Goal: Task Accomplishment & Management: Use online tool/utility

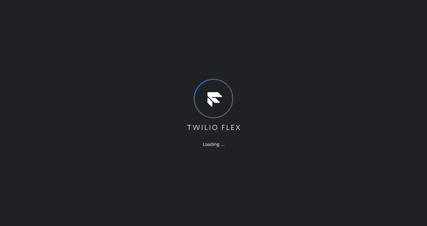
click at [149, 20] on div "Loading ..." at bounding box center [213, 113] width 427 height 226
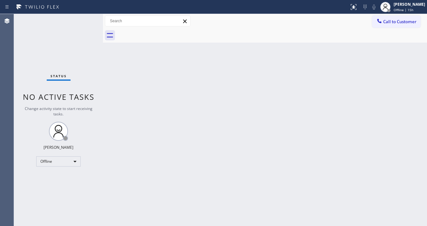
click at [137, 184] on div "Back to Dashboard Change Sender ID Customers Technicians Select a contact Outbo…" at bounding box center [265, 120] width 324 height 212
drag, startPoint x: 71, startPoint y: 169, endPoint x: 62, endPoint y: 161, distance: 12.1
click at [70, 169] on div "Status No active tasks Change activity state to start receiving tasks. [PERSON_…" at bounding box center [58, 120] width 89 height 212
click at [62, 161] on div "Offline" at bounding box center [58, 161] width 44 height 10
click at [57, 178] on li "Available" at bounding box center [58, 178] width 43 height 8
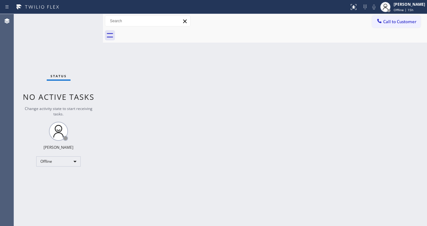
click at [147, 173] on div "Back to Dashboard Change Sender ID Customers Technicians Select a contact Outbo…" at bounding box center [265, 120] width 324 height 212
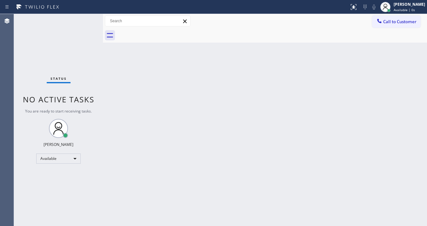
drag, startPoint x: 213, startPoint y: 208, endPoint x: 208, endPoint y: 202, distance: 8.1
click at [211, 205] on div "Back to Dashboard Change Sender ID Customers Technicians Select a contact Outbo…" at bounding box center [265, 120] width 324 height 212
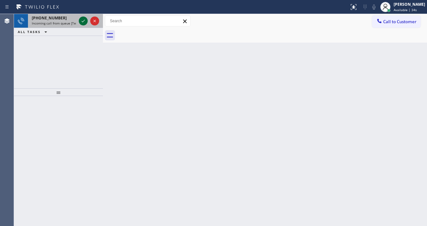
click at [80, 18] on icon at bounding box center [83, 21] width 8 height 8
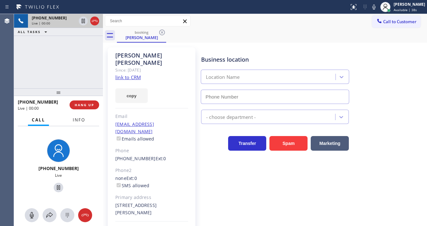
click at [85, 117] on button "Info" at bounding box center [79, 120] width 20 height 12
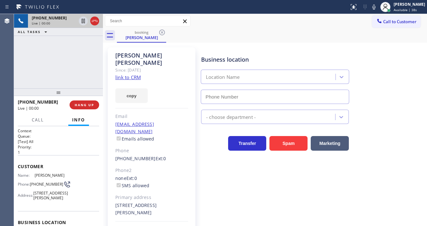
type input "[PHONE_NUMBER]"
click at [120, 74] on link "link to CRM" at bounding box center [127, 77] width 25 height 6
click at [63, 63] on div "[PHONE_NUMBER] Live | 00:24 ALL TASKS ALL TASKS ACTIVE TASKS TASKS IN WRAP UP" at bounding box center [58, 51] width 89 height 74
drag, startPoint x: 375, startPoint y: 10, endPoint x: 346, endPoint y: 17, distance: 30.4
click at [375, 10] on icon at bounding box center [374, 7] width 8 height 8
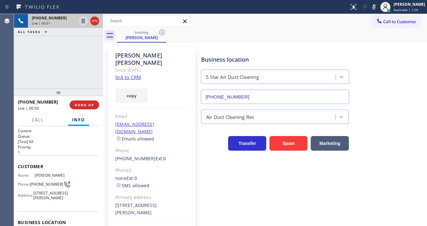
click at [82, 53] on div "[PHONE_NUMBER] Live | 00:51 ALL TASKS ALL TASKS ACTIVE TASKS TASKS IN WRAP UP" at bounding box center [58, 51] width 89 height 74
click at [83, 21] on icon at bounding box center [83, 21] width 3 height 4
click at [85, 23] on icon at bounding box center [83, 21] width 8 height 8
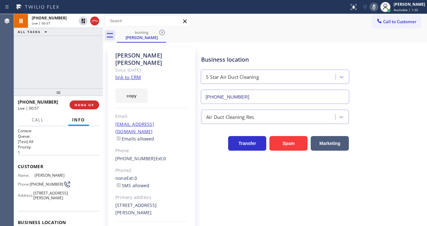
click at [376, 6] on icon at bounding box center [374, 7] width 8 height 8
click at [35, 65] on div "[PHONE_NUMBER] Live | 00:58 ALL TASKS ALL TASKS ACTIVE TASKS TASKS IN WRAP UP" at bounding box center [58, 51] width 89 height 74
click at [57, 60] on div "[PHONE_NUMBER] Live | 01:03 ALL TASKS ALL TASKS ACTIVE TASKS TASKS IN WRAP UP" at bounding box center [58, 51] width 89 height 74
click at [376, 8] on icon at bounding box center [374, 7] width 8 height 8
drag, startPoint x: 56, startPoint y: 61, endPoint x: 60, endPoint y: 61, distance: 3.8
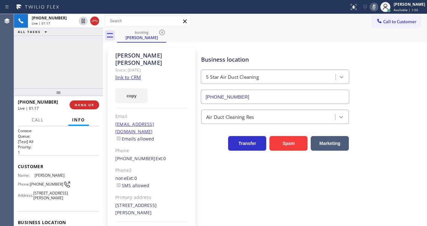
click at [56, 61] on div "[PHONE_NUMBER] Live | 01:17 ALL TASKS ALL TASKS ACTIVE TASKS TASKS IN WRAP UP" at bounding box center [58, 51] width 89 height 74
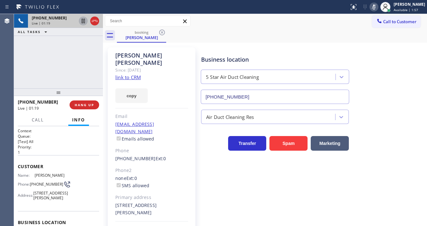
click at [82, 23] on icon at bounding box center [83, 21] width 8 height 8
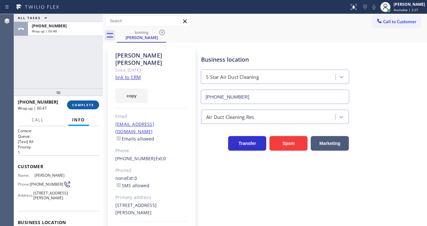
click at [85, 101] on button "COMPLETE" at bounding box center [83, 104] width 32 height 9
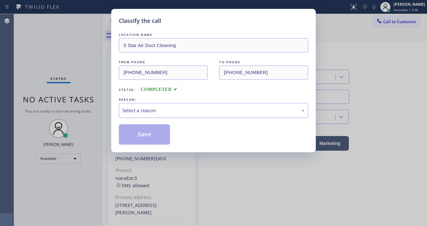
click at [155, 113] on div "Select a reason" at bounding box center [213, 110] width 182 height 7
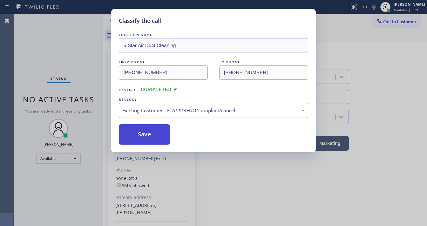
drag, startPoint x: 151, startPoint y: 145, endPoint x: 161, endPoint y: 131, distance: 17.3
click at [152, 131] on button "Save" at bounding box center [144, 134] width 51 height 20
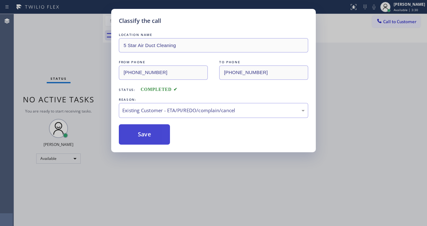
click at [152, 131] on button "Save" at bounding box center [144, 134] width 51 height 20
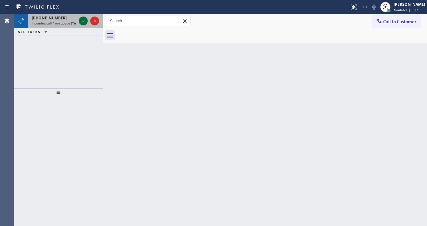
click at [84, 21] on icon at bounding box center [83, 21] width 8 height 8
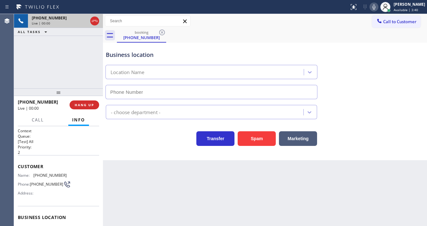
type input "[PHONE_NUMBER]"
click at [259, 134] on button "Spam" at bounding box center [257, 138] width 38 height 15
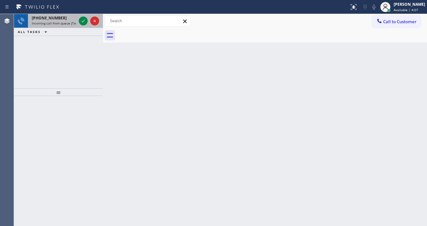
click at [84, 26] on div at bounding box center [88, 21] width 23 height 14
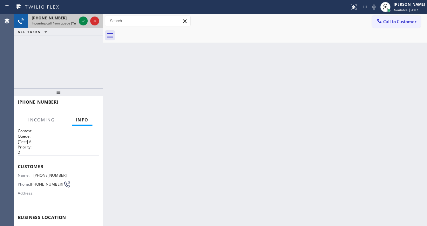
click at [85, 25] on div at bounding box center [88, 21] width 23 height 14
click at [85, 24] on div at bounding box center [88, 21] width 23 height 14
click at [84, 22] on icon at bounding box center [83, 21] width 8 height 8
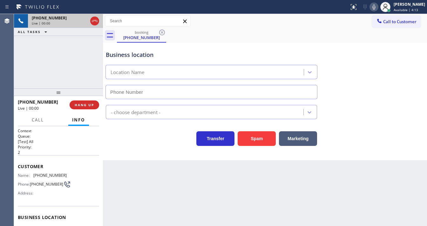
type input "[PHONE_NUMBER]"
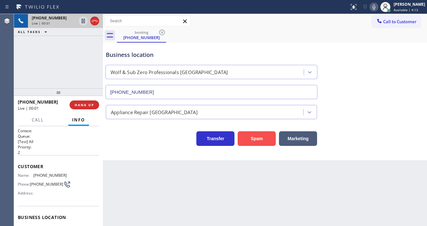
click at [242, 137] on button "Spam" at bounding box center [257, 138] width 38 height 15
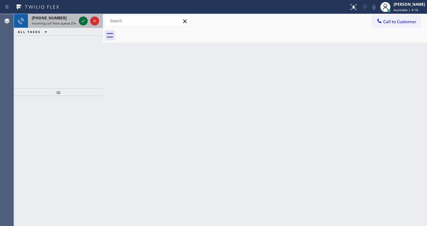
click at [81, 23] on icon at bounding box center [83, 21] width 8 height 8
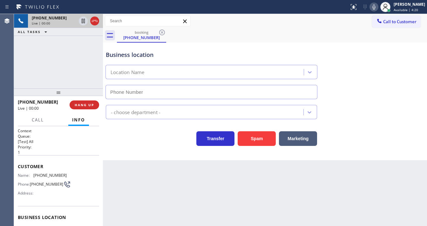
type input "[PHONE_NUMBER]"
click at [248, 136] on button "Spam" at bounding box center [257, 138] width 38 height 15
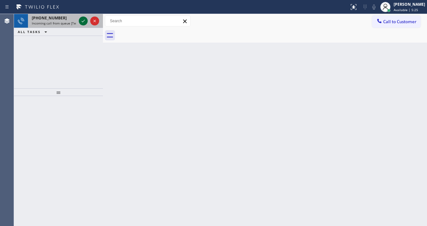
click at [80, 23] on div at bounding box center [88, 21] width 23 height 14
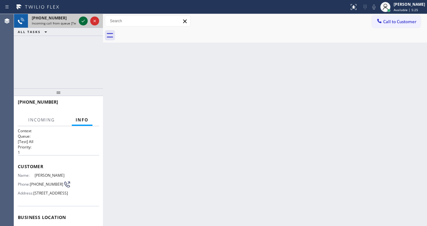
click at [81, 23] on icon at bounding box center [83, 21] width 8 height 8
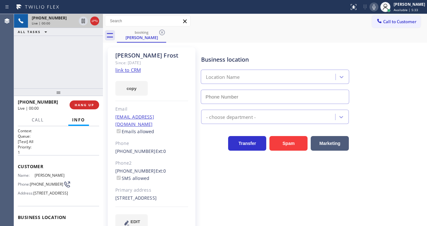
type input "[PHONE_NUMBER]"
click at [119, 67] on link "link to CRM" at bounding box center [127, 70] width 25 height 6
click at [378, 8] on icon at bounding box center [374, 7] width 8 height 8
click at [81, 22] on icon at bounding box center [83, 21] width 8 height 8
drag, startPoint x: 84, startPoint y: 23, endPoint x: 94, endPoint y: 22, distance: 9.9
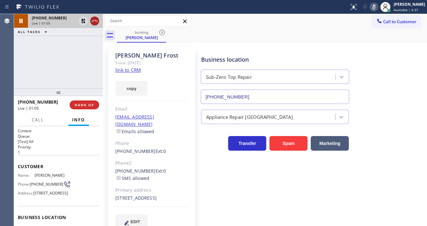
click at [84, 23] on icon at bounding box center [83, 21] width 4 height 4
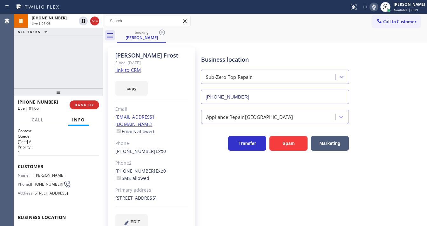
click at [375, 7] on icon at bounding box center [374, 7] width 8 height 8
click at [45, 67] on div "[PHONE_NUMBER] Live | 01:07 ALL TASKS ALL TASKS ACTIVE TASKS TASKS IN WRAP UP" at bounding box center [58, 51] width 89 height 74
click at [77, 49] on div "[PHONE_NUMBER] Live | 02:11 ALL TASKS ALL TASKS ACTIVE TASKS TASKS IN WRAP UP" at bounding box center [58, 51] width 89 height 74
click at [277, 39] on div "booking [PERSON_NAME]" at bounding box center [272, 35] width 310 height 14
drag, startPoint x: 378, startPoint y: 10, endPoint x: 283, endPoint y: 28, distance: 97.0
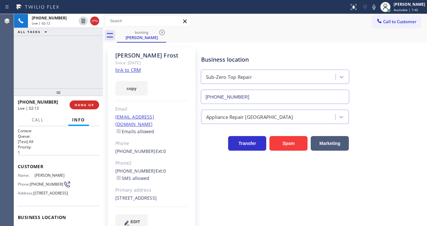
click at [378, 9] on icon at bounding box center [374, 7] width 8 height 8
drag, startPoint x: 69, startPoint y: 70, endPoint x: 71, endPoint y: 64, distance: 6.5
click at [70, 67] on div "[PHONE_NUMBER] Live | 02:13 ALL TASKS ALL TASKS ACTIVE TASKS TASKS IN WRAP UP" at bounding box center [58, 51] width 89 height 74
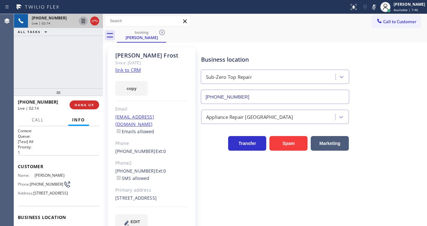
click at [83, 22] on icon at bounding box center [83, 21] width 3 height 4
drag, startPoint x: 9, startPoint y: 45, endPoint x: 30, endPoint y: 48, distance: 21.7
click at [14, 46] on div "Agent Desktop Classify the call LOCATION NAME 5 Star Air Duct Cleaning FROM PHO…" at bounding box center [213, 120] width 427 height 212
click at [81, 60] on div "[PHONE_NUMBER] Live | 03:45 ALL TASKS ALL TASKS ACTIVE TASKS TASKS IN WRAP UP" at bounding box center [58, 51] width 89 height 74
click at [11, 61] on div "Agent Desktop" at bounding box center [7, 120] width 14 height 212
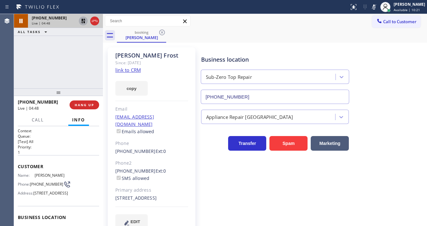
click at [83, 22] on icon at bounding box center [83, 21] width 4 height 4
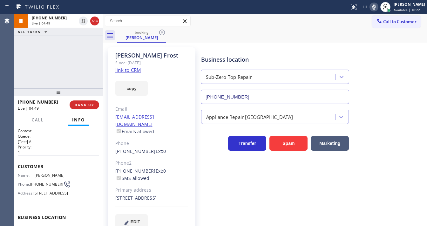
click at [377, 7] on icon at bounding box center [374, 7] width 8 height 8
click at [370, 40] on div "booking [PERSON_NAME]" at bounding box center [272, 35] width 310 height 14
click at [288, 20] on div "Call to Customer Outbound call Location Search location Your caller id phone nu…" at bounding box center [265, 21] width 324 height 11
click at [333, 30] on div "booking [PERSON_NAME]" at bounding box center [272, 35] width 310 height 14
click at [378, 7] on icon at bounding box center [374, 7] width 8 height 8
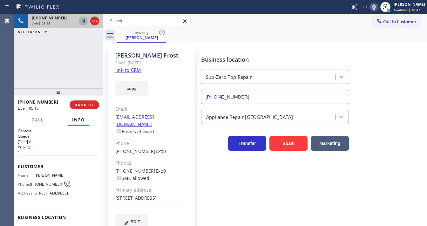
click at [83, 22] on icon at bounding box center [83, 21] width 8 height 8
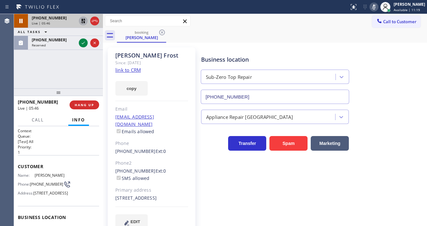
click at [22, 71] on div "[PHONE_NUMBER] Live | 05:46 ALL TASKS ALL TASKS ACTIVE TASKS TASKS IN WRAP UP […" at bounding box center [58, 51] width 89 height 74
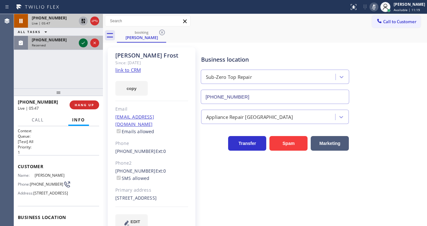
click at [81, 43] on icon at bounding box center [83, 43] width 8 height 8
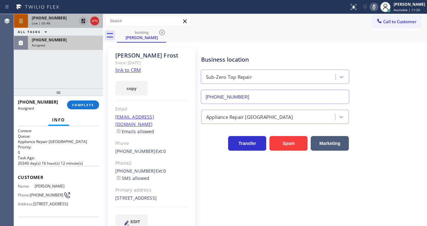
click at [81, 42] on div "[PHONE_NUMBER] Assigned" at bounding box center [64, 43] width 72 height 14
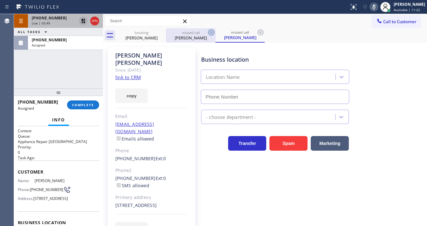
type input "[PHONE_NUMBER]"
click at [208, 32] on icon at bounding box center [211, 33] width 8 height 8
click at [195, 37] on div "[PERSON_NAME]" at bounding box center [191, 38] width 48 height 6
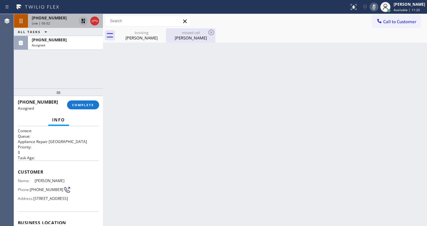
click at [187, 36] on div "[PERSON_NAME]" at bounding box center [191, 38] width 48 height 6
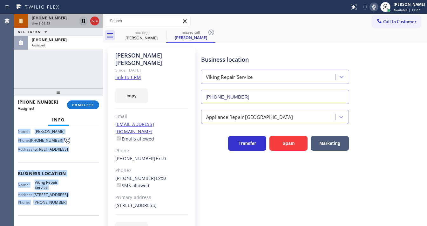
scroll to position [98, 0]
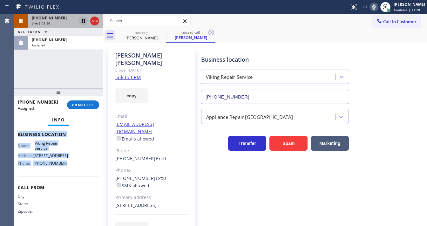
drag, startPoint x: 57, startPoint y: 185, endPoint x: 63, endPoint y: 165, distance: 21.0
click at [63, 165] on div "Context Queue: Appliance Repair High End Priority: 0 Task Age: Customer Name: […" at bounding box center [58, 176] width 89 height 100
click at [129, 74] on link "link to CRM" at bounding box center [127, 77] width 25 height 6
copy div "Customer Name: [PERSON_NAME] Phone: [PHONE_NUMBER] Address: [STREET_ADDRESS] Bu…"
click at [51, 68] on div "[PHONE_NUMBER] Live | 06:10 ALL TASKS ALL TASKS ACTIVE TASKS TASKS IN WRAP UP […" at bounding box center [58, 51] width 89 height 74
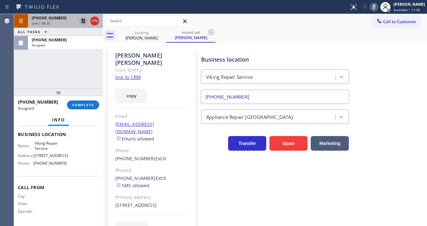
click at [63, 69] on div "[PHONE_NUMBER] Live | 06:25 ALL TASKS ALL TASKS ACTIVE TASKS TASKS IN WRAP UP […" at bounding box center [58, 51] width 89 height 74
click at [88, 102] on button "COMPLETE" at bounding box center [83, 104] width 32 height 9
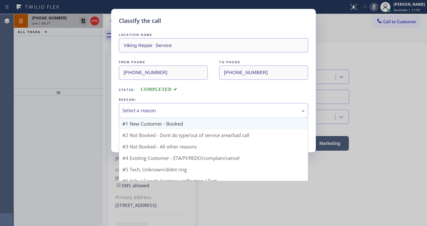
drag, startPoint x: 140, startPoint y: 112, endPoint x: 143, endPoint y: 125, distance: 12.6
click at [142, 112] on div "Select a reason" at bounding box center [213, 110] width 182 height 7
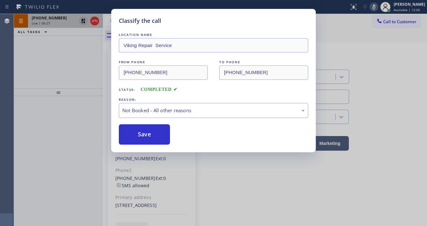
click at [139, 136] on button "Save" at bounding box center [144, 134] width 51 height 20
type input "[PHONE_NUMBER]"
click at [139, 135] on button "Save" at bounding box center [144, 134] width 51 height 20
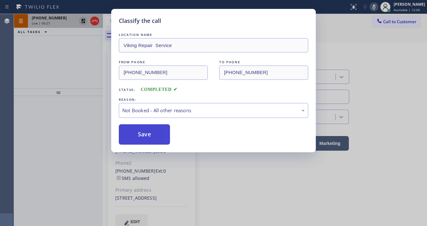
click at [139, 135] on button "Save" at bounding box center [144, 134] width 51 height 20
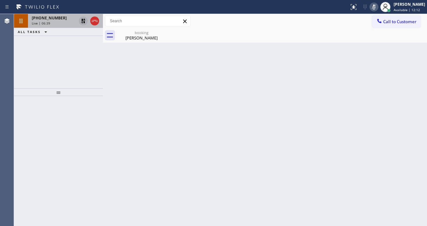
drag, startPoint x: 27, startPoint y: 74, endPoint x: 63, endPoint y: 55, distance: 40.9
click at [27, 74] on div "[PHONE_NUMBER] Live | 06:39 ALL TASKS ALL TASKS ACTIVE TASKS TASKS IN WRAP UP" at bounding box center [58, 51] width 89 height 74
click at [62, 19] on div "[PHONE_NUMBER]" at bounding box center [54, 17] width 44 height 5
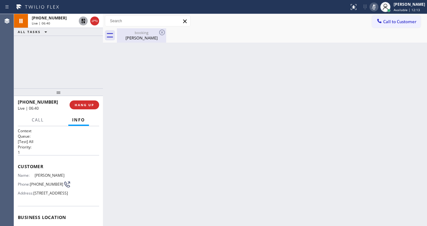
click at [132, 36] on div "[PERSON_NAME]" at bounding box center [142, 38] width 48 height 6
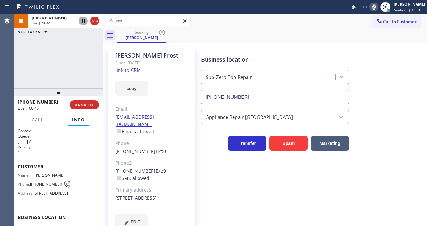
click at [51, 58] on div "[PHONE_NUMBER] Live | 06:40 ALL TASKS ALL TASKS ACTIVE TASKS TASKS IN WRAP UP" at bounding box center [58, 51] width 89 height 74
drag, startPoint x: 0, startPoint y: 77, endPoint x: 71, endPoint y: 57, distance: 74.2
click at [2, 78] on div "Agent Desktop" at bounding box center [7, 120] width 14 height 212
click at [82, 22] on icon at bounding box center [83, 21] width 4 height 4
click at [378, 8] on icon at bounding box center [374, 7] width 8 height 8
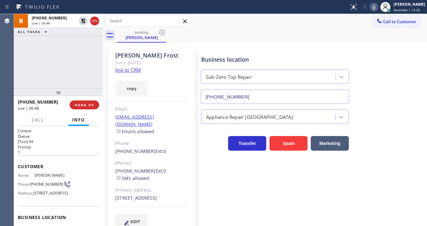
click at [366, 40] on div "booking [PERSON_NAME]" at bounding box center [272, 35] width 310 height 14
click at [23, 60] on div "[PHONE_NUMBER] Live | 07:07 ALL TASKS ALL TASKS ACTIVE TASKS TASKS IN WRAP UP" at bounding box center [58, 51] width 89 height 74
drag, startPoint x: 93, startPoint y: 103, endPoint x: 86, endPoint y: 79, distance: 24.1
click at [86, 79] on div "[PHONE_NUMBER] Live | 07:12 ALL TASKS ALL TASKS ACTIVE TASKS TASKS IN WRAP UP […" at bounding box center [58, 120] width 89 height 212
click at [377, 6] on icon at bounding box center [374, 7] width 8 height 8
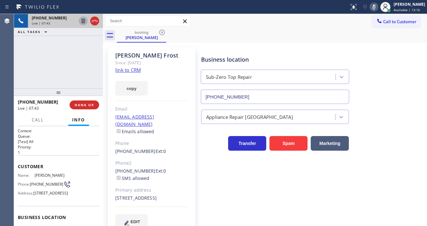
click at [81, 20] on icon at bounding box center [83, 21] width 8 height 8
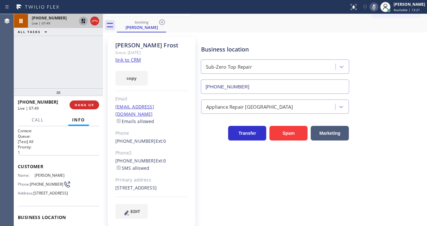
scroll to position [15, 0]
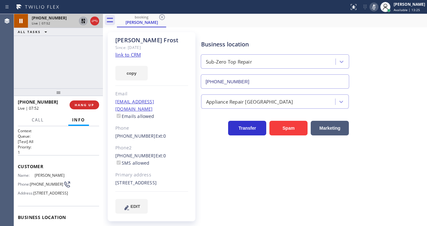
click at [32, 59] on div "[PHONE_NUMBER] Live | 07:52 ALL TASKS ALL TASKS ACTIVE TASKS TASKS IN WRAP UP" at bounding box center [58, 51] width 89 height 74
click at [83, 23] on icon at bounding box center [83, 21] width 4 height 4
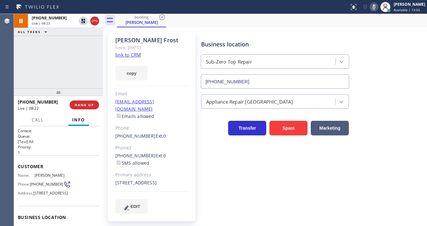
drag, startPoint x: 379, startPoint y: 7, endPoint x: 368, endPoint y: 8, distance: 10.6
click at [378, 7] on icon at bounding box center [374, 7] width 8 height 8
click at [51, 61] on div "[PHONE_NUMBER] Live | 08:24 ALL TASKS ALL TASKS ACTIVE TASKS TASKS IN WRAP UP" at bounding box center [58, 51] width 89 height 74
click at [51, 60] on div "[PHONE_NUMBER] Live | 08:24 ALL TASKS ALL TASKS ACTIVE TASKS TASKS IN WRAP UP" at bounding box center [58, 51] width 89 height 74
click at [13, 72] on div "Agent Desktop" at bounding box center [7, 120] width 14 height 212
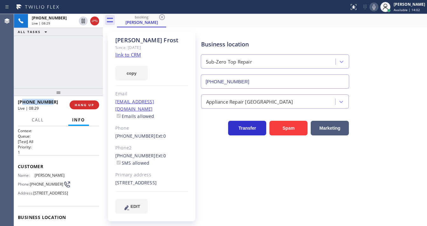
drag, startPoint x: 50, startPoint y: 102, endPoint x: 24, endPoint y: 104, distance: 26.4
click at [24, 104] on div "[PHONE_NUMBER]" at bounding box center [41, 102] width 47 height 6
copy span "9082409706"
click at [51, 66] on div "[PHONE_NUMBER] Live | 08:30 ALL TASKS ALL TASKS ACTIVE TASKS TASKS IN WRAP UP" at bounding box center [58, 51] width 89 height 74
click at [69, 64] on div "[PHONE_NUMBER] Live | 09:01 ALL TASKS ALL TASKS ACTIVE TASKS TASKS IN WRAP UP" at bounding box center [58, 51] width 89 height 74
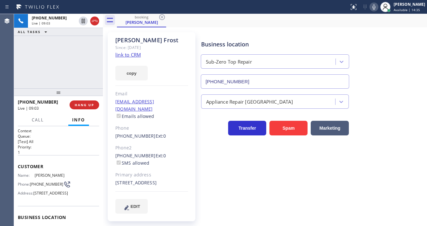
click at [71, 65] on div "[PHONE_NUMBER] Live | 09:03 ALL TASKS ALL TASKS ACTIVE TASKS TASKS IN WRAP UP" at bounding box center [58, 51] width 89 height 74
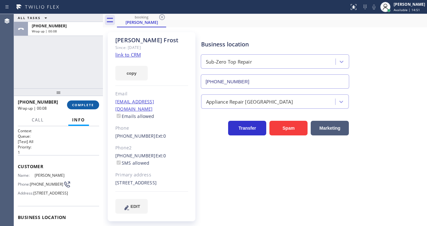
click at [89, 103] on span "COMPLETE" at bounding box center [83, 105] width 22 height 4
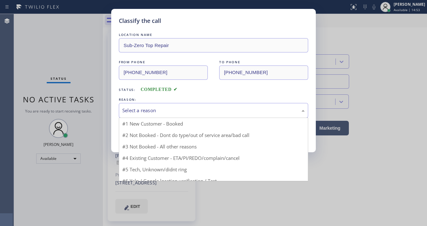
click at [145, 114] on div "Select a reason" at bounding box center [213, 110] width 189 height 15
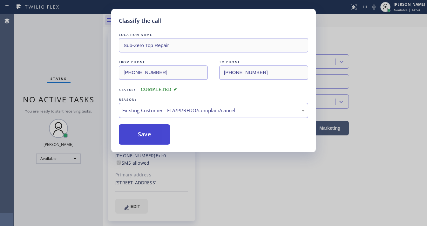
click at [146, 130] on button "Save" at bounding box center [144, 134] width 51 height 20
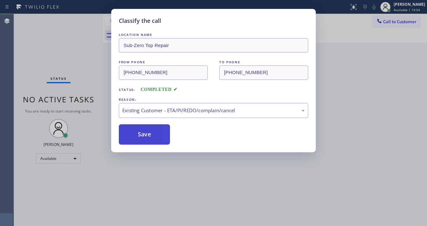
click at [146, 130] on button "Save" at bounding box center [144, 134] width 51 height 20
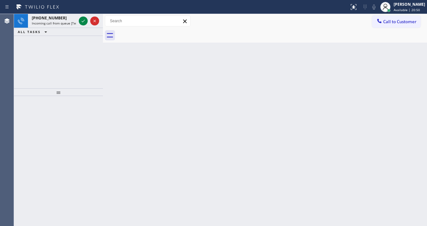
drag, startPoint x: 88, startPoint y: 21, endPoint x: 84, endPoint y: 19, distance: 4.1
drag, startPoint x: 84, startPoint y: 19, endPoint x: 177, endPoint y: 37, distance: 94.5
click at [196, 42] on div at bounding box center [272, 35] width 310 height 14
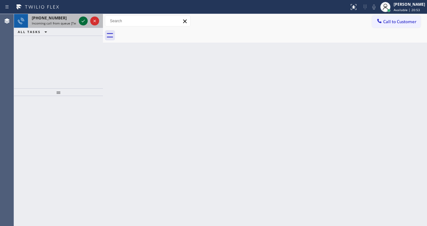
click at [84, 20] on icon at bounding box center [83, 21] width 8 height 8
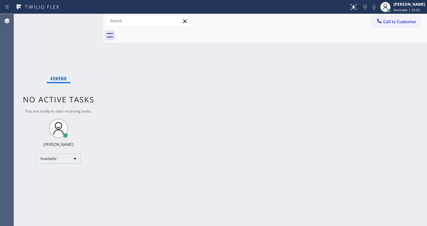
click at [84, 20] on div "Status No active tasks You are ready to start receiving tasks. [PERSON_NAME]" at bounding box center [58, 120] width 89 height 212
click at [84, 19] on div "Status No active tasks You are ready to start receiving tasks. [PERSON_NAME]" at bounding box center [58, 120] width 89 height 212
click at [84, 18] on div "Status No active tasks You are ready to start receiving tasks. [PERSON_NAME]" at bounding box center [58, 120] width 89 height 212
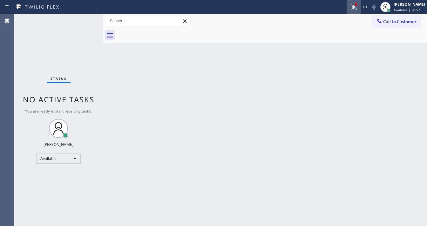
click at [357, 9] on icon at bounding box center [354, 7] width 8 height 8
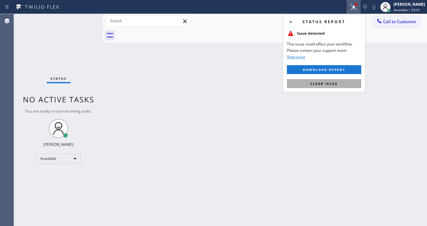
click at [329, 84] on span "Clear issue" at bounding box center [323, 83] width 27 height 4
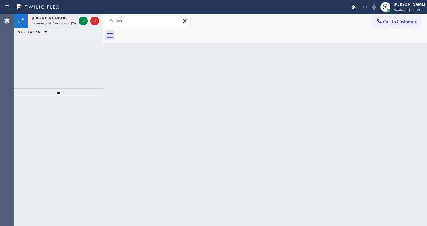
click at [88, 8] on div at bounding box center [175, 7] width 344 height 10
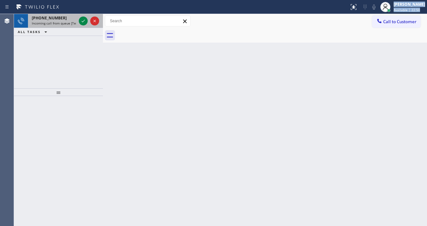
click at [84, 14] on div "Status report No issues detected If you experience an issue, please download th…" at bounding box center [213, 113] width 427 height 226
click at [83, 15] on div at bounding box center [88, 21] width 23 height 14
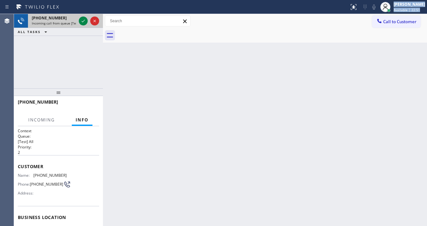
click at [83, 16] on div at bounding box center [88, 21] width 23 height 14
click at [83, 17] on button at bounding box center [83, 21] width 9 height 9
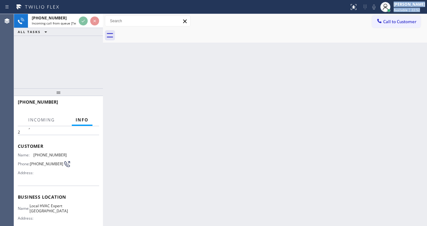
scroll to position [25, 0]
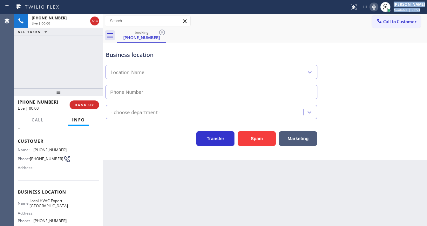
type input "[PHONE_NUMBER]"
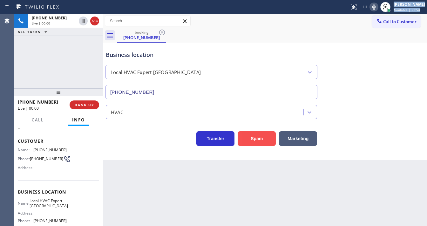
click at [258, 139] on button "Spam" at bounding box center [257, 138] width 38 height 15
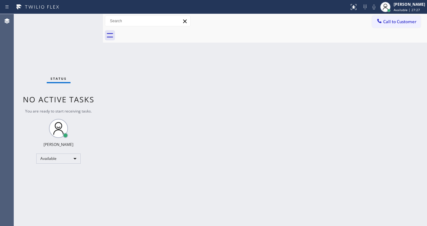
click at [83, 21] on div "Status No active tasks You are ready to start receiving tasks. [PERSON_NAME]" at bounding box center [58, 120] width 89 height 212
click at [84, 21] on div "Status No active tasks You are ready to start receiving tasks. [PERSON_NAME]" at bounding box center [58, 120] width 89 height 212
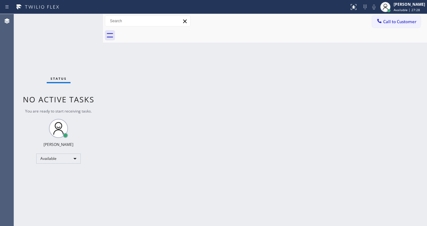
click at [84, 21] on div "Status No active tasks You are ready to start receiving tasks. [PERSON_NAME]" at bounding box center [58, 120] width 89 height 212
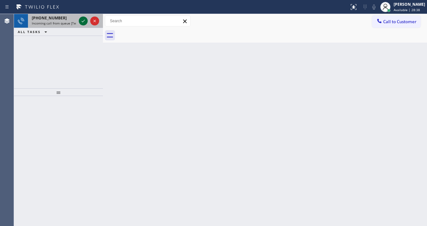
drag, startPoint x: 80, startPoint y: 14, endPoint x: 81, endPoint y: 17, distance: 3.7
click at [80, 15] on div "Status report No issues detected If you experience an issue, please download th…" at bounding box center [213, 113] width 427 height 226
click at [82, 19] on icon at bounding box center [83, 21] width 8 height 8
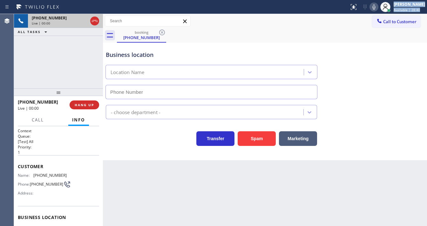
type input "[PHONE_NUMBER]"
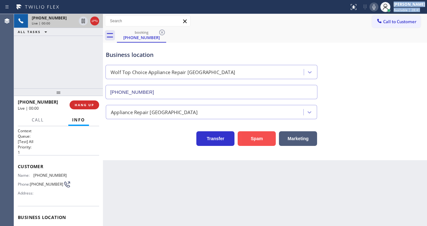
click at [245, 136] on button "Spam" at bounding box center [257, 138] width 38 height 15
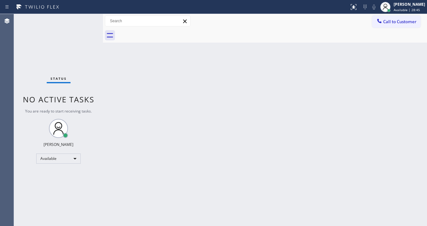
drag, startPoint x: 86, startPoint y: 17, endPoint x: 87, endPoint y: 10, distance: 7.1
click at [86, 16] on div "Status No active tasks You are ready to start receiving tasks. [PERSON_NAME]" at bounding box center [58, 120] width 89 height 212
click at [24, 34] on div "Status No active tasks You are ready to start receiving tasks. [PERSON_NAME]" at bounding box center [58, 120] width 89 height 212
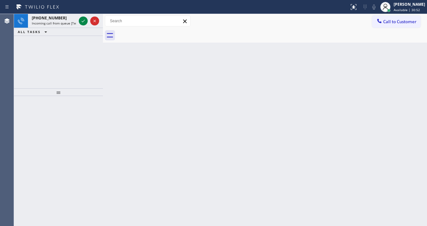
click at [24, 34] on span "ALL TASKS" at bounding box center [29, 32] width 23 height 4
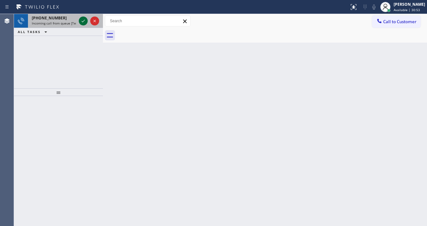
click at [79, 23] on div at bounding box center [83, 21] width 9 height 8
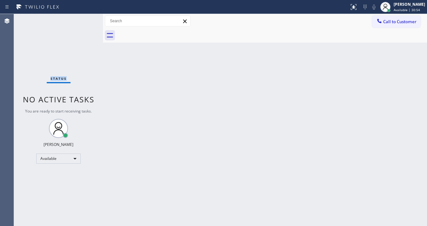
click at [79, 23] on div "Status No active tasks You are ready to start receiving tasks. [PERSON_NAME]" at bounding box center [58, 120] width 89 height 212
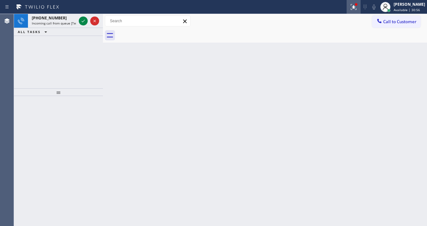
click at [357, 8] on icon at bounding box center [354, 7] width 8 height 8
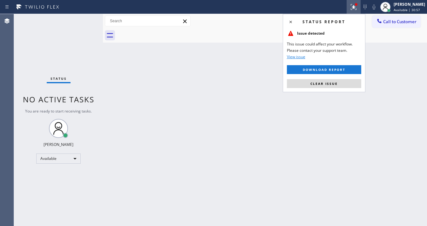
click at [81, 19] on div "Status No active tasks You are ready to start receiving tasks. [PERSON_NAME]" at bounding box center [58, 120] width 89 height 212
click at [84, 21] on div "Status No active tasks You are ready to start receiving tasks. [PERSON_NAME]" at bounding box center [58, 120] width 89 height 212
click at [294, 84] on button "Clear issue" at bounding box center [324, 83] width 74 height 9
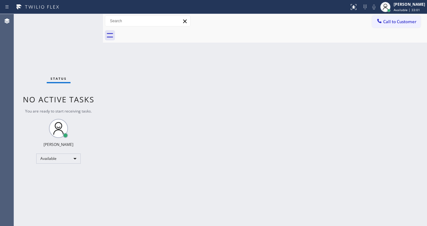
click at [165, 224] on div "Back to Dashboard Change Sender ID Customers Technicians Select a contact Outbo…" at bounding box center [265, 120] width 324 height 212
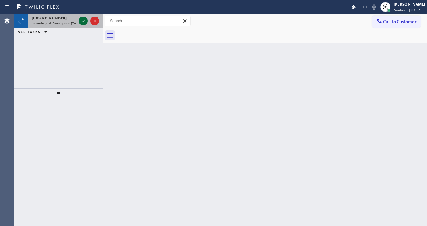
click at [83, 23] on icon at bounding box center [83, 21] width 8 height 8
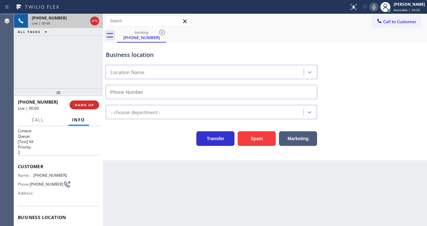
type input "[PHONE_NUMBER]"
click at [375, 10] on icon at bounding box center [374, 7] width 8 height 8
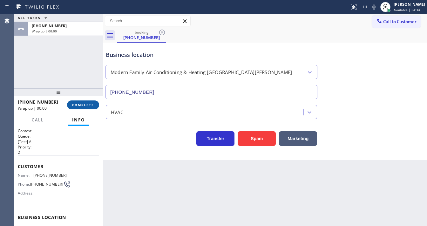
click at [78, 103] on span "COMPLETE" at bounding box center [83, 105] width 22 height 4
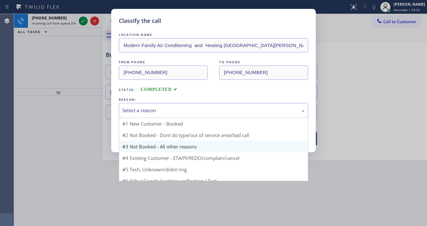
drag, startPoint x: 131, startPoint y: 109, endPoint x: 161, endPoint y: 137, distance: 41.4
click at [133, 110] on div "Select a reason" at bounding box center [213, 110] width 182 height 7
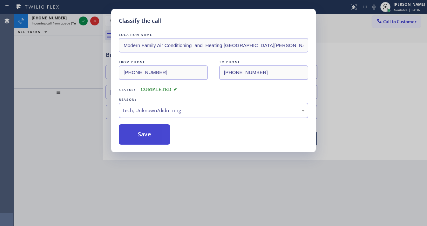
click at [156, 124] on button "Save" at bounding box center [144, 134] width 51 height 20
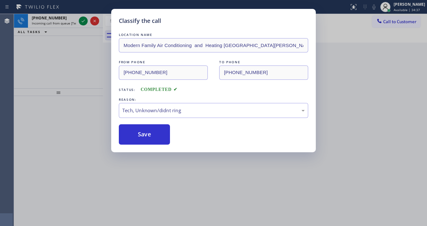
click at [83, 21] on div "Classify the call LOCATION NAME Modern Family Air Conditioning and Heating [GEO…" at bounding box center [213, 113] width 427 height 226
click at [83, 21] on div "Classify the call LOCATION NAME 5 Star Air Duct Cleaning FROM PHONE [PHONE_NUMB…" at bounding box center [220, 120] width 413 height 212
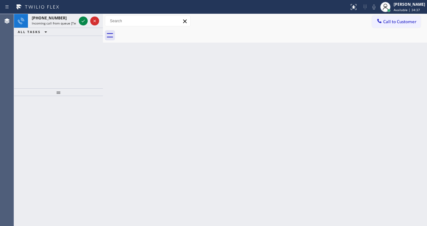
click at [83, 21] on icon at bounding box center [83, 21] width 8 height 8
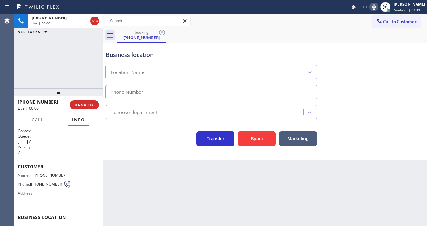
type input "[PHONE_NUMBER]"
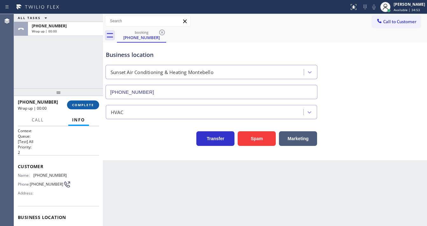
click at [98, 105] on button "COMPLETE" at bounding box center [83, 104] width 32 height 9
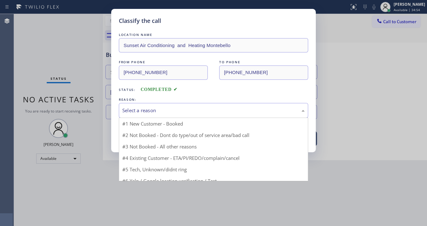
click at [145, 109] on div "Select a reason" at bounding box center [213, 110] width 182 height 7
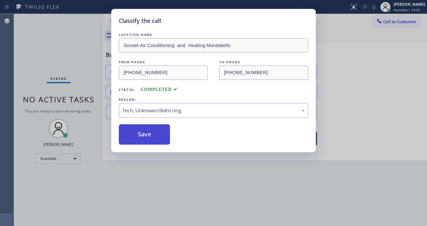
click at [150, 126] on button "Save" at bounding box center [144, 134] width 51 height 20
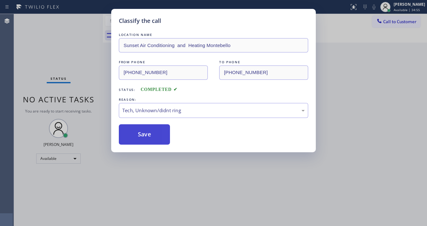
click at [150, 127] on button "Save" at bounding box center [144, 134] width 51 height 20
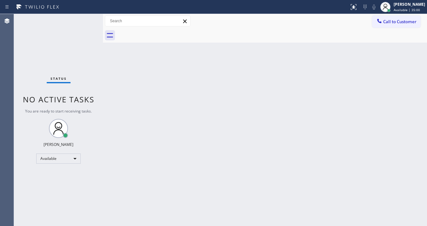
click at [84, 18] on div "Status No active tasks You are ready to start receiving tasks. [PERSON_NAME]" at bounding box center [58, 120] width 89 height 212
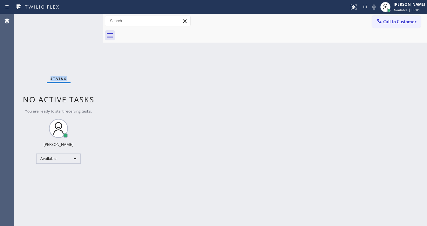
click at [84, 18] on div "Status No active tasks You are ready to start receiving tasks. [PERSON_NAME]" at bounding box center [58, 120] width 89 height 212
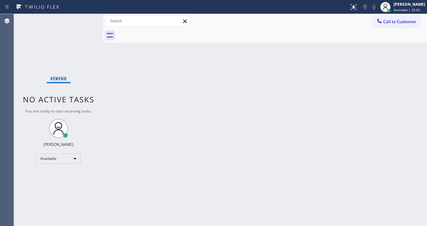
click at [84, 18] on div "Status No active tasks You are ready to start receiving tasks. [PERSON_NAME]" at bounding box center [58, 120] width 89 height 212
click at [84, 19] on div "Status No active tasks You are ready to start receiving tasks. [PERSON_NAME]" at bounding box center [58, 120] width 89 height 212
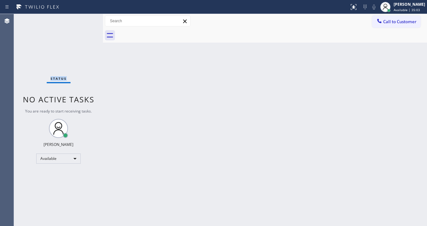
click at [84, 19] on div "Status No active tasks You are ready to start receiving tasks. [PERSON_NAME]" at bounding box center [58, 120] width 89 height 212
click at [84, 14] on div "Status No active tasks You are ready to start receiving tasks. [PERSON_NAME]" at bounding box center [58, 120] width 89 height 212
click at [84, 16] on div "Status No active tasks You are ready to start receiving tasks. [PERSON_NAME]" at bounding box center [58, 120] width 89 height 212
click at [83, 18] on div "Status No active tasks You are ready to start receiving tasks. [PERSON_NAME]" at bounding box center [58, 120] width 89 height 212
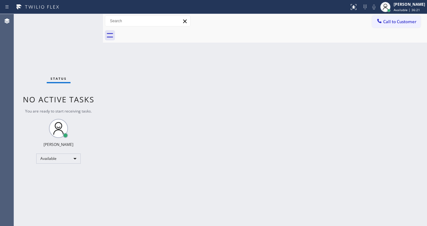
click at [83, 18] on div "Status No active tasks You are ready to start receiving tasks. [PERSON_NAME]" at bounding box center [58, 120] width 89 height 212
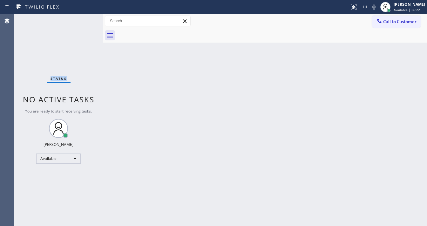
click at [83, 18] on div "Status No active tasks You are ready to start receiving tasks. [PERSON_NAME]" at bounding box center [58, 120] width 89 height 212
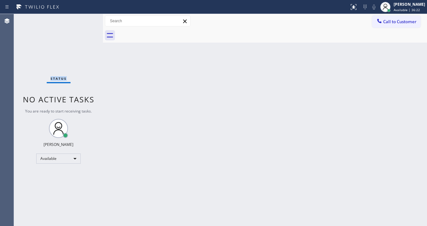
click at [83, 18] on div "Status No active tasks You are ready to start receiving tasks. [PERSON_NAME]" at bounding box center [58, 120] width 89 height 212
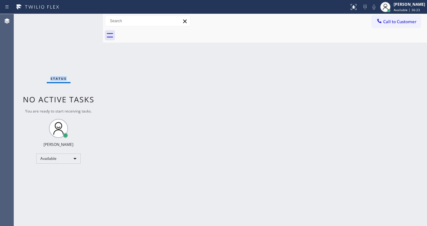
click at [84, 18] on div "Status No active tasks You are ready to start receiving tasks. [PERSON_NAME]" at bounding box center [58, 120] width 89 height 212
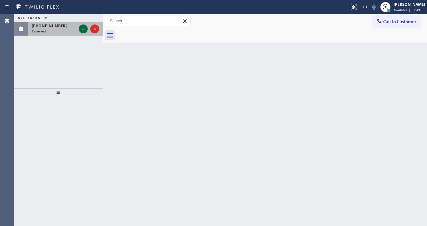
click at [80, 27] on icon at bounding box center [83, 29] width 8 height 8
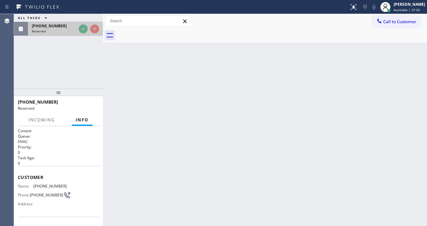
drag, startPoint x: 80, startPoint y: 28, endPoint x: 81, endPoint y: 24, distance: 3.7
click at [76, 25] on div "[PHONE_NUMBER]" at bounding box center [54, 25] width 44 height 5
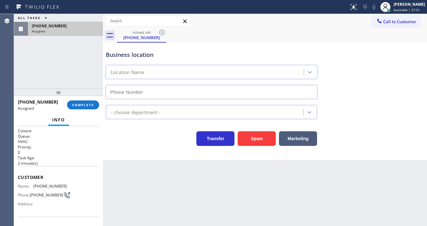
type input "[PHONE_NUMBER]"
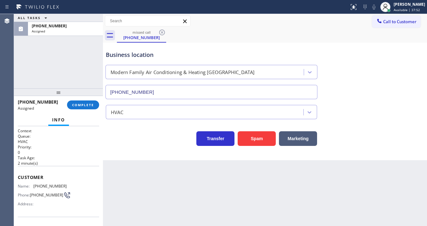
click at [85, 108] on button "COMPLETE" at bounding box center [83, 104] width 32 height 9
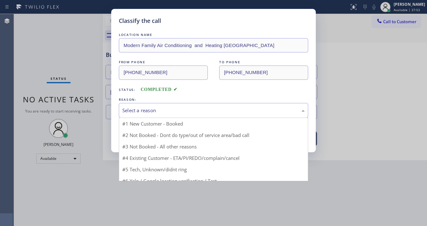
drag, startPoint x: 129, startPoint y: 104, endPoint x: 135, endPoint y: 106, distance: 6.3
click at [130, 104] on div "Select a reason" at bounding box center [213, 110] width 189 height 15
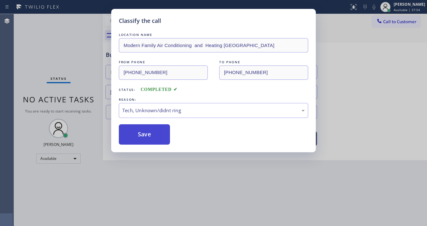
click at [149, 135] on button "Save" at bounding box center [144, 134] width 51 height 20
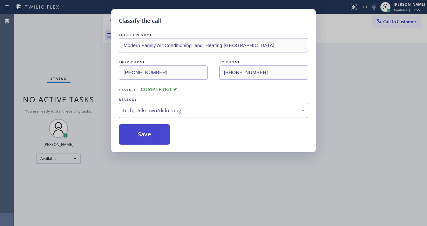
click at [149, 135] on button "Save" at bounding box center [144, 134] width 51 height 20
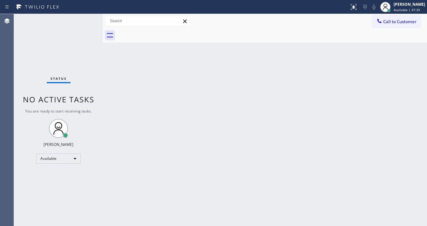
drag, startPoint x: 36, startPoint y: 15, endPoint x: 25, endPoint y: 89, distance: 74.1
click at [25, 89] on div "Status No active tasks You are ready to start receiving tasks. [PERSON_NAME]" at bounding box center [58, 120] width 89 height 212
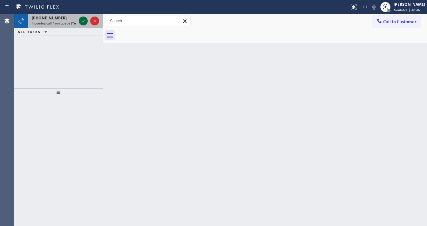
click at [84, 22] on icon at bounding box center [83, 21] width 8 height 8
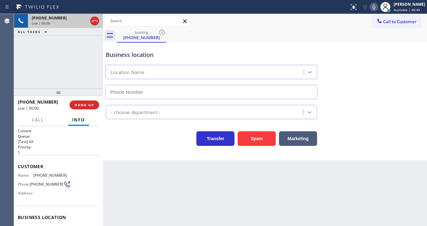
type input "[PHONE_NUMBER]"
click at [263, 135] on button "Spam" at bounding box center [257, 138] width 38 height 15
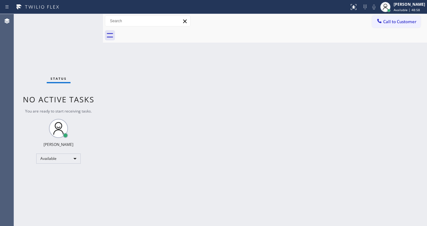
click at [232, 131] on div "Back to Dashboard Change Sender ID Customers Technicians Select a contact Outbo…" at bounding box center [265, 120] width 324 height 212
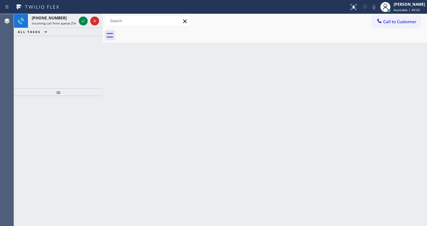
click at [85, 17] on icon at bounding box center [83, 21] width 8 height 8
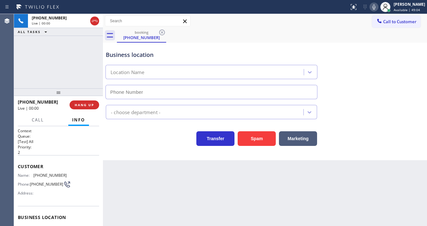
type input "[PHONE_NUMBER]"
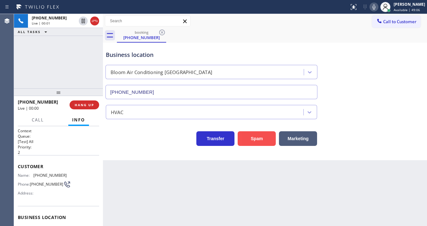
click at [251, 134] on button "Spam" at bounding box center [257, 138] width 38 height 15
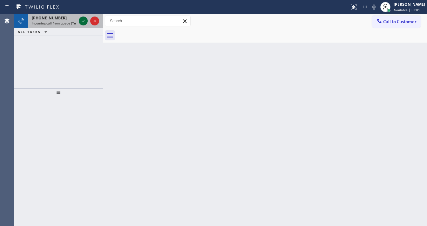
click at [84, 20] on icon at bounding box center [83, 21] width 8 height 8
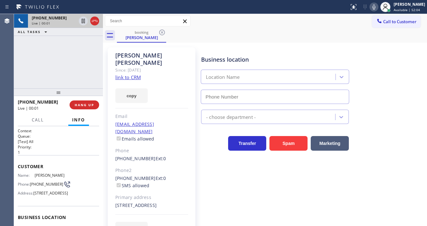
type input "[PHONE_NUMBER]"
click at [124, 74] on link "link to CRM" at bounding box center [127, 77] width 25 height 6
click at [82, 20] on icon at bounding box center [83, 21] width 8 height 8
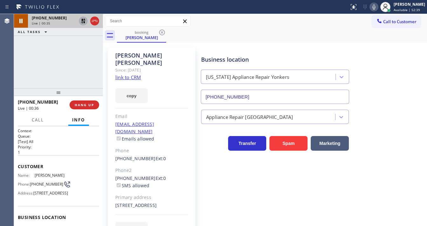
click at [378, 4] on icon at bounding box center [374, 7] width 8 height 8
click at [375, 4] on icon at bounding box center [374, 7] width 8 height 8
click at [80, 22] on icon at bounding box center [83, 21] width 8 height 8
click at [78, 72] on div "[PHONE_NUMBER] Live | 02:28 ALL TASKS ALL TASKS ACTIVE TASKS TASKS IN WRAP UP" at bounding box center [58, 51] width 89 height 74
click at [81, 22] on icon at bounding box center [83, 21] width 8 height 8
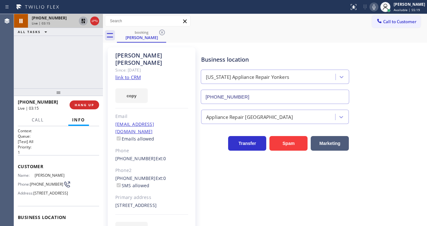
click at [378, 10] on icon at bounding box center [374, 7] width 8 height 8
click at [376, 6] on rect at bounding box center [374, 6] width 4 height 4
click at [85, 21] on icon at bounding box center [83, 21] width 8 height 8
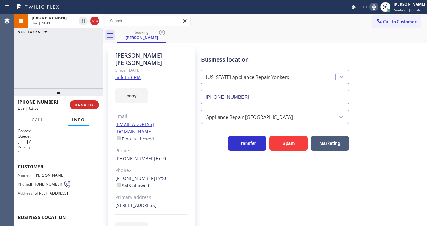
click at [79, 51] on div "[PHONE_NUMBER] Live | 03:53 ALL TASKS ALL TASKS ACTIVE TASKS TASKS IN WRAP UP" at bounding box center [58, 51] width 89 height 74
click at [78, 50] on div "[PHONE_NUMBER] Live | 03:54 ALL TASKS ALL TASKS ACTIVE TASKS TASKS IN WRAP UP" at bounding box center [58, 51] width 89 height 74
click at [71, 54] on div "[PHONE_NUMBER] Live | 05:01 ALL TASKS ALL TASKS ACTIVE TASKS TASKS IN WRAP UP" at bounding box center [58, 51] width 89 height 74
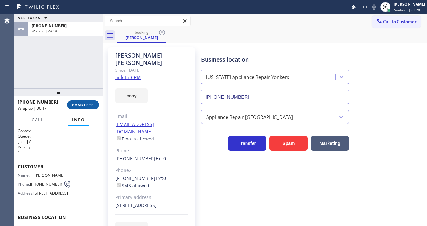
click at [71, 107] on button "COMPLETE" at bounding box center [83, 104] width 32 height 9
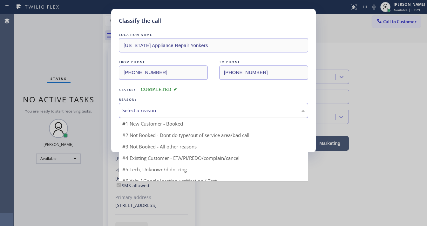
click at [152, 109] on div "Select a reason" at bounding box center [213, 110] width 182 height 7
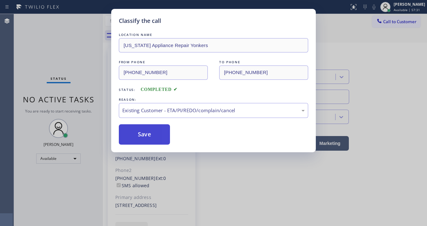
click at [143, 128] on button "Save" at bounding box center [144, 134] width 51 height 20
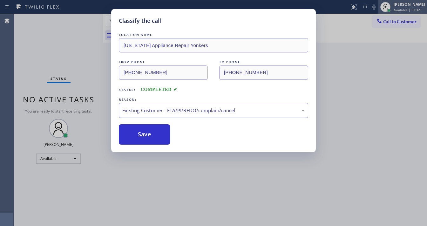
click at [402, 4] on div "[PERSON_NAME]" at bounding box center [408, 4] width 31 height 5
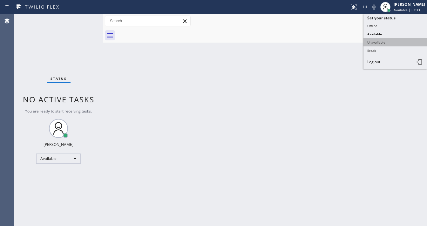
click at [374, 43] on button "Unavailable" at bounding box center [395, 42] width 64 height 8
click at [302, 79] on div "Back to Dashboard Change Sender ID Customers Technicians Select a contact Outbo…" at bounding box center [265, 120] width 324 height 212
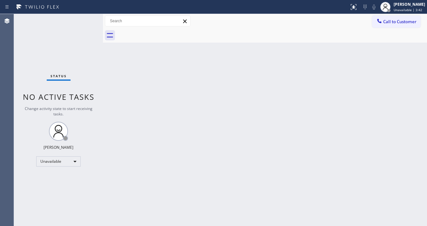
click at [30, 102] on span "No active tasks" at bounding box center [58, 96] width 71 height 10
click at [56, 154] on div "Status No active tasks Change activity state to start receiving tasks. [PERSON_…" at bounding box center [58, 120] width 89 height 212
click at [55, 158] on div "Unavailable" at bounding box center [58, 161] width 44 height 10
click at [54, 177] on li "Available" at bounding box center [58, 178] width 43 height 8
drag, startPoint x: 164, startPoint y: 178, endPoint x: 166, endPoint y: 210, distance: 31.9
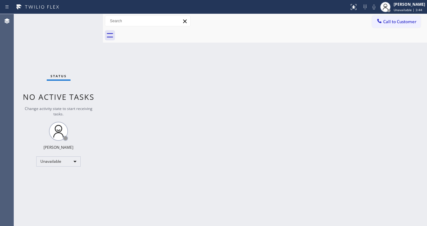
click at [164, 179] on div "Back to Dashboard Change Sender ID Customers Technicians Select a contact Outbo…" at bounding box center [265, 120] width 324 height 212
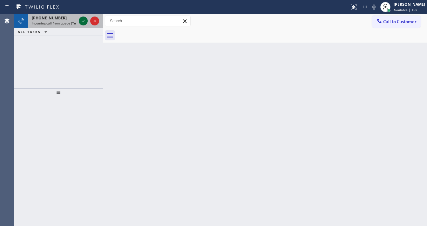
drag, startPoint x: 79, startPoint y: 17, endPoint x: 81, endPoint y: 22, distance: 5.8
click at [81, 22] on div at bounding box center [88, 21] width 23 height 14
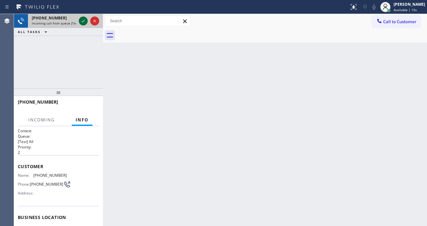
click at [81, 22] on icon at bounding box center [83, 21] width 8 height 8
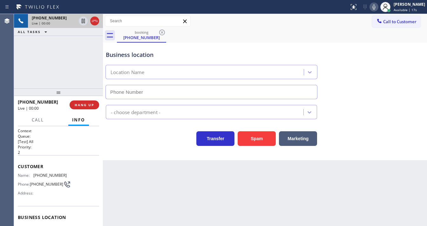
type input "[PHONE_NUMBER]"
click at [19, 85] on div "[PHONE_NUMBER] Live | 00:00 ALL TASKS ALL TASKS ACTIVE TASKS TASKS IN WRAP UP" at bounding box center [58, 51] width 89 height 74
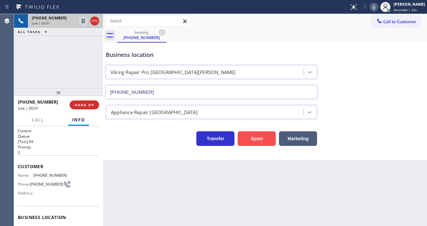
click at [261, 139] on button "Spam" at bounding box center [257, 138] width 38 height 15
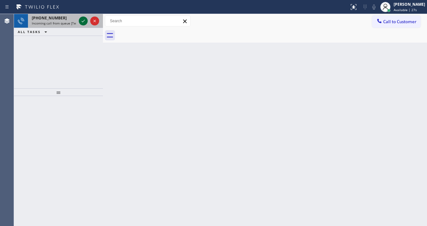
drag, startPoint x: 85, startPoint y: 18, endPoint x: 83, endPoint y: 20, distance: 3.4
click at [85, 18] on icon at bounding box center [83, 21] width 8 height 8
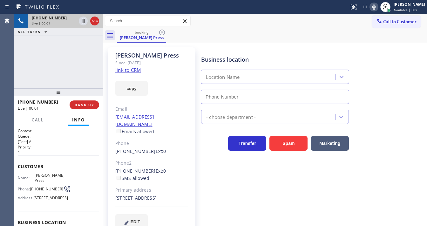
type input "[PHONE_NUMBER]"
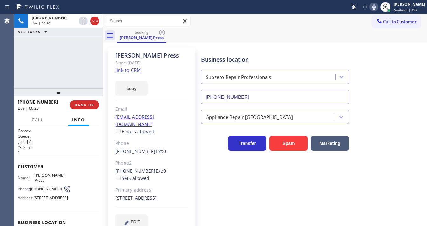
click at [126, 73] on div "[PERSON_NAME] Press Since: [DATE] link to CRM copy Email [EMAIL_ADDRESS][DOMAIN…" at bounding box center [152, 141] width 88 height 189
click at [138, 70] on link "link to CRM" at bounding box center [127, 70] width 25 height 6
click at [226, 39] on div "booking [PERSON_NAME] Press" at bounding box center [272, 35] width 310 height 14
click at [378, 8] on icon at bounding box center [374, 7] width 8 height 8
drag, startPoint x: 55, startPoint y: 54, endPoint x: 68, endPoint y: 46, distance: 15.3
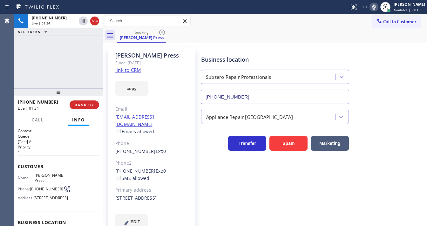
click at [57, 54] on div "[PHONE_NUMBER] Live | 01:34 ALL TASKS ALL TASKS ACTIVE TASKS TASKS IN WRAP UP" at bounding box center [58, 51] width 89 height 74
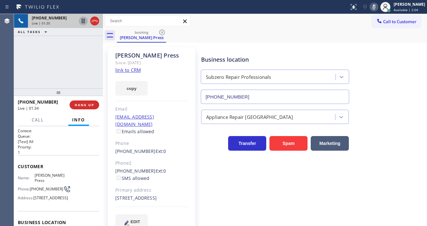
click at [83, 23] on icon at bounding box center [83, 21] width 8 height 8
click at [82, 22] on icon at bounding box center [83, 21] width 8 height 8
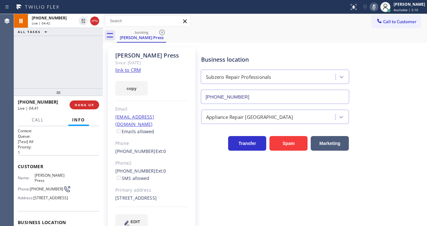
click at [378, 5] on icon at bounding box center [374, 7] width 8 height 8
click at [83, 55] on div "[PHONE_NUMBER] Live | 04:42 ALL TASKS ALL TASKS ACTIVE TASKS TASKS IN WRAP UP" at bounding box center [58, 51] width 89 height 74
click at [29, 62] on div "[PHONE_NUMBER] Live | 05:05 ALL TASKS ALL TASKS ACTIVE TASKS TASKS IN WRAP UP" at bounding box center [58, 51] width 89 height 74
click at [263, 21] on div "Call to Customer Outbound call Location Search location Your caller id phone nu…" at bounding box center [265, 21] width 324 height 11
click at [76, 61] on div "[PHONE_NUMBER] Live | 05:11 ALL TASKS ALL TASKS ACTIVE TASKS TASKS IN WRAP UP" at bounding box center [58, 51] width 89 height 74
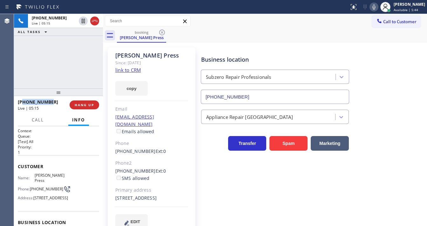
drag, startPoint x: 52, startPoint y: 102, endPoint x: 23, endPoint y: 102, distance: 28.9
click at [23, 102] on div "[PHONE_NUMBER]" at bounding box center [41, 102] width 47 height 6
copy span "7274158775"
click at [50, 68] on div "[PHONE_NUMBER] Live | 05:16 ALL TASKS ALL TASKS ACTIVE TASKS TASKS IN WRAP UP" at bounding box center [58, 51] width 89 height 74
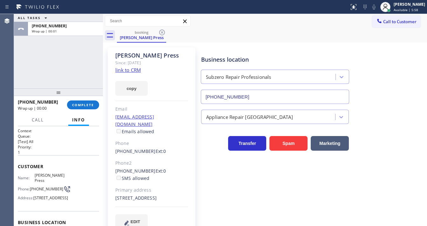
click at [103, 111] on div at bounding box center [103, 120] width 0 height 212
click at [89, 106] on span "COMPLETE" at bounding box center [83, 105] width 22 height 4
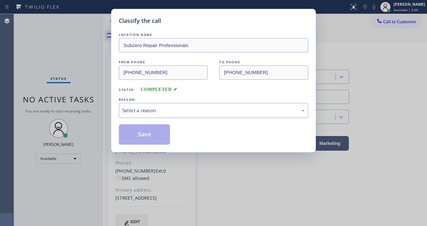
drag, startPoint x: 150, startPoint y: 107, endPoint x: 150, endPoint y: 112, distance: 5.1
click at [150, 107] on div "Select a reason" at bounding box center [213, 110] width 182 height 7
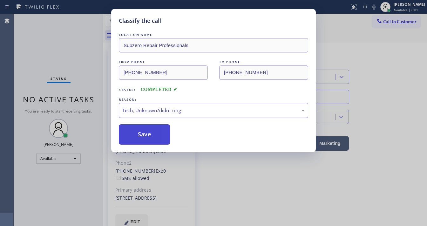
click at [152, 137] on button "Save" at bounding box center [144, 134] width 51 height 20
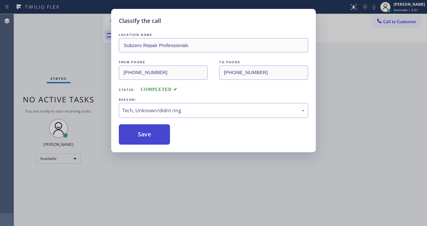
click at [148, 133] on button "Save" at bounding box center [144, 134] width 51 height 20
click at [75, 80] on div "Classify the call LOCATION NAME Subzero Repair Professionals FROM PHONE [PHONE_…" at bounding box center [213, 113] width 427 height 226
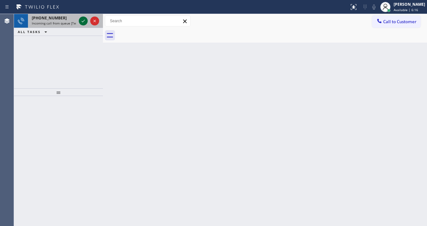
click at [82, 22] on icon at bounding box center [83, 21] width 8 height 8
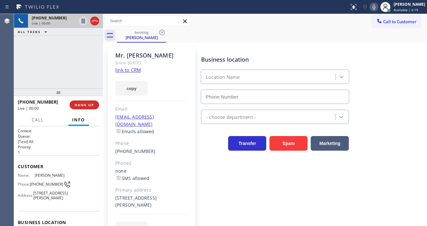
type input "[PHONE_NUMBER]"
click at [129, 70] on link "link to CRM" at bounding box center [127, 70] width 25 height 6
click at [377, 8] on icon at bounding box center [374, 7] width 8 height 8
click at [375, 9] on icon at bounding box center [374, 7] width 8 height 8
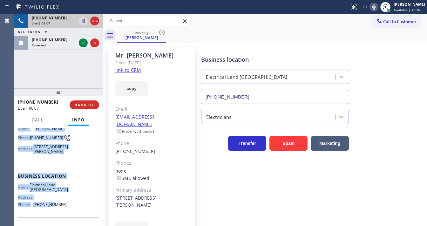
scroll to position [98, 0]
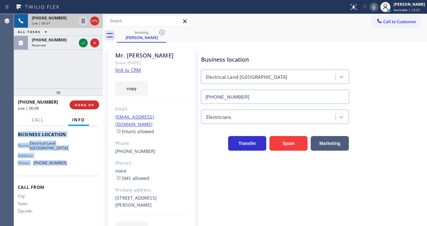
drag, startPoint x: 17, startPoint y: 166, endPoint x: 76, endPoint y: 169, distance: 58.8
click at [76, 169] on div "Context Queue: [Test] All Priority: 1 Customer Name: [PERSON_NAME] Phone: [PHON…" at bounding box center [58, 176] width 89 height 100
copy div "Customer Name: [PERSON_NAME] Phone: [PHONE_NUMBER] Address: [STREET_ADDRESS][PE…"
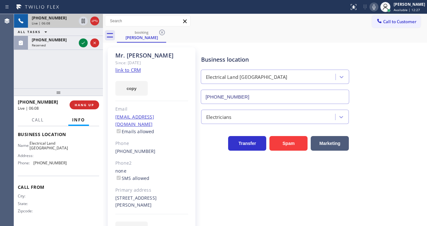
click at [58, 75] on div "[PHONE_NUMBER] Live | 06:08 ALL TASKS ALL TASKS ACTIVE TASKS TASKS IN WRAP UP […" at bounding box center [58, 51] width 89 height 74
click at [18, 76] on div "[PHONE_NUMBER] Live | 06:20 ALL TASKS ALL TASKS ACTIVE TASKS TASKS IN WRAP UP […" at bounding box center [58, 51] width 89 height 74
click at [97, 22] on icon at bounding box center [95, 21] width 8 height 8
click at [95, 22] on div "Live | 09:02" at bounding box center [65, 23] width 67 height 4
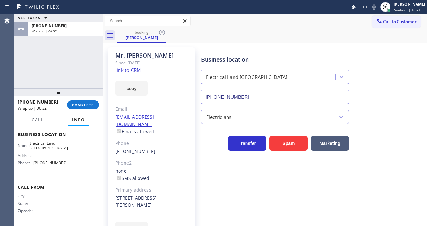
click at [18, 69] on div "ALL TASKS ALL TASKS ACTIVE TASKS TASKS IN WRAP UP [PHONE_NUMBER] Wrap up | 00:32" at bounding box center [58, 51] width 89 height 74
click at [84, 100] on button "COMPLETE" at bounding box center [83, 104] width 32 height 9
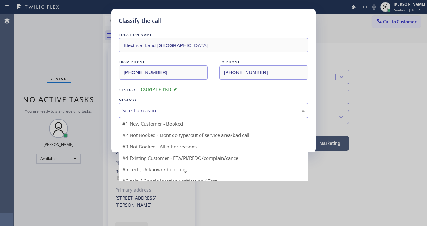
click at [148, 109] on div "Select a reason" at bounding box center [213, 110] width 182 height 7
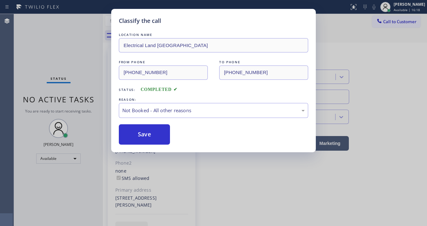
click at [149, 136] on button "Save" at bounding box center [144, 134] width 51 height 20
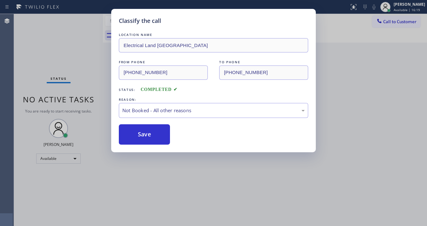
click at [149, 136] on button "Save" at bounding box center [144, 134] width 51 height 20
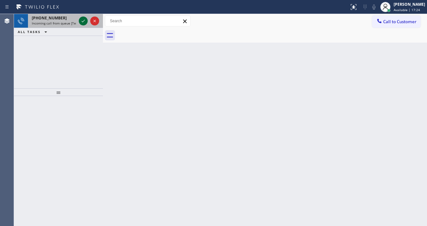
click at [81, 20] on icon at bounding box center [83, 21] width 8 height 8
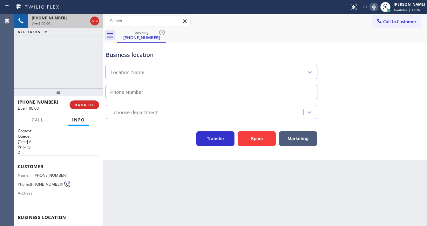
type input "[PHONE_NUMBER]"
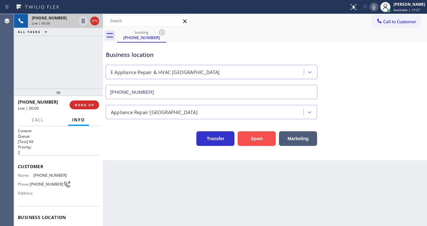
click at [251, 137] on button "Spam" at bounding box center [257, 138] width 38 height 15
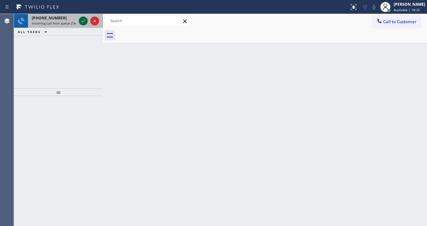
click at [83, 19] on icon at bounding box center [83, 21] width 8 height 8
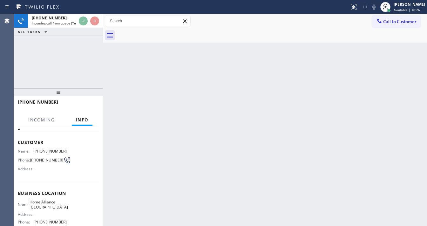
scroll to position [51, 0]
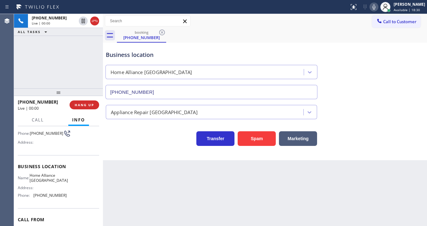
type input "[PHONE_NUMBER]"
click at [253, 139] on button "Spam" at bounding box center [257, 138] width 38 height 15
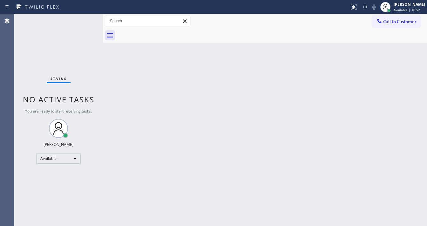
click at [83, 19] on div "Status No active tasks You are ready to start receiving tasks. [PERSON_NAME]" at bounding box center [58, 120] width 89 height 212
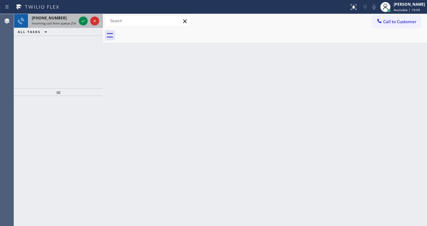
click at [77, 21] on div at bounding box center [88, 21] width 23 height 14
click at [80, 21] on icon at bounding box center [83, 21] width 8 height 8
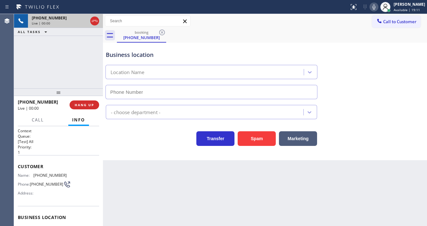
type input "[PHONE_NUMBER]"
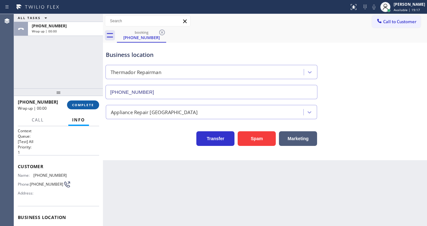
click at [81, 103] on span "COMPLETE" at bounding box center [83, 105] width 22 height 4
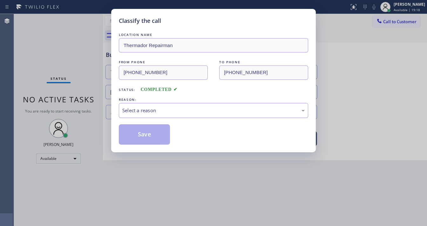
click at [142, 108] on div "Select a reason" at bounding box center [213, 110] width 182 height 7
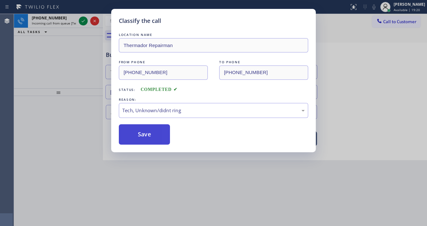
click at [152, 137] on button "Save" at bounding box center [144, 134] width 51 height 20
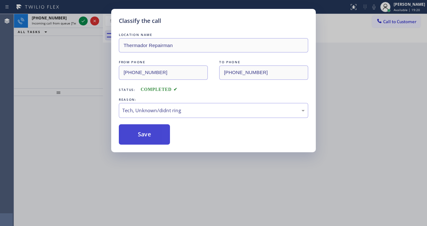
click at [152, 137] on button "Save" at bounding box center [144, 134] width 51 height 20
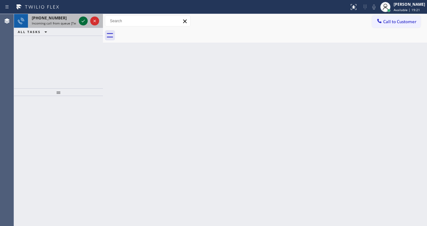
click at [83, 22] on icon at bounding box center [83, 21] width 3 height 3
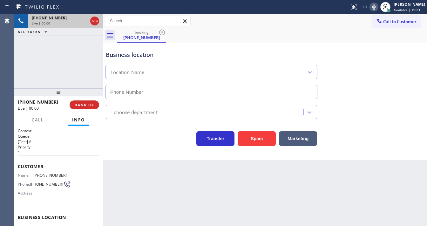
type input "[PHONE_NUMBER]"
click at [259, 136] on button "Spam" at bounding box center [257, 138] width 38 height 15
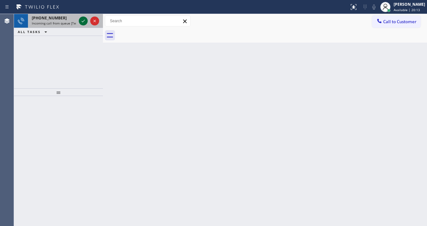
click at [81, 22] on icon at bounding box center [83, 21] width 8 height 8
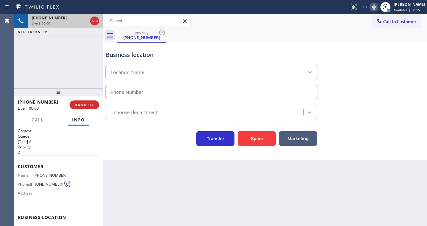
type input "[PHONE_NUMBER]"
drag, startPoint x: 36, startPoint y: 73, endPoint x: 103, endPoint y: 80, distance: 67.1
click at [37, 72] on div "[PHONE_NUMBER] Live | 00:00 ALL TASKS ALL TASKS ACTIVE TASKS TASKS IN WRAP UP" at bounding box center [58, 51] width 89 height 74
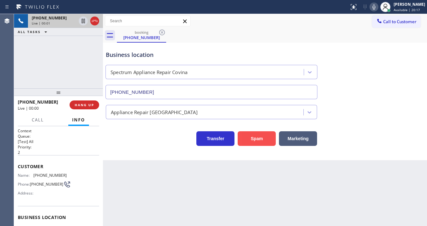
click at [254, 138] on button "Spam" at bounding box center [257, 138] width 38 height 15
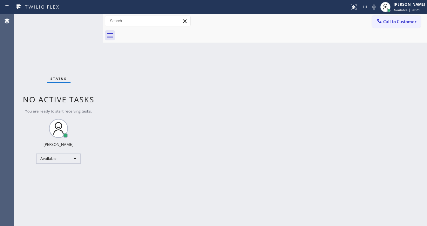
drag, startPoint x: 117, startPoint y: 112, endPoint x: 123, endPoint y: 111, distance: 6.7
click at [172, 178] on div "Back to Dashboard Change Sender ID Customers Technicians Select a contact Outbo…" at bounding box center [265, 120] width 324 height 212
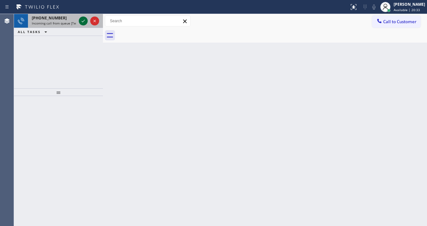
click at [84, 23] on icon at bounding box center [83, 21] width 8 height 8
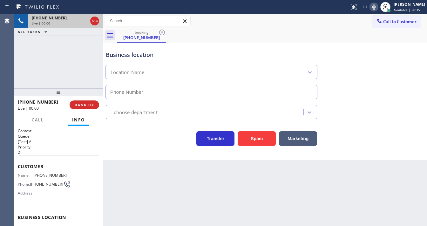
type input "[PHONE_NUMBER]"
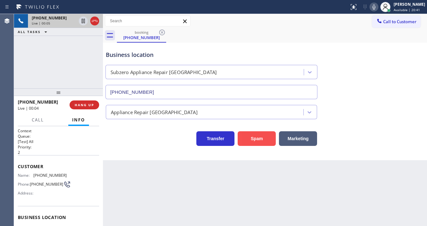
click at [253, 139] on button "Spam" at bounding box center [257, 138] width 38 height 15
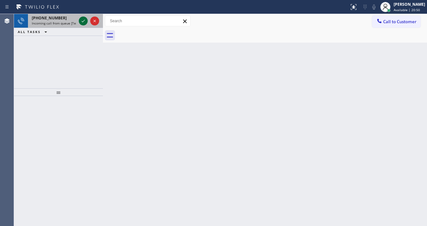
click at [80, 20] on icon at bounding box center [83, 21] width 8 height 8
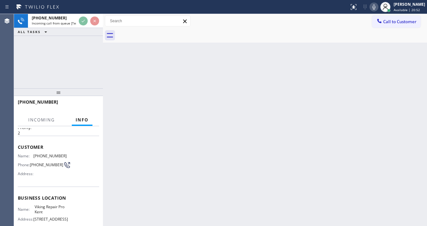
scroll to position [51, 0]
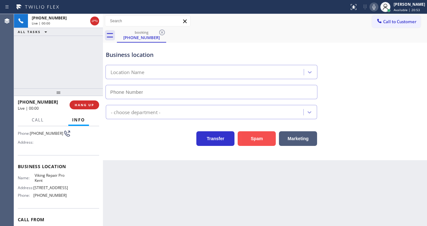
type input "[PHONE_NUMBER]"
click at [254, 140] on button "Spam" at bounding box center [257, 138] width 38 height 15
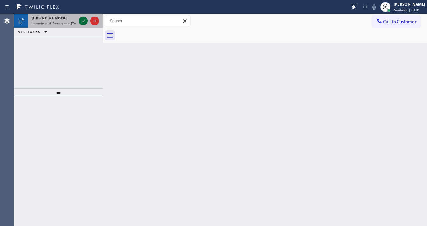
click at [80, 21] on icon at bounding box center [83, 21] width 8 height 8
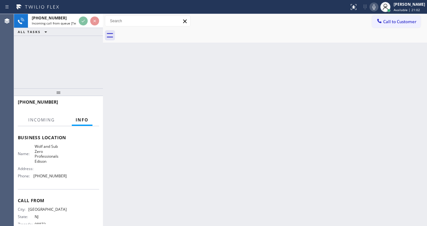
scroll to position [93, 0]
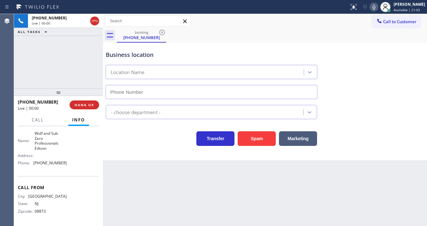
type input "[PHONE_NUMBER]"
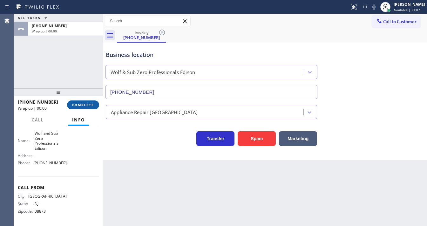
click at [83, 105] on span "COMPLETE" at bounding box center [83, 105] width 22 height 4
click at [126, 109] on div "Appliance Repair [GEOGRAPHIC_DATA]" at bounding box center [154, 111] width 87 height 7
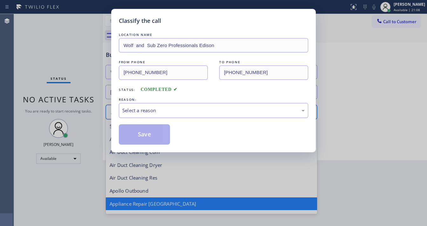
scroll to position [1, 0]
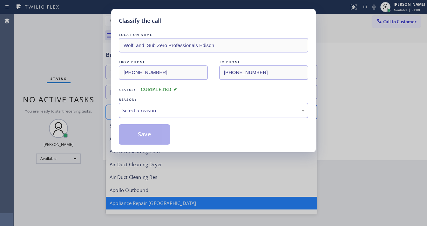
click at [137, 107] on div "Select a reason" at bounding box center [213, 110] width 182 height 7
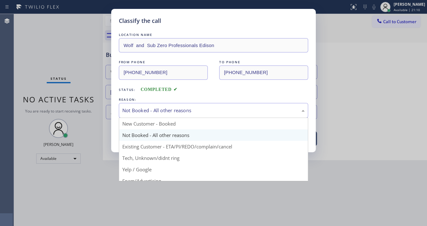
click at [146, 110] on div "Not Booked - All other reasons" at bounding box center [213, 110] width 182 height 7
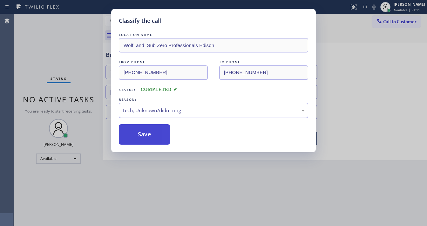
click at [141, 132] on button "Save" at bounding box center [144, 134] width 51 height 20
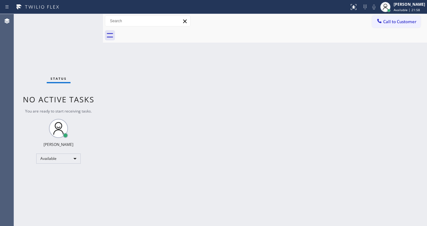
click at [78, 17] on div "Status No active tasks You are ready to start receiving tasks. [PERSON_NAME]" at bounding box center [58, 120] width 89 height 212
click at [84, 22] on div "Status No active tasks You are ready to start receiving tasks. [PERSON_NAME]" at bounding box center [58, 120] width 89 height 212
click at [83, 22] on div "Status No active tasks You are ready to start receiving tasks. [PERSON_NAME]" at bounding box center [58, 120] width 89 height 212
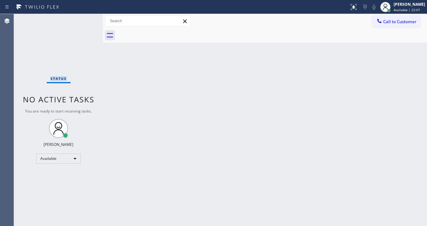
click at [82, 22] on div "Status No active tasks You are ready to start receiving tasks. [PERSON_NAME]" at bounding box center [58, 120] width 89 height 212
click at [82, 17] on div "Status No active tasks You are ready to start receiving tasks. [PERSON_NAME]" at bounding box center [58, 120] width 89 height 212
drag, startPoint x: 82, startPoint y: 17, endPoint x: 85, endPoint y: 5, distance: 11.8
click at [83, 14] on div "Status No active tasks You are ready to start receiving tasks. [PERSON_NAME]" at bounding box center [58, 120] width 89 height 212
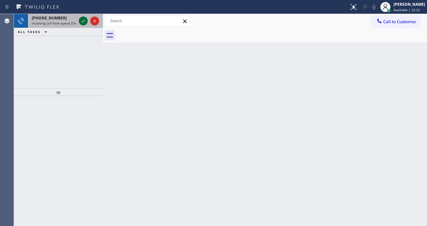
click at [81, 20] on icon at bounding box center [83, 21] width 8 height 8
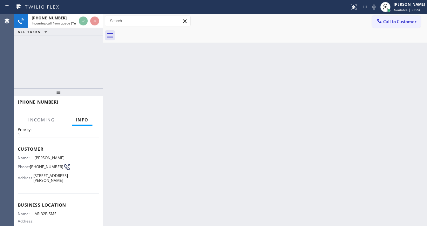
scroll to position [51, 0]
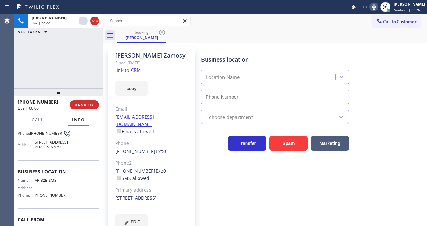
type input "[PHONE_NUMBER]"
click at [22, 69] on div "[PHONE_NUMBER] Live | 00:04 ALL TASKS ALL TASKS ACTIVE TASKS TASKS IN WRAP UP" at bounding box center [58, 51] width 89 height 74
click at [124, 70] on link "link to CRM" at bounding box center [127, 70] width 25 height 6
drag, startPoint x: 328, startPoint y: 50, endPoint x: 349, endPoint y: 32, distance: 28.0
click at [328, 50] on div "Business location AR B2B SMS [PHONE_NUMBER]" at bounding box center [275, 76] width 150 height 55
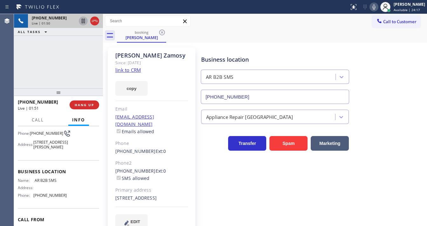
click at [82, 21] on icon at bounding box center [83, 21] width 3 height 4
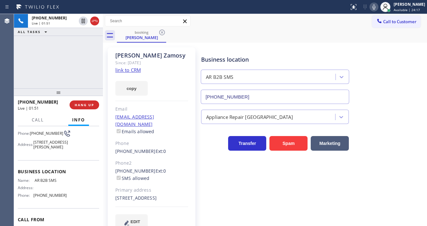
click at [375, 8] on icon at bounding box center [373, 6] width 3 height 5
click at [346, 39] on div "booking [PERSON_NAME]" at bounding box center [272, 35] width 310 height 14
click at [58, 66] on div "[PHONE_NUMBER] Live | 02:25 ALL TASKS ALL TASKS ACTIVE TASKS TASKS IN WRAP UP" at bounding box center [58, 51] width 89 height 74
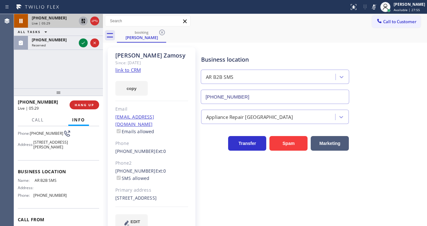
click at [81, 21] on icon at bounding box center [83, 21] width 8 height 8
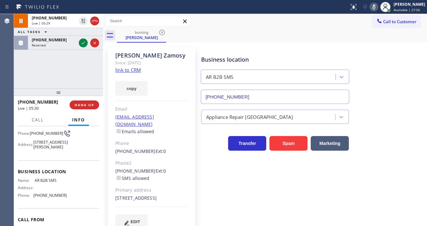
click at [378, 6] on icon at bounding box center [374, 7] width 8 height 8
click at [68, 66] on div "[PHONE_NUMBER] Live | 05:30 ALL TASKS ALL TASKS ACTIVE TASKS TASKS IN WRAP UP […" at bounding box center [58, 51] width 89 height 74
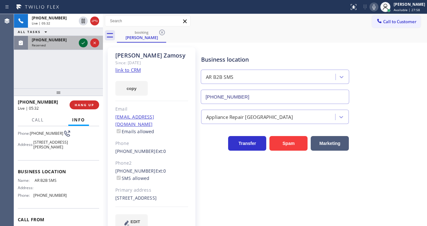
click at [81, 44] on icon at bounding box center [83, 43] width 8 height 8
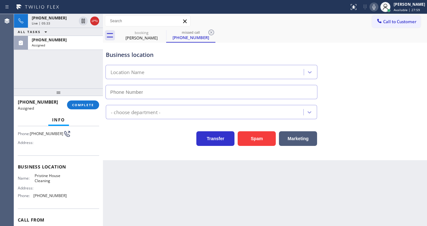
type input "[PHONE_NUMBER]"
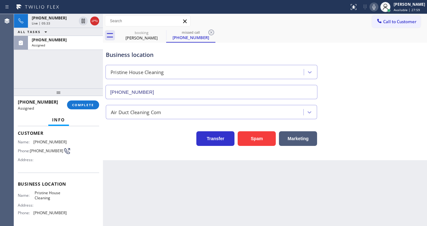
scroll to position [30, 0]
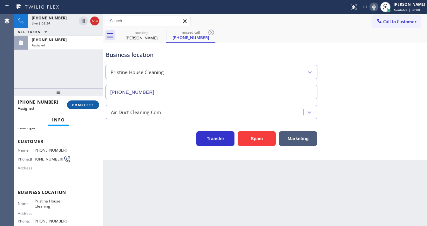
click at [76, 103] on span "COMPLETE" at bounding box center [83, 105] width 22 height 4
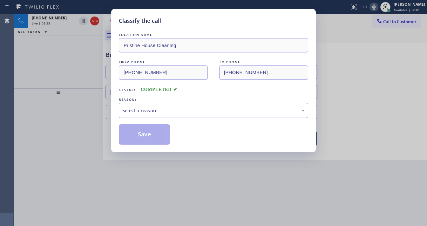
click at [158, 109] on div "Select a reason" at bounding box center [213, 110] width 182 height 7
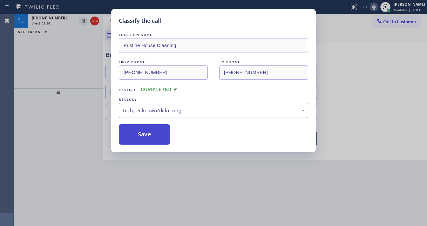
click at [152, 139] on button "Save" at bounding box center [144, 134] width 51 height 20
type input "[PHONE_NUMBER]"
click at [152, 139] on button "Save" at bounding box center [144, 134] width 51 height 20
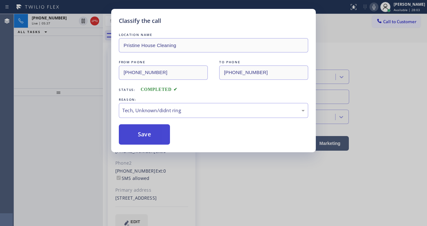
click at [152, 138] on button "Save" at bounding box center [144, 134] width 51 height 20
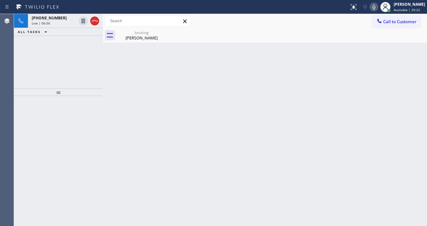
drag, startPoint x: 68, startPoint y: 23, endPoint x: 59, endPoint y: 36, distance: 15.9
click at [68, 23] on div "Live | 06:56" at bounding box center [54, 23] width 44 height 4
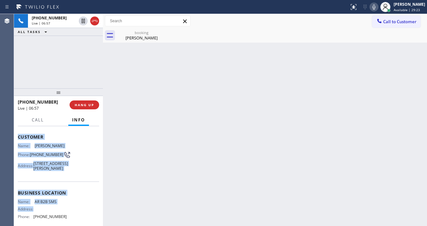
scroll to position [76, 0]
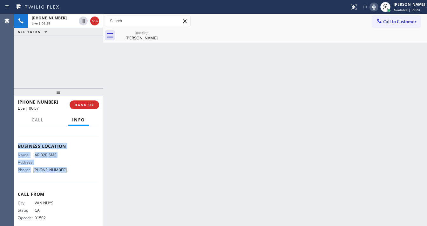
drag, startPoint x: 15, startPoint y: 161, endPoint x: 68, endPoint y: 183, distance: 57.0
click at [68, 183] on div "Context Queue: [Test] All Priority: 1 Customer Name: [PERSON_NAME] Phone: [PHON…" at bounding box center [58, 176] width 89 height 100
copy div "Customer Name: [PERSON_NAME] Phone: [PHONE_NUMBER] Address: [STREET_ADDRESS][PE…"
click at [55, 73] on div "[PHONE_NUMBER] Live | 07:08 ALL TASKS ALL TASKS ACTIVE TASKS TASKS IN WRAP UP" at bounding box center [58, 51] width 89 height 74
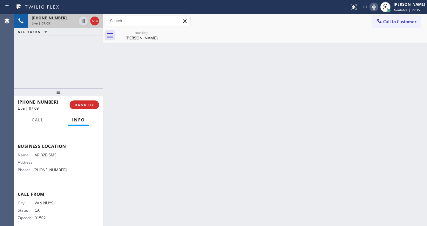
click at [71, 20] on div "[PHONE_NUMBER] Live | 07:09" at bounding box center [53, 21] width 50 height 14
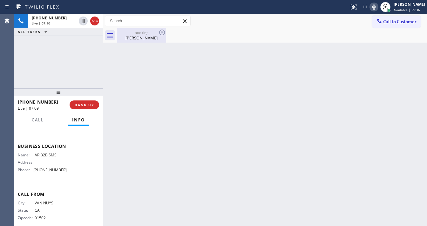
click at [158, 39] on div "[PERSON_NAME]" at bounding box center [142, 38] width 48 height 6
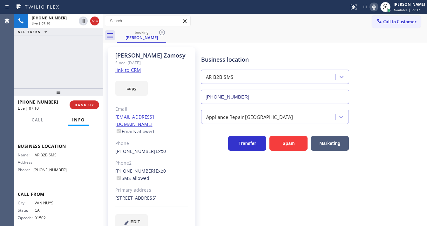
scroll to position [0, 0]
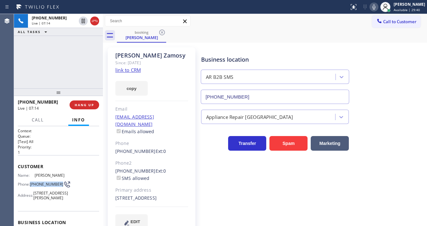
drag, startPoint x: 43, startPoint y: 187, endPoint x: 30, endPoint y: 181, distance: 13.5
click at [30, 181] on div "Phone: [PHONE_NUMBER]" at bounding box center [42, 184] width 49 height 8
copy div "[PHONE_NUMBER]"
click at [47, 67] on div "[PHONE_NUMBER] Live | 07:16 ALL TASKS ALL TASKS ACTIVE TASKS TASKS IN WRAP UP" at bounding box center [58, 51] width 89 height 74
click at [14, 78] on div "Agent Desktop" at bounding box center [7, 120] width 14 height 212
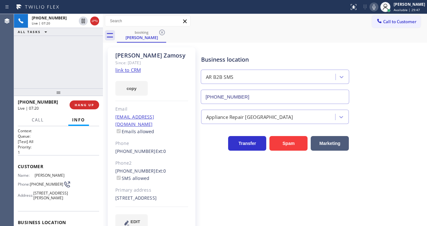
click at [16, 79] on div "[PHONE_NUMBER] Live | 07:20 ALL TASKS ALL TASKS ACTIVE TASKS TASKS IN WRAP UP" at bounding box center [58, 51] width 89 height 74
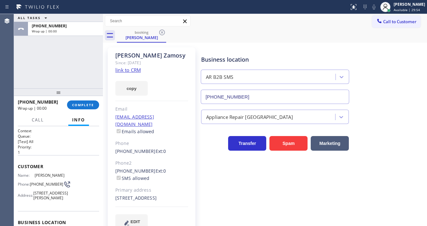
drag, startPoint x: 95, startPoint y: 20, endPoint x: 86, endPoint y: 89, distance: 69.1
click at [85, 103] on span "COMPLETE" at bounding box center [83, 105] width 22 height 4
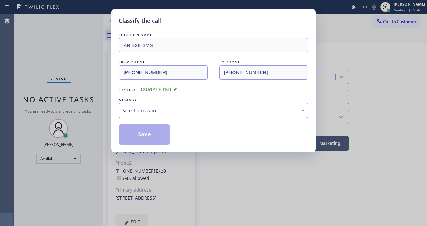
click at [142, 109] on div "Select a reason" at bounding box center [213, 110] width 182 height 7
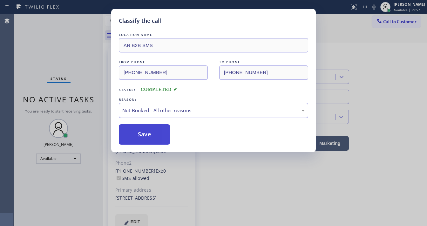
click at [145, 130] on button "Save" at bounding box center [144, 134] width 51 height 20
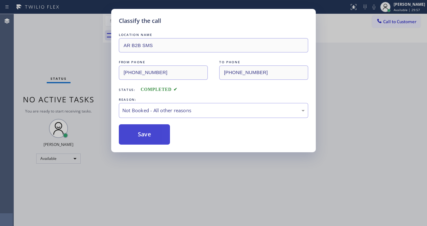
click at [144, 132] on button "Save" at bounding box center [144, 134] width 51 height 20
click at [65, 53] on div "Classify the call LOCATION NAME AR B2B SMS FROM PHONE [PHONE_NUMBER] TO PHONE […" at bounding box center [213, 113] width 427 height 226
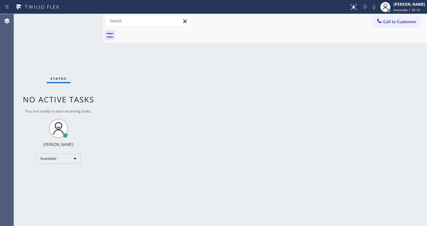
click at [81, 26] on div "Status No active tasks You are ready to start receiving tasks. [PERSON_NAME]" at bounding box center [58, 120] width 89 height 212
click at [89, 29] on div "Status No active tasks You are ready to start receiving tasks. [PERSON_NAME]" at bounding box center [58, 120] width 89 height 212
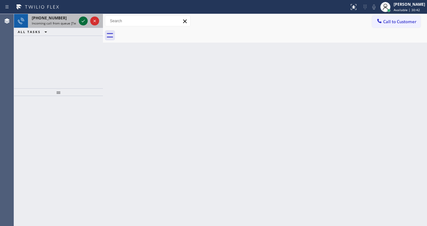
click at [81, 22] on icon at bounding box center [83, 21] width 8 height 8
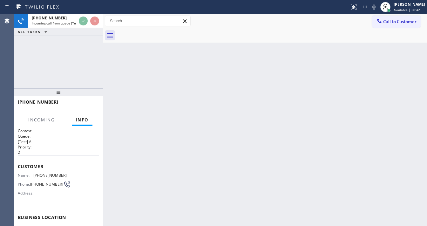
click at [78, 24] on div at bounding box center [88, 21] width 23 height 14
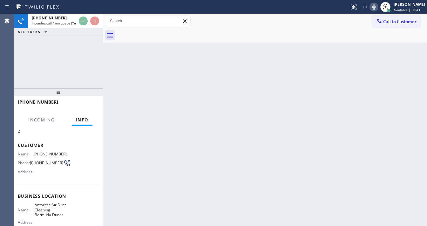
scroll to position [51, 0]
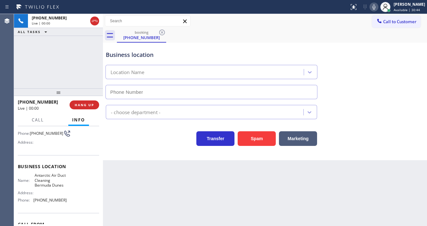
type input "[PHONE_NUMBER]"
click at [78, 104] on span "HANG UP" at bounding box center [84, 105] width 19 height 4
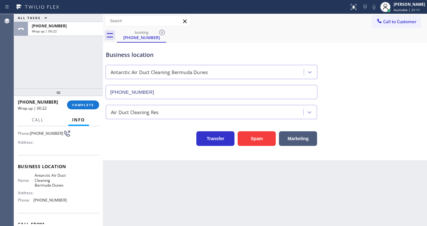
click at [165, 224] on div "Back to Dashboard Change Sender ID Customers Technicians Select a contact Outbo…" at bounding box center [265, 120] width 324 height 212
click at [85, 108] on button "COMPLETE" at bounding box center [83, 104] width 32 height 9
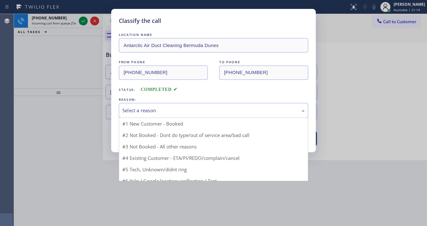
click at [146, 112] on div "Select a reason" at bounding box center [213, 110] width 182 height 7
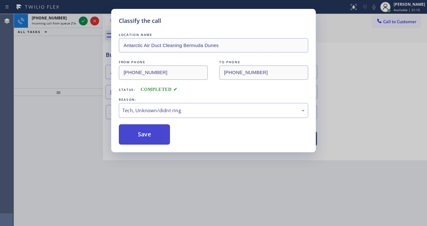
click at [147, 141] on button "Save" at bounding box center [144, 134] width 51 height 20
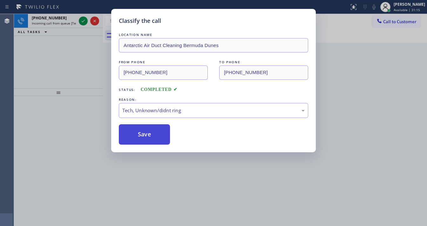
click at [147, 141] on button "Save" at bounding box center [144, 134] width 51 height 20
drag, startPoint x: 147, startPoint y: 141, endPoint x: 62, endPoint y: 62, distance: 116.0
click at [146, 140] on button "Save" at bounding box center [144, 134] width 51 height 20
click at [62, 62] on div "Classify the call LOCATION NAME Antarctic Air Duct Cleaning Bermuda Dunes FROM …" at bounding box center [213, 113] width 427 height 226
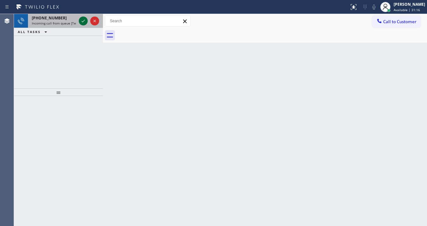
click at [81, 22] on icon at bounding box center [83, 21] width 8 height 8
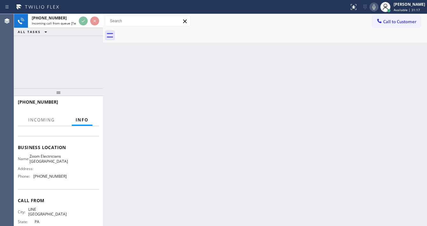
scroll to position [76, 0]
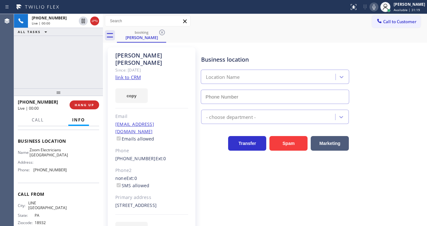
type input "[PHONE_NUMBER]"
click at [61, 70] on div "[PHONE_NUMBER] Live | 00:02 ALL TASKS ALL TASKS ACTIVE TASKS TASKS IN WRAP UP" at bounding box center [58, 51] width 89 height 74
click at [131, 74] on link "link to CRM" at bounding box center [127, 77] width 25 height 6
click at [378, 7] on icon at bounding box center [374, 7] width 8 height 8
click at [44, 43] on div "[PHONE_NUMBER] Live | 03:20 ALL TASKS ALL TASKS ACTIVE TASKS TASKS IN WRAP UP" at bounding box center [58, 51] width 89 height 74
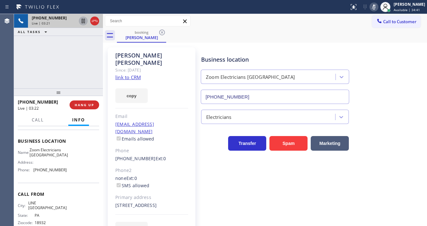
click at [83, 20] on icon at bounding box center [83, 21] width 3 height 4
click at [22, 71] on div "[PHONE_NUMBER] Live | 04:17 ALL TASKS ALL TASKS ACTIVE TASKS TASKS IN WRAP UP" at bounding box center [58, 51] width 89 height 74
click at [11, 83] on div "Agent Desktop" at bounding box center [7, 120] width 14 height 212
drag, startPoint x: 27, startPoint y: 72, endPoint x: 39, endPoint y: 71, distance: 12.1
click at [27, 72] on div "[PHONE_NUMBER] Live | 05:07 ALL TASKS ALL TASKS ACTIVE TASKS TASKS IN WRAP UP" at bounding box center [58, 51] width 89 height 74
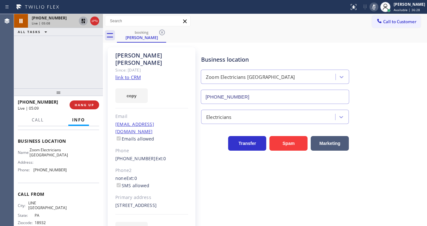
click at [85, 23] on icon at bounding box center [83, 21] width 8 height 8
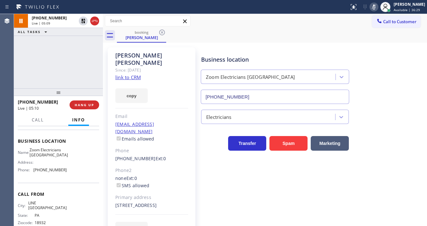
click at [378, 6] on icon at bounding box center [374, 7] width 8 height 8
click at [72, 55] on div "[PHONE_NUMBER] Live | 05:11 ALL TASKS ALL TASKS ACTIVE TASKS TASKS IN WRAP UP" at bounding box center [58, 51] width 89 height 74
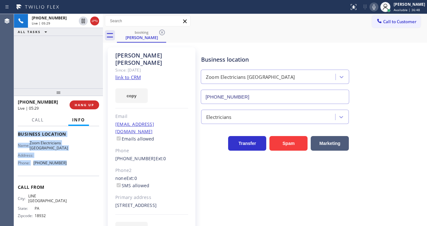
scroll to position [98, 0]
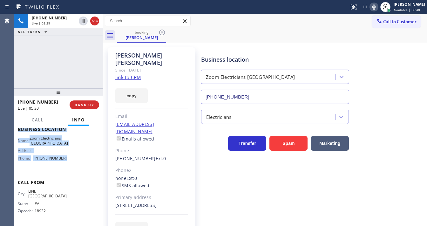
drag, startPoint x: 24, startPoint y: 144, endPoint x: 70, endPoint y: 169, distance: 52.0
click at [70, 169] on div "Context Queue: [Test] All Priority: 1 Customer Name: [PERSON_NAME] Phone: [PHON…" at bounding box center [58, 176] width 89 height 100
copy div "Customer Name: [PERSON_NAME] Phone: [PHONE_NUMBER] Address: [STREET_ADDRESS] Bu…"
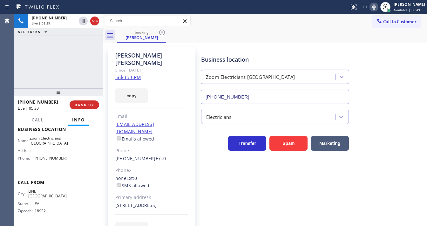
click at [51, 71] on div "[PHONE_NUMBER] Live | 05:29 ALL TASKS ALL TASKS ACTIVE TASKS TASKS IN WRAP UP" at bounding box center [58, 51] width 89 height 74
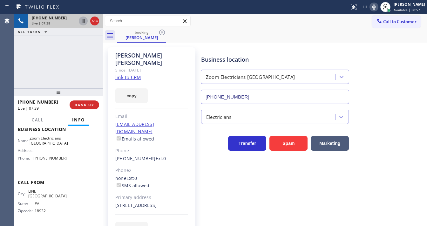
click at [84, 22] on icon at bounding box center [83, 21] width 8 height 8
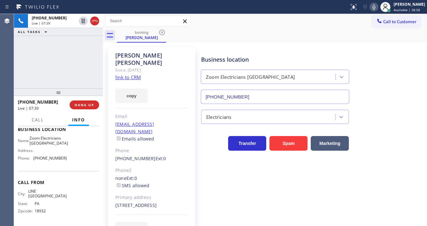
click at [377, 7] on icon at bounding box center [374, 7] width 8 height 8
click at [349, 25] on div "Call to Customer Outbound call Location Search location Your caller id phone nu…" at bounding box center [265, 21] width 324 height 11
click at [378, 10] on icon at bounding box center [374, 7] width 8 height 8
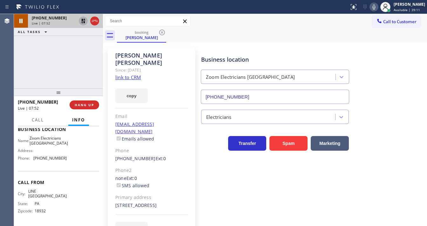
click at [82, 20] on icon at bounding box center [83, 21] width 4 height 4
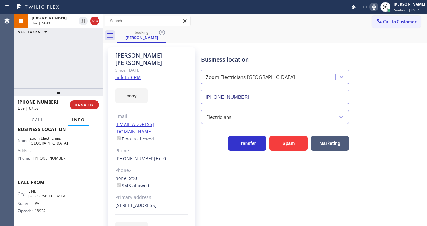
click at [71, 54] on div "[PHONE_NUMBER] Live | 07:52 ALL TASKS ALL TASKS ACTIVE TASKS TASKS IN WRAP UP" at bounding box center [58, 51] width 89 height 74
click at [198, 17] on div "Call to Customer Outbound call Location Search location Your caller id phone nu…" at bounding box center [265, 21] width 324 height 11
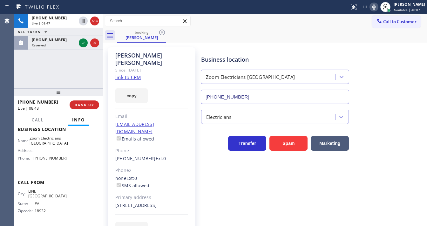
click at [73, 86] on div "[PHONE_NUMBER] Live | 08:47 ALL TASKS ALL TASKS ACTIVE TASKS TASKS IN WRAP UP […" at bounding box center [58, 51] width 89 height 74
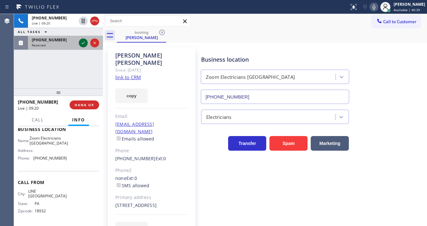
click at [82, 44] on icon at bounding box center [83, 43] width 8 height 8
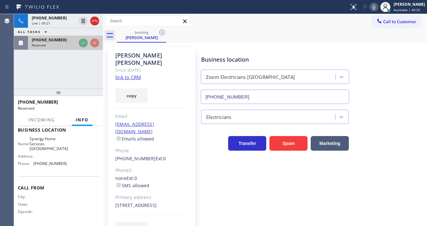
scroll to position [98, 0]
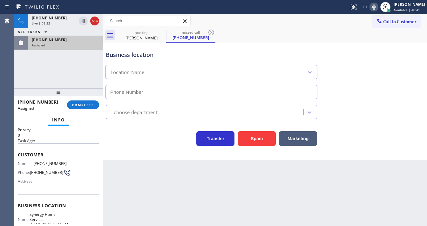
type input "[PHONE_NUMBER]"
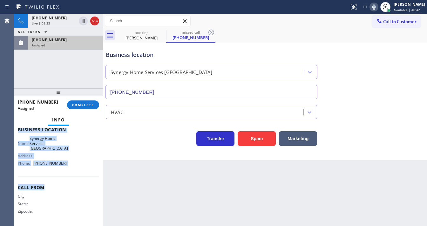
scroll to position [93, 0]
drag, startPoint x: 18, startPoint y: 152, endPoint x: 69, endPoint y: 168, distance: 53.1
click at [69, 168] on div "Context Queue: HVAC Priority: 0 Task Age: Customer Name: [PHONE_NUMBER] Phone: …" at bounding box center [58, 129] width 81 height 189
copy div "Customer Name: [PHONE_NUMBER] Phone: [PHONE_NUMBER] Address: Business location …"
click at [85, 102] on button "COMPLETE" at bounding box center [83, 104] width 32 height 9
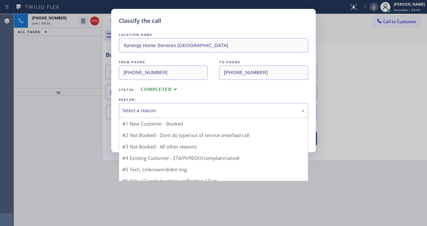
click at [145, 112] on div "Select a reason" at bounding box center [213, 110] width 182 height 7
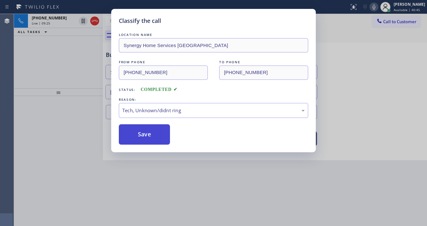
click at [146, 136] on button "Save" at bounding box center [144, 134] width 51 height 20
type input "[PHONE_NUMBER]"
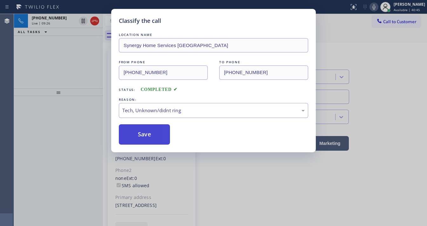
click at [146, 136] on button "Save" at bounding box center [144, 134] width 51 height 20
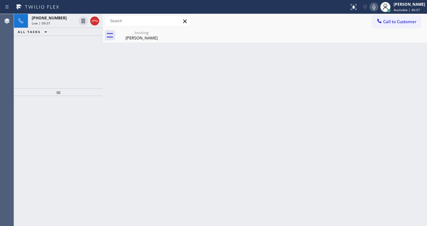
click at [69, 66] on div "[PHONE_NUMBER] Live | 09:37 ALL TASKS ALL TASKS ACTIVE TASKS TASKS IN WRAP UP" at bounding box center [58, 51] width 89 height 74
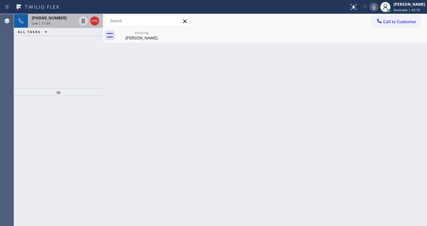
click at [55, 17] on span "[PHONE_NUMBER]" at bounding box center [49, 17] width 35 height 5
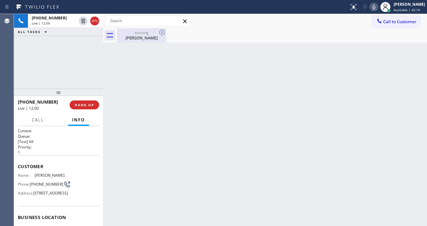
click at [143, 38] on div "[PERSON_NAME]" at bounding box center [142, 38] width 48 height 6
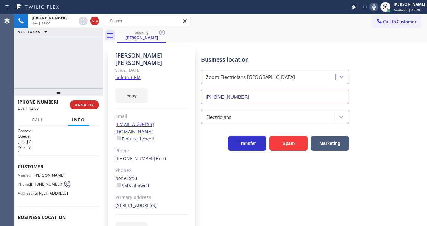
click at [55, 57] on div "[PHONE_NUMBER] Live | 12:00 ALL TASKS ALL TASKS ACTIVE TASKS TASKS IN WRAP UP" at bounding box center [58, 51] width 89 height 74
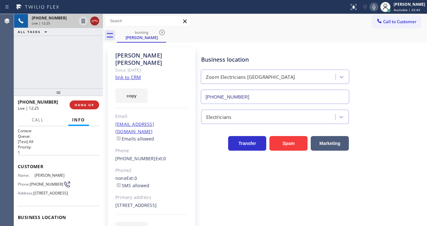
click at [94, 21] on icon at bounding box center [95, 21] width 8 height 8
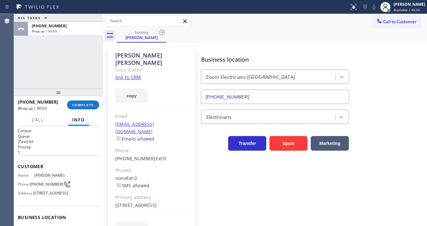
click at [75, 73] on div "ALL TASKS ALL TASKS ACTIVE TASKS TASKS IN WRAP UP [PHONE_NUMBER] Wrap up | 00:03" at bounding box center [58, 51] width 89 height 74
click at [89, 107] on span "COMPLETE" at bounding box center [83, 105] width 22 height 4
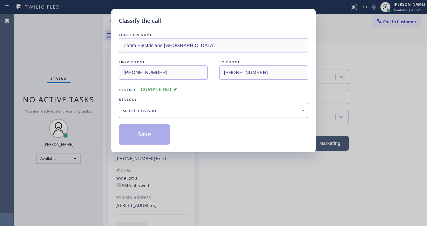
click at [140, 112] on div "Select a reason" at bounding box center [213, 110] width 182 height 7
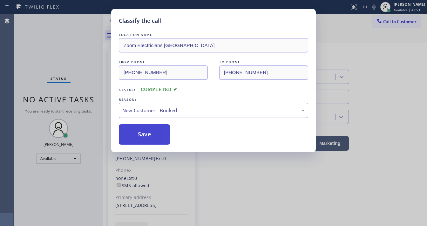
click at [137, 132] on button "Save" at bounding box center [144, 134] width 51 height 20
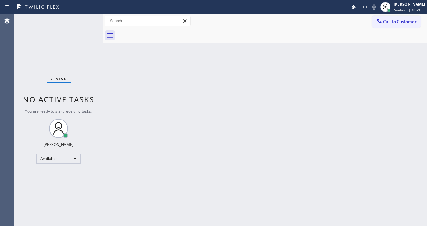
click at [83, 20] on div "Status No active tasks You are ready to start receiving tasks. [PERSON_NAME]" at bounding box center [58, 120] width 89 height 212
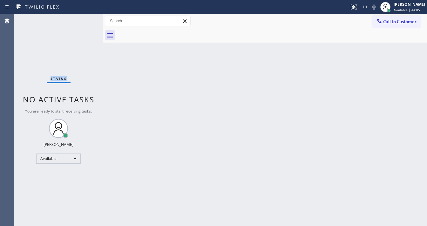
click at [86, 20] on div "Status No active tasks You are ready to start receiving tasks. [PERSON_NAME]" at bounding box center [58, 120] width 89 height 212
click at [70, 60] on div "Status No active tasks You are ready to start receiving tasks. [PERSON_NAME]" at bounding box center [58, 120] width 89 height 212
click at [79, 19] on div "Status No active tasks You are ready to start receiving tasks. [PERSON_NAME]" at bounding box center [58, 120] width 89 height 212
click at [80, 11] on div at bounding box center [175, 7] width 344 height 10
click at [388, 25] on button "Call to Customer" at bounding box center [396, 22] width 49 height 12
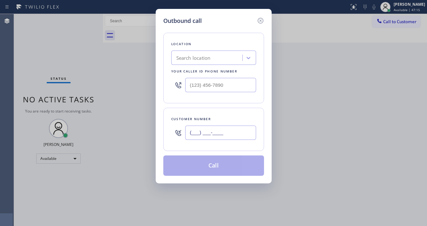
drag, startPoint x: 213, startPoint y: 125, endPoint x: 209, endPoint y: 132, distance: 8.3
click at [213, 126] on input "(___) ___-____" at bounding box center [220, 132] width 71 height 14
click at [209, 132] on input "(___) ___-____" at bounding box center [220, 132] width 71 height 14
paste input "8-1840"
click at [207, 129] on input "(___) __8-1840" at bounding box center [220, 132] width 71 height 14
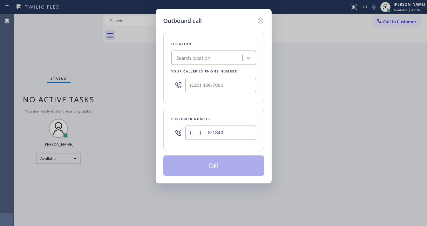
click at [207, 129] on input "(___) __8-1840" at bounding box center [220, 132] width 71 height 14
paste input "818) 404-6032"
type input "[PHONE_NUMBER]"
type input "(___) ___-____"
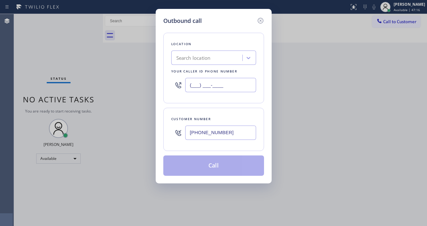
click at [232, 89] on input "(___) ___-____" at bounding box center [220, 85] width 71 height 14
paste input "833) 692-2271"
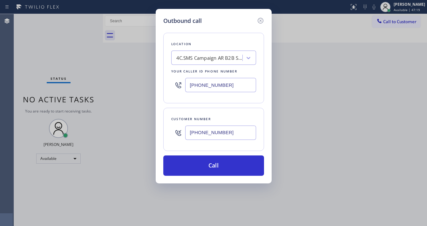
type input "[PHONE_NUMBER]"
click at [206, 104] on div "Location 4C.SMS Campaign AR B2B SMS Your caller id phone number [PHONE_NUMBER] …" at bounding box center [213, 100] width 101 height 151
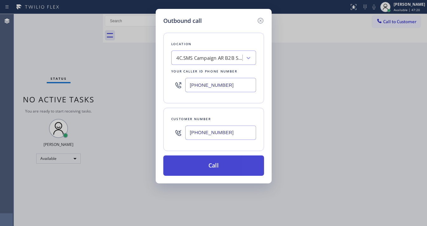
click at [212, 156] on button "Call" at bounding box center [213, 165] width 101 height 20
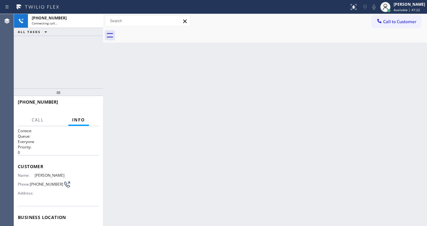
click at [62, 59] on div "[PHONE_NUMBER] Connecting call… ALL TASKS ALL TASKS ACTIVE TASKS TASKS IN WRAP …" at bounding box center [58, 51] width 89 height 74
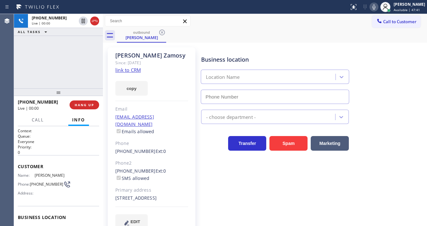
type input "[PHONE_NUMBER]"
drag, startPoint x: 60, startPoint y: 52, endPoint x: 65, endPoint y: 47, distance: 7.2
click at [63, 48] on div "[PHONE_NUMBER] Live | 00:18 ALL TASKS ALL TASKS ACTIVE TASKS TASKS IN WRAP UP" at bounding box center [58, 51] width 89 height 74
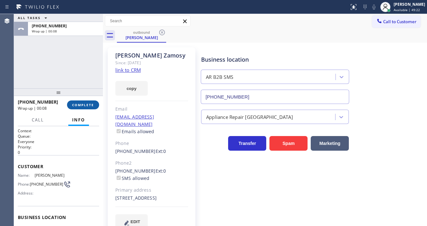
click at [86, 103] on span "COMPLETE" at bounding box center [83, 105] width 22 height 4
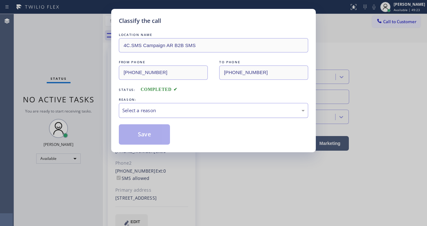
drag, startPoint x: 142, startPoint y: 112, endPoint x: 143, endPoint y: 116, distance: 4.5
click at [142, 114] on div "Select a reason" at bounding box center [213, 110] width 189 height 15
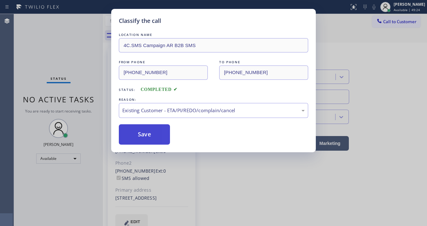
click at [144, 140] on button "Save" at bounding box center [144, 134] width 51 height 20
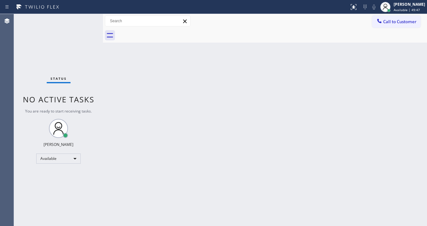
click at [76, 16] on div "Status No active tasks You are ready to start receiving tasks. [PERSON_NAME]" at bounding box center [58, 120] width 89 height 212
click at [84, 17] on div "Status No active tasks You are ready to start receiving tasks. [PERSON_NAME]" at bounding box center [58, 120] width 89 height 212
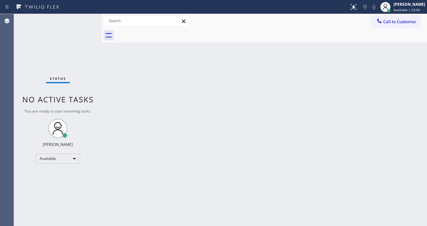
drag, startPoint x: 103, startPoint y: 19, endPoint x: 88, endPoint y: 22, distance: 15.1
click at [88, 22] on div "Status No active tasks You are ready to start receiving tasks. [PERSON_NAME] Av…" at bounding box center [220, 120] width 413 height 212
click at [83, 18] on div "Status No active tasks You are ready to start receiving tasks. [PERSON_NAME]" at bounding box center [58, 120] width 88 height 212
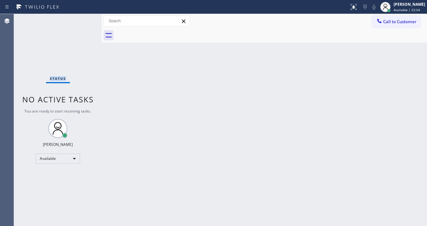
click at [83, 18] on div "Status No active tasks You are ready to start receiving tasks. [PERSON_NAME]" at bounding box center [58, 120] width 88 height 212
click at [84, 18] on div "Status No active tasks You are ready to start receiving tasks. [PERSON_NAME]" at bounding box center [58, 120] width 88 height 212
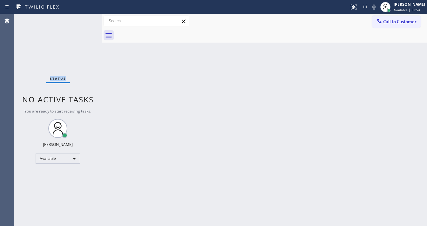
click at [84, 18] on div "Status No active tasks You are ready to start receiving tasks. [PERSON_NAME]" at bounding box center [58, 120] width 88 height 212
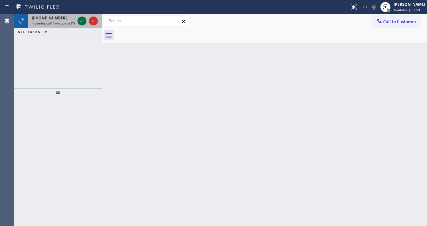
click at [83, 19] on icon at bounding box center [82, 21] width 8 height 8
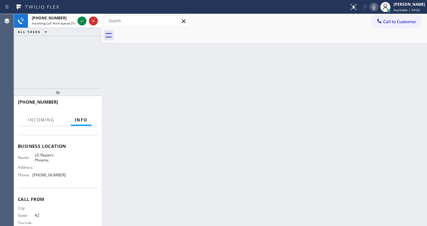
scroll to position [76, 0]
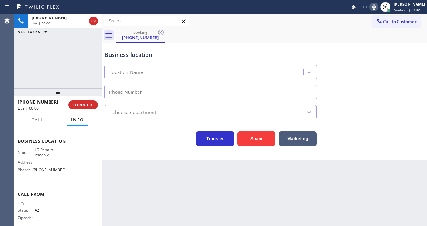
type input "[PHONE_NUMBER]"
click at [16, 71] on div "[PHONE_NUMBER] Live | 00:10 ALL TASKS ALL TASKS ACTIVE TASKS TASKS IN WRAP UP" at bounding box center [58, 51] width 88 height 74
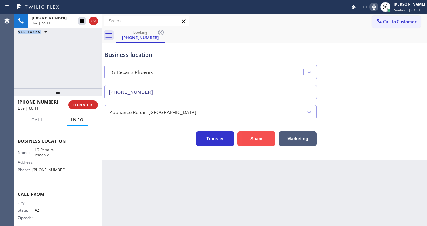
click at [255, 136] on button "Spam" at bounding box center [256, 138] width 38 height 15
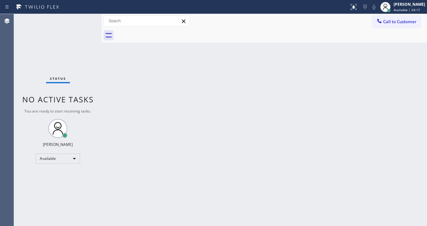
click at [86, 18] on div "Status No active tasks You are ready to start receiving tasks. [PERSON_NAME]" at bounding box center [58, 120] width 88 height 212
click at [85, 19] on div "Status No active tasks You are ready to start receiving tasks. [PERSON_NAME]" at bounding box center [58, 120] width 88 height 212
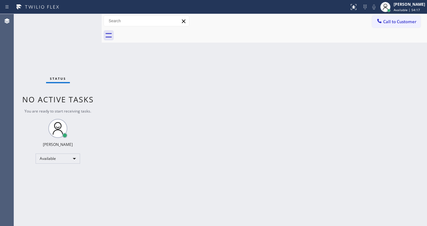
click at [85, 19] on div "Status No active tasks You are ready to start receiving tasks. [PERSON_NAME]" at bounding box center [58, 120] width 88 height 212
click at [84, 19] on div "Status No active tasks You are ready to start receiving tasks. [PERSON_NAME]" at bounding box center [58, 120] width 88 height 212
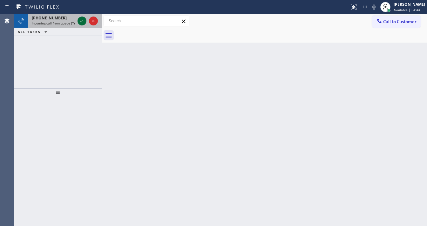
drag, startPoint x: 79, startPoint y: 22, endPoint x: 81, endPoint y: 19, distance: 3.6
click at [81, 19] on icon at bounding box center [82, 21] width 8 height 8
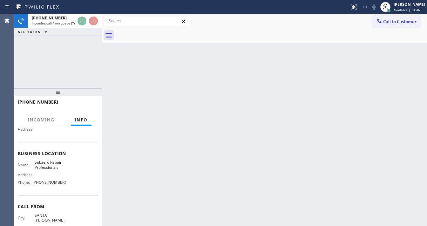
scroll to position [76, 0]
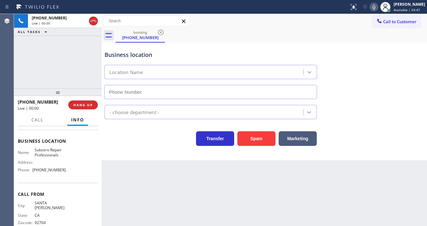
type input "[PHONE_NUMBER]"
click at [33, 72] on div "[PHONE_NUMBER] Live | 00:08 ALL TASKS ALL TASKS ACTIVE TASKS TASKS IN WRAP UP" at bounding box center [58, 51] width 88 height 74
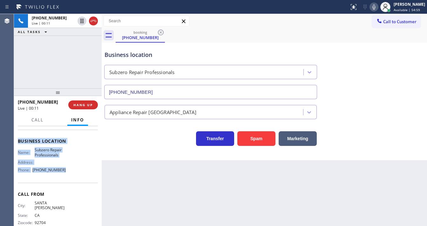
drag, startPoint x: 18, startPoint y: 140, endPoint x: 78, endPoint y: 172, distance: 68.5
click at [78, 173] on div "Context Queue: [Test] All Priority: 2 Customer Name: [PHONE_NUMBER] Phone: [PHO…" at bounding box center [58, 176] width 88 height 100
copy div "Customer Name: [PHONE_NUMBER] Phone: [PHONE_NUMBER] Address: Business location …"
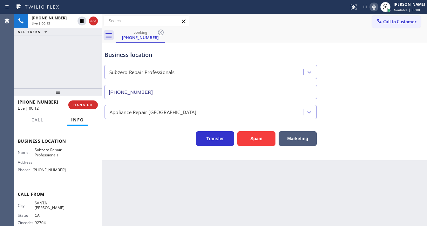
click at [59, 67] on div "[PHONE_NUMBER] Live | 00:13 ALL TASKS ALL TASKS ACTIVE TASKS TASKS IN WRAP UP" at bounding box center [58, 51] width 88 height 74
click at [49, 57] on div "[PHONE_NUMBER] Live | 01:17 ALL TASKS ALL TASKS ACTIVE TASKS TASKS IN WRAP UP" at bounding box center [58, 51] width 88 height 74
click at [57, 75] on div "[PHONE_NUMBER] Live | 01:26 ALL TASKS ALL TASKS ACTIVE TASKS TASKS IN WRAP UP" at bounding box center [58, 51] width 88 height 74
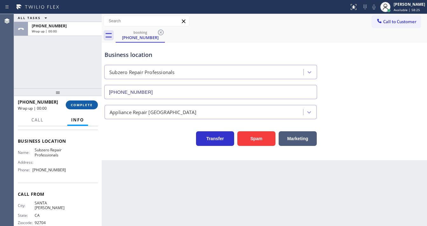
click at [87, 104] on span "COMPLETE" at bounding box center [82, 105] width 22 height 4
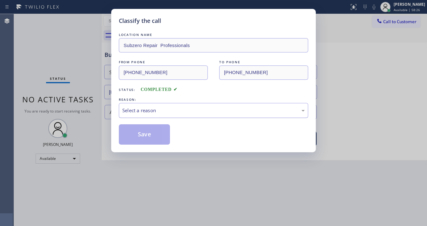
click at [154, 115] on div "Select a reason" at bounding box center [213, 110] width 189 height 15
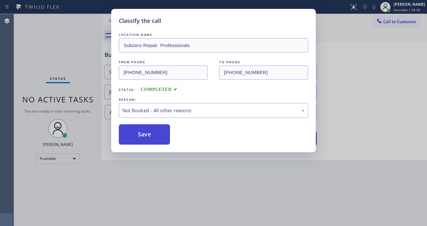
click at [145, 136] on button "Save" at bounding box center [144, 134] width 51 height 20
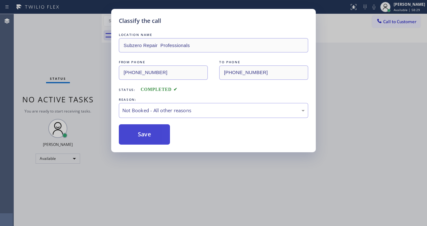
click at [145, 136] on button "Save" at bounding box center [144, 134] width 51 height 20
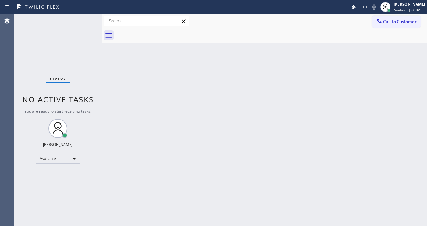
click at [52, 58] on div "Status No active tasks You are ready to start receiving tasks. [PERSON_NAME]" at bounding box center [58, 120] width 88 height 212
click at [67, 57] on div "Status No active tasks You are ready to start receiving tasks. [PERSON_NAME]" at bounding box center [58, 120] width 88 height 212
click at [83, 18] on div "Status No active tasks You are ready to start receiving tasks. [PERSON_NAME]" at bounding box center [58, 120] width 88 height 212
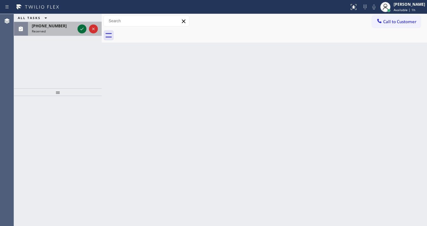
click at [78, 25] on div at bounding box center [87, 29] width 23 height 14
click at [80, 28] on icon at bounding box center [82, 29] width 8 height 8
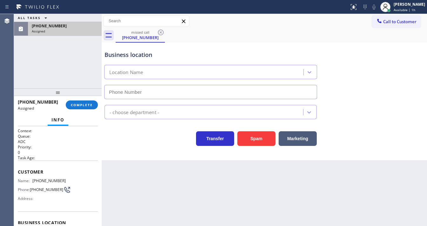
type input "[PHONE_NUMBER]"
click at [85, 110] on div "[PHONE_NUMBER] Assigned COMPLETE" at bounding box center [58, 105] width 80 height 17
click at [93, 107] on button "COMPLETE" at bounding box center [82, 104] width 32 height 9
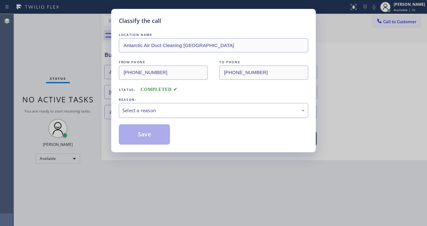
click at [124, 107] on div "Select a reason" at bounding box center [213, 110] width 182 height 7
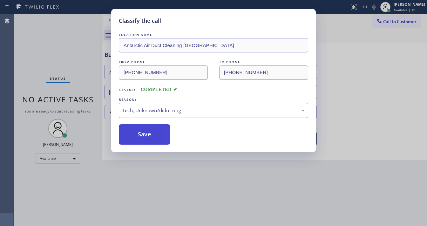
click at [145, 139] on button "Save" at bounding box center [144, 134] width 51 height 20
click at [144, 139] on button "Save" at bounding box center [144, 134] width 51 height 20
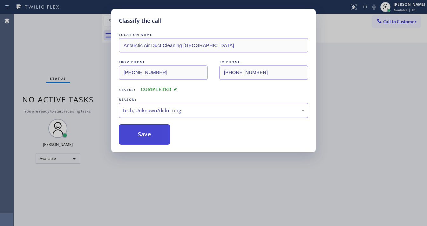
click at [144, 139] on button "Save" at bounding box center [144, 134] width 51 height 20
click at [176, 225] on html "Status report No issues detected If you experience an issue, please download th…" at bounding box center [213, 113] width 427 height 226
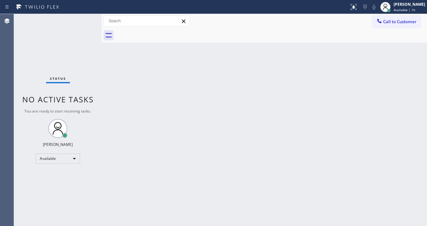
click at [172, 225] on html "Status report No issues detected If you experience an issue, please download th…" at bounding box center [213, 113] width 427 height 226
click at [82, 21] on div "Status No active tasks You are ready to start receiving tasks. [PERSON_NAME]" at bounding box center [58, 120] width 88 height 212
click at [84, 19] on div "Status No active tasks You are ready to start receiving tasks. [PERSON_NAME]" at bounding box center [58, 120] width 88 height 212
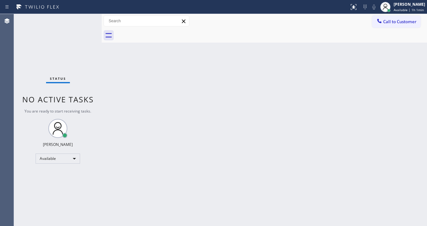
click at [170, 225] on div "Back to Dashboard Change Sender ID Customers Technicians Select a contact Outbo…" at bounding box center [264, 120] width 325 height 212
click at [80, 18] on div "Status No active tasks You are ready to start receiving tasks. [PERSON_NAME]" at bounding box center [58, 120] width 88 height 212
click at [84, 19] on div "Status No active tasks You are ready to start receiving tasks. [PERSON_NAME]" at bounding box center [58, 120] width 88 height 212
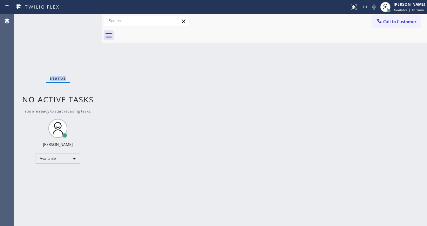
click at [84, 19] on div "Status No active tasks You are ready to start receiving tasks. [PERSON_NAME]" at bounding box center [58, 120] width 88 height 212
click at [83, 19] on div "Status No active tasks You are ready to start receiving tasks. [PERSON_NAME]" at bounding box center [58, 120] width 88 height 212
click at [84, 19] on div "Status No active tasks You are ready to start receiving tasks. [PERSON_NAME]" at bounding box center [58, 120] width 88 height 212
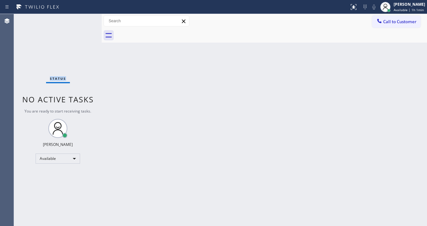
click at [84, 19] on div "Status No active tasks You are ready to start receiving tasks. [PERSON_NAME]" at bounding box center [58, 120] width 88 height 212
click at [83, 19] on div "Status No active tasks You are ready to start receiving tasks. [PERSON_NAME]" at bounding box center [58, 120] width 88 height 212
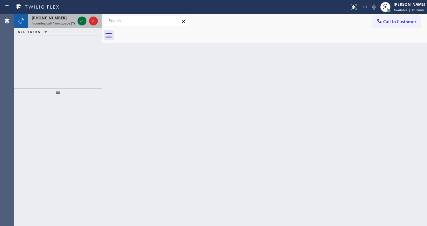
click at [80, 23] on icon at bounding box center [82, 21] width 8 height 8
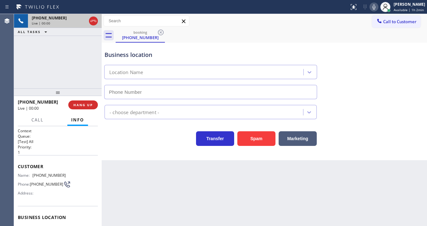
type input "[PHONE_NUMBER]"
click at [12, 74] on div "Agent Desktop" at bounding box center [7, 120] width 14 height 212
click at [21, 62] on div "[PHONE_NUMBER] Live | 00:11 ALL TASKS ALL TASKS ACTIVE TASKS TASKS IN WRAP UP" at bounding box center [58, 51] width 88 height 74
click at [33, 155] on div "Customer Name: [PHONE_NUMBER] Phone: [PHONE_NUMBER] Address:" at bounding box center [58, 180] width 80 height 51
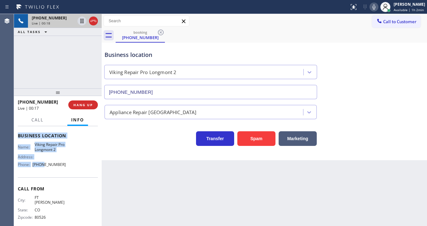
scroll to position [84, 0]
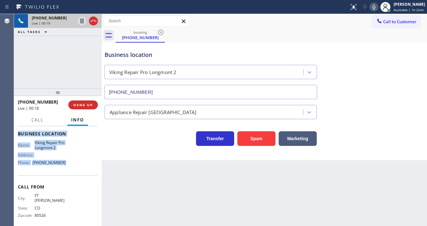
drag, startPoint x: 18, startPoint y: 163, endPoint x: 66, endPoint y: 162, distance: 48.3
click at [66, 164] on div "Context Queue: [Test] All Priority: 1 Customer Name: [PHONE_NUMBER] Phone: [PHO…" at bounding box center [58, 136] width 80 height 184
copy div "Customer Name: [PHONE_NUMBER] Phone: [PHONE_NUMBER] Address: Business location …"
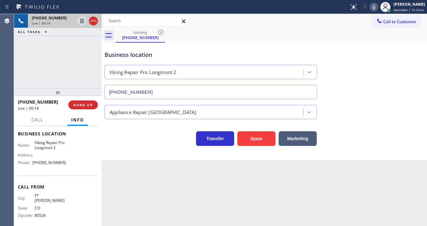
click at [50, 68] on div "[PHONE_NUMBER] Live | 00:19 ALL TASKS ALL TASKS ACTIVE TASKS TASKS IN WRAP UP" at bounding box center [58, 51] width 88 height 74
click at [58, 63] on div "[PHONE_NUMBER] Live | 01:31 ALL TASKS ALL TASKS ACTIVE TASKS TASKS IN WRAP UP" at bounding box center [58, 51] width 88 height 74
click at [316, 31] on div "booking [PHONE_NUMBER]" at bounding box center [271, 35] width 311 height 14
click at [376, 7] on icon at bounding box center [374, 7] width 8 height 8
click at [66, 62] on div "[PHONE_NUMBER] Live | 02:39 ALL TASKS ALL TASKS ACTIVE TASKS TASKS IN WRAP UP" at bounding box center [58, 51] width 88 height 74
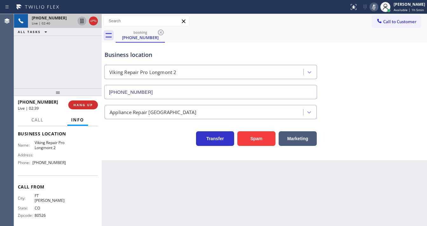
click at [81, 22] on icon at bounding box center [81, 21] width 3 height 4
click at [67, 48] on div "[PHONE_NUMBER] Live | 03:49 ALL TASKS ALL TASKS ACTIVE TASKS TASKS IN WRAP UP" at bounding box center [58, 51] width 88 height 74
click at [85, 20] on icon at bounding box center [82, 21] width 8 height 8
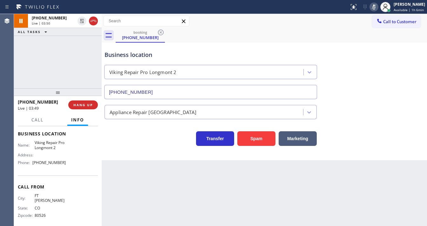
click at [377, 6] on icon at bounding box center [374, 7] width 8 height 8
click at [359, 28] on div "Call to Customer Outbound call Location AR B2B SMS Your caller id phone number …" at bounding box center [264, 21] width 325 height 14
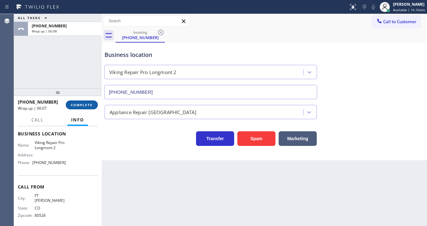
click at [84, 105] on span "COMPLETE" at bounding box center [82, 105] width 22 height 4
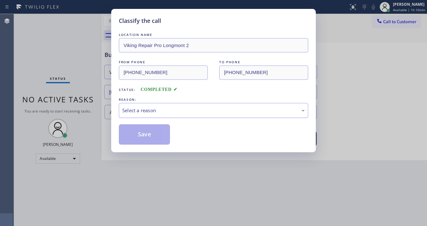
click at [141, 109] on div "Select a reason" at bounding box center [213, 110] width 182 height 7
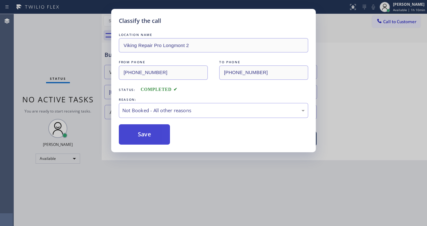
click at [144, 132] on button "Save" at bounding box center [144, 134] width 51 height 20
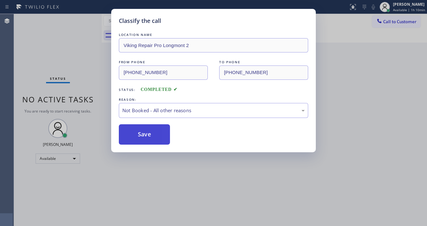
click at [144, 132] on button "Save" at bounding box center [144, 134] width 51 height 20
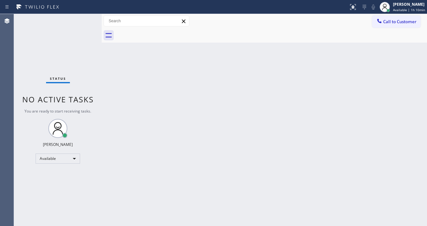
click at [67, 50] on div "Status No active tasks You are ready to start receiving tasks. [PERSON_NAME]" at bounding box center [58, 120] width 88 height 212
click at [74, 45] on div "Status No active tasks You are ready to start receiving tasks. [PERSON_NAME]" at bounding box center [58, 120] width 88 height 212
click at [407, 6] on div "[PERSON_NAME]" at bounding box center [409, 4] width 32 height 5
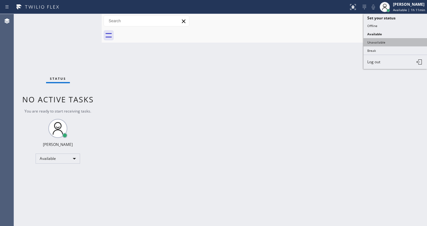
click at [385, 40] on button "Unavailable" at bounding box center [395, 42] width 64 height 8
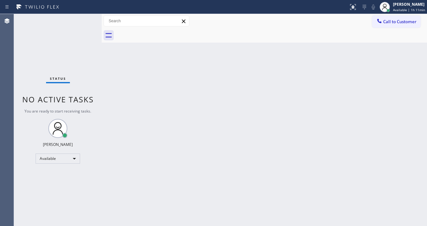
click at [324, 44] on div "Back to Dashboard Change Sender ID Customers Technicians Select a contact Outbo…" at bounding box center [264, 120] width 325 height 212
click at [404, 23] on span "Call to Customer" at bounding box center [399, 22] width 33 height 6
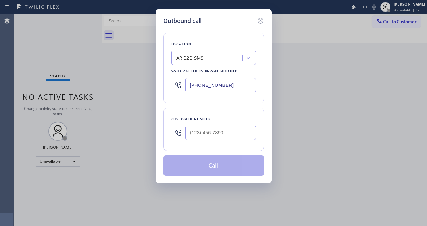
click at [199, 17] on h5 "Outbound call" at bounding box center [182, 21] width 38 height 9
click at [198, 129] on input "(___) ___-____" at bounding box center [220, 132] width 71 height 14
paste input "805) 616-5926"
type input "[PHONE_NUMBER]"
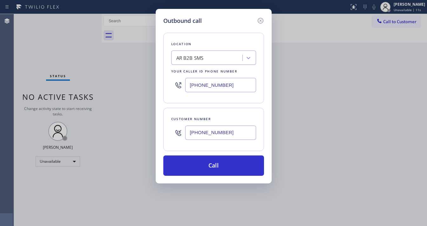
click at [203, 85] on input "[PHONE_NUMBER]" at bounding box center [220, 85] width 71 height 14
paste input "05) 303-5865"
type input "[PHONE_NUMBER]"
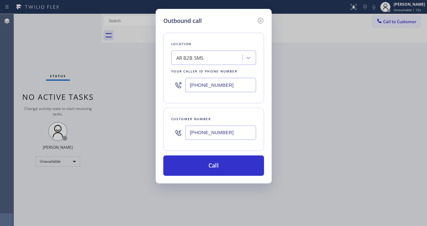
click at [204, 106] on div "Location AR B2B SMS Your caller id phone number [PHONE_NUMBER] Customer number …" at bounding box center [213, 100] width 101 height 151
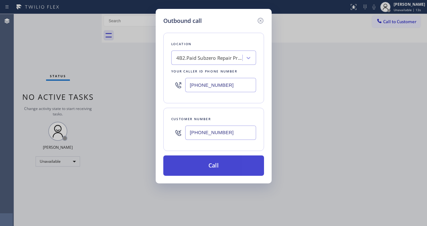
click at [212, 163] on button "Call" at bounding box center [213, 165] width 101 height 20
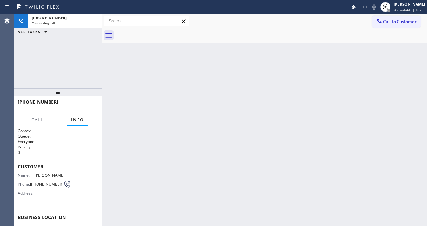
click at [75, 75] on div "[PHONE_NUMBER] Connecting call… ALL TASKS ALL TASKS ACTIVE TASKS TASKS IN WRAP …" at bounding box center [58, 51] width 88 height 74
click at [215, 24] on div "Call to Customer Outbound call Location Subzero Repair Professionals Your calle…" at bounding box center [264, 21] width 325 height 11
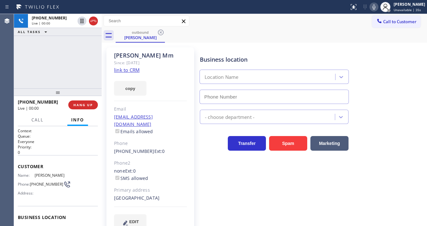
type input "[PHONE_NUMBER]"
click at [19, 65] on div "[PHONE_NUMBER] Live | 00:04 ALL TASKS ALL TASKS ACTIVE TASKS TASKS IN WRAP UP" at bounding box center [58, 51] width 88 height 74
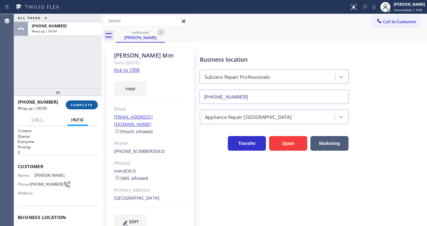
click at [83, 104] on span "COMPLETE" at bounding box center [82, 105] width 22 height 4
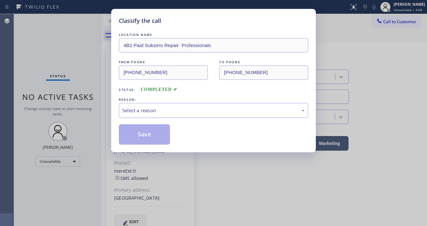
click at [139, 116] on div "Select a reason" at bounding box center [213, 110] width 189 height 15
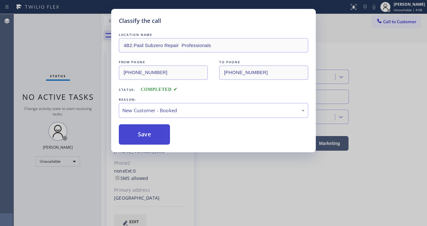
click at [140, 131] on button "Save" at bounding box center [144, 134] width 51 height 20
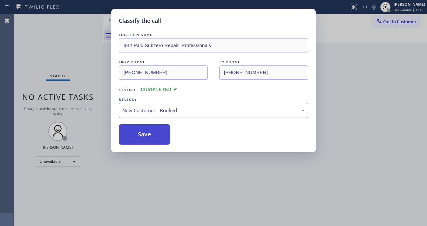
click at [140, 132] on button "Save" at bounding box center [144, 134] width 51 height 20
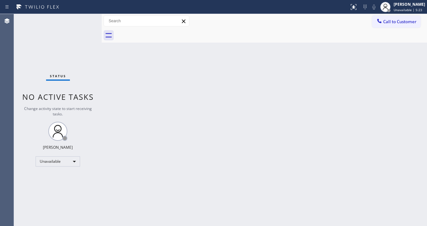
click at [56, 65] on div "Status No active tasks Change activity state to start receiving tasks. [PERSON_…" at bounding box center [58, 120] width 88 height 212
click at [15, 125] on div "Status No active tasks Change activity state to start receiving tasks. [PERSON_…" at bounding box center [58, 120] width 88 height 212
click at [57, 163] on div "Unavailable" at bounding box center [58, 161] width 44 height 10
click at [55, 194] on li "Break" at bounding box center [57, 194] width 43 height 8
click at [176, 173] on div "Back to Dashboard Change Sender ID Customers Technicians Select a contact Outbo…" at bounding box center [264, 120] width 325 height 212
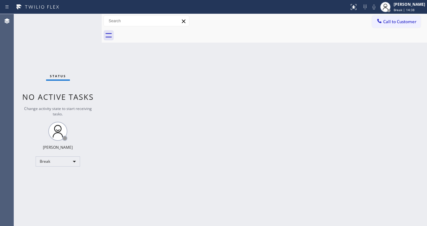
click at [106, 89] on div "Back to Dashboard Change Sender ID Customers Technicians Select a contact Outbo…" at bounding box center [264, 120] width 325 height 212
click at [400, 9] on span "Break | 14:45" at bounding box center [403, 10] width 21 height 4
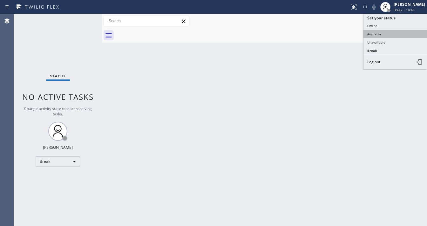
click at [378, 34] on button "Available" at bounding box center [395, 34] width 64 height 8
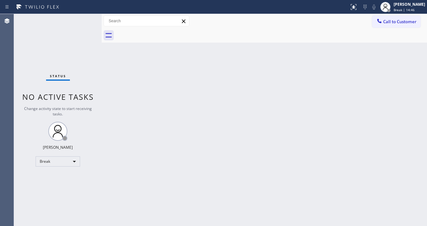
click at [232, 83] on div "Back to Dashboard Change Sender ID Customers Technicians Select a contact Outbo…" at bounding box center [264, 120] width 325 height 212
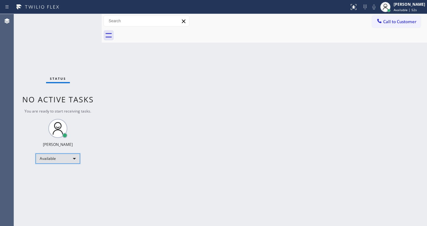
click at [57, 158] on div "Available" at bounding box center [58, 158] width 44 height 10
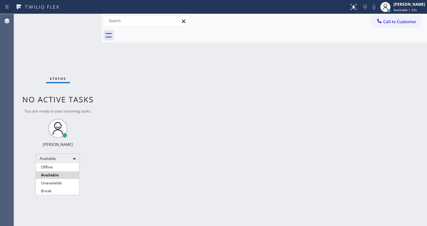
click at [140, 132] on div at bounding box center [213, 113] width 427 height 226
click at [85, 17] on div "Status No active tasks You are ready to start receiving tasks. [PERSON_NAME]" at bounding box center [58, 120] width 88 height 212
click at [214, 25] on div "Call to Customer Outbound call Location Subzero Repair Professionals Your calle…" at bounding box center [264, 21] width 325 height 11
click at [82, 19] on div "Status No active tasks You are ready to start receiving tasks. [PERSON_NAME]" at bounding box center [58, 120] width 88 height 212
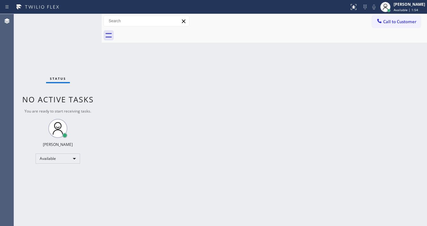
click at [82, 22] on div "Status No active tasks You are ready to start receiving tasks. [PERSON_NAME]" at bounding box center [58, 120] width 88 height 212
click at [26, 110] on span "You are ready to start receiving tasks." at bounding box center [57, 110] width 67 height 5
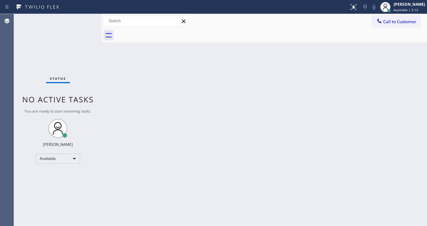
drag, startPoint x: 147, startPoint y: 126, endPoint x: 185, endPoint y: 225, distance: 105.6
click at [147, 127] on div "Back to Dashboard Change Sender ID Customers Technicians Select a contact Outbo…" at bounding box center [264, 120] width 325 height 212
click at [68, 18] on div "Status No active tasks You are ready to start receiving tasks. [PERSON_NAME]" at bounding box center [58, 120] width 88 height 212
click at [82, 19] on div "Status No active tasks You are ready to start receiving tasks. [PERSON_NAME]" at bounding box center [58, 120] width 88 height 212
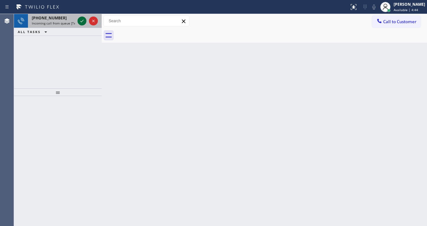
click at [81, 18] on icon at bounding box center [82, 21] width 8 height 8
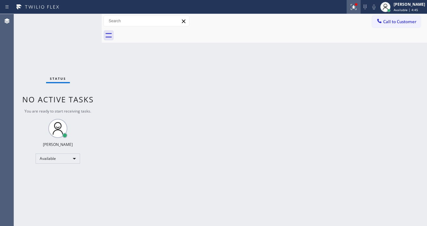
click at [354, 6] on icon at bounding box center [354, 7] width 8 height 8
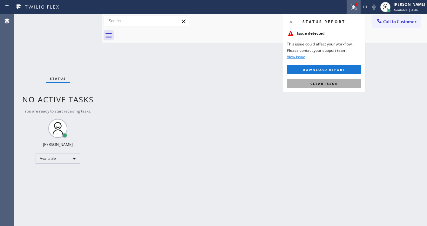
click at [331, 83] on span "Clear issue" at bounding box center [323, 83] width 27 height 4
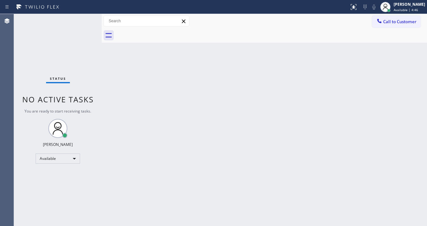
click at [208, 110] on div "Back to Dashboard Change Sender ID Customers Technicians Select a contact Outbo…" at bounding box center [264, 120] width 325 height 212
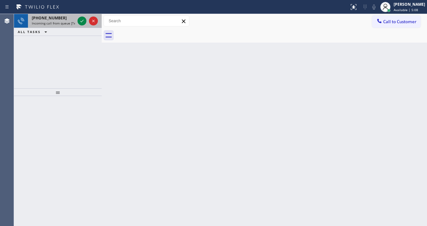
drag, startPoint x: 73, startPoint y: 21, endPoint x: 77, endPoint y: 20, distance: 3.9
click at [74, 21] on span "Incoming call from queue [Test] All" at bounding box center [58, 23] width 53 height 4
click at [77, 20] on div "[PHONE_NUMBER] Incoming call from queue [Test] All" at bounding box center [58, 21] width 88 height 14
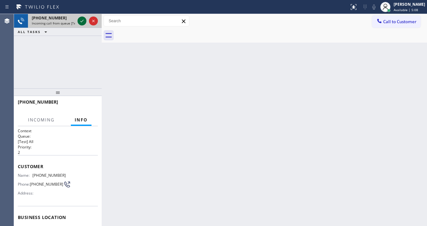
click at [78, 21] on div at bounding box center [81, 21] width 9 height 8
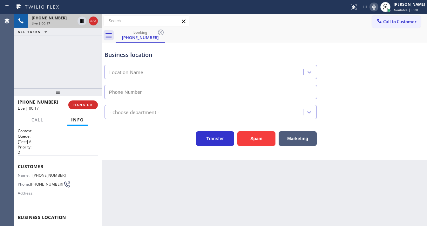
type input "[PHONE_NUMBER]"
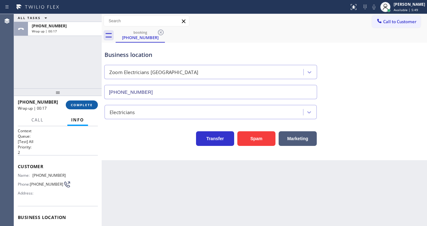
click at [91, 107] on button "COMPLETE" at bounding box center [82, 104] width 32 height 9
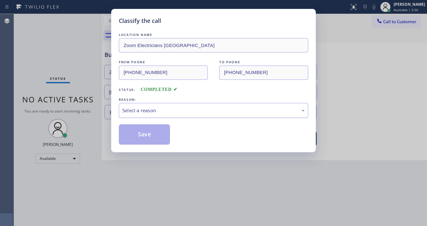
click at [153, 110] on div "Select a reason" at bounding box center [213, 110] width 182 height 7
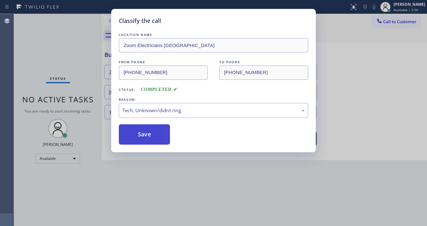
click at [145, 131] on button "Save" at bounding box center [144, 134] width 51 height 20
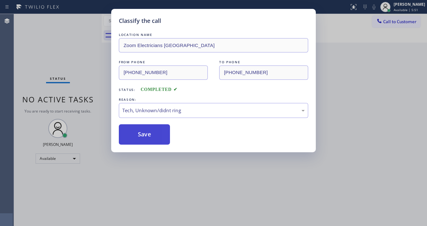
click at [145, 131] on button "Save" at bounding box center [144, 134] width 51 height 20
click at [145, 130] on button "Save" at bounding box center [144, 134] width 51 height 20
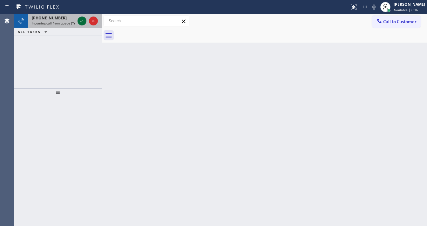
click at [81, 22] on icon at bounding box center [82, 21] width 8 height 8
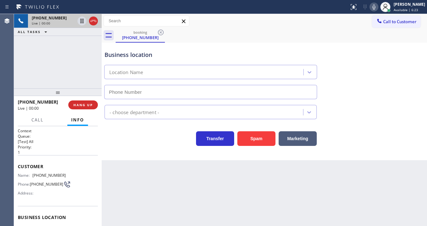
type input "[PHONE_NUMBER]"
click at [19, 76] on div "[PHONE_NUMBER] Live | 00:14 ALL TASKS ALL TASKS ACTIVE TASKS TASKS IN WRAP UP" at bounding box center [58, 51] width 88 height 74
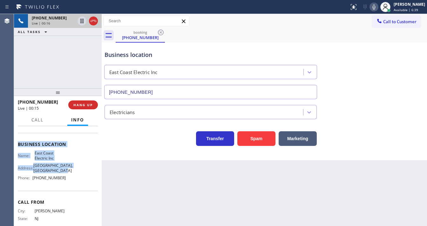
scroll to position [76, 0]
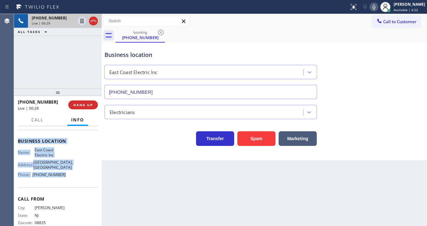
drag, startPoint x: 17, startPoint y: 164, endPoint x: 64, endPoint y: 182, distance: 50.6
click at [64, 182] on div "Context Queue: [Test] All Priority: 1 Customer Name: [PHONE_NUMBER] Phone: [PHO…" at bounding box center [58, 176] width 88 height 100
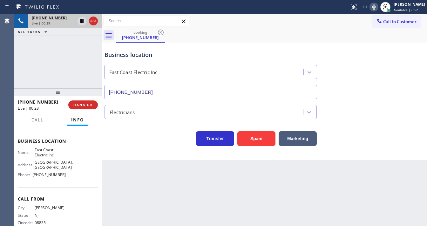
click at [55, 59] on div "[PHONE_NUMBER] Live | 00:29 ALL TASKS ALL TASKS ACTIVE TASKS TASKS IN WRAP UP" at bounding box center [58, 51] width 88 height 74
click at [54, 73] on div "[PHONE_NUMBER] Live | 00:31 ALL TASKS ALL TASKS ACTIVE TASKS TASKS IN WRAP UP" at bounding box center [58, 51] width 88 height 74
click at [25, 76] on div "[PHONE_NUMBER] Live | 00:34 ALL TASKS ALL TASKS ACTIVE TASKS TASKS IN WRAP UP" at bounding box center [58, 51] width 88 height 74
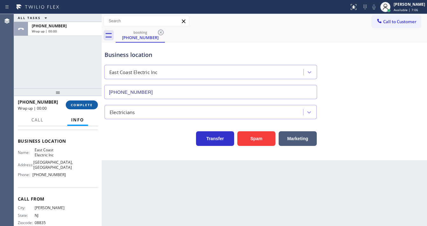
click at [87, 107] on button "COMPLETE" at bounding box center [82, 104] width 32 height 9
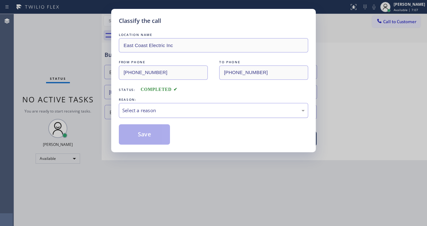
click at [157, 111] on div "Select a reason" at bounding box center [213, 110] width 182 height 7
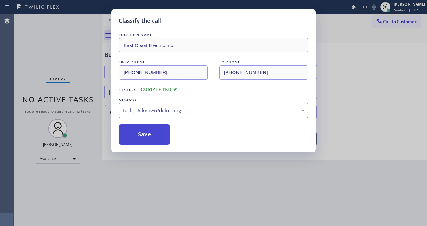
click at [149, 136] on button "Save" at bounding box center [144, 134] width 51 height 20
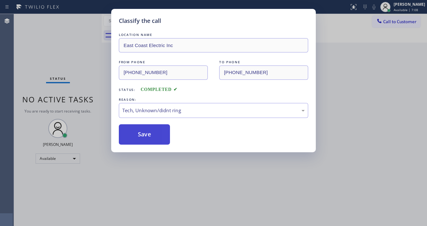
click at [149, 136] on button "Save" at bounding box center [144, 134] width 51 height 20
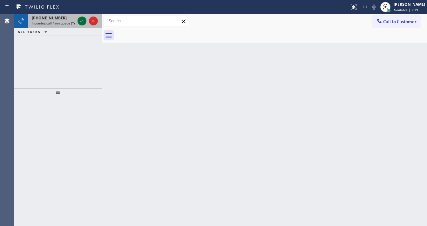
click at [80, 21] on icon at bounding box center [82, 21] width 8 height 8
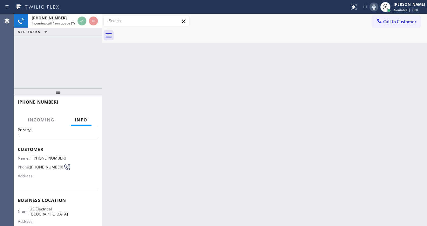
scroll to position [25, 0]
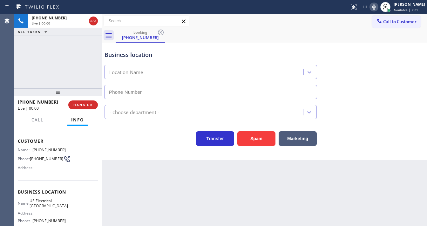
type input "[PHONE_NUMBER]"
click at [165, 171] on div "Back to Dashboard Change Sender ID Customers Technicians Select a contact Outbo…" at bounding box center [264, 120] width 325 height 212
click at [21, 63] on div "[PHONE_NUMBER] Live | 00:09 ALL TASKS ALL TASKS ACTIVE TASKS TASKS IN WRAP UP" at bounding box center [58, 51] width 88 height 74
click at [44, 138] on span "Customer" at bounding box center [58, 141] width 80 height 6
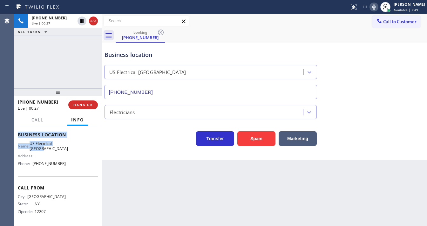
scroll to position [84, 0]
drag, startPoint x: 18, startPoint y: 139, endPoint x: 70, endPoint y: 168, distance: 59.1
click at [70, 168] on div "Context Queue: [Test] All Priority: 1 Customer Name: [PHONE_NUMBER] Phone: [PHO…" at bounding box center [58, 134] width 80 height 179
click at [62, 62] on div "[PHONE_NUMBER] Live | 00:29 ALL TASKS ALL TASKS ACTIVE TASKS TASKS IN WRAP UP" at bounding box center [58, 51] width 88 height 74
click at [68, 48] on div "[PHONE_NUMBER] Live | 01:20 ALL TASKS ALL TASKS ACTIVE TASKS TASKS IN WRAP UP" at bounding box center [58, 51] width 88 height 74
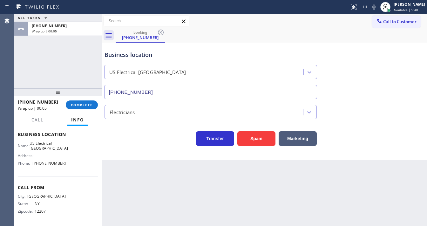
click at [81, 74] on div "ALL TASKS ALL TASKS ACTIVE TASKS TASKS IN WRAP UP [PHONE_NUMBER] Wrap up | 00:05" at bounding box center [58, 51] width 88 height 74
click at [25, 71] on div "ALL TASKS ALL TASKS ACTIVE TASKS TASKS IN WRAP UP [PHONE_NUMBER] Wrap up | 00:21" at bounding box center [58, 51] width 88 height 74
click at [87, 103] on span "COMPLETE" at bounding box center [82, 105] width 22 height 4
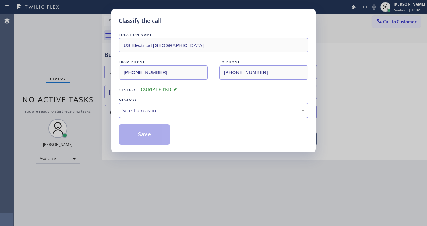
click at [150, 109] on div "Select a reason" at bounding box center [213, 110] width 182 height 7
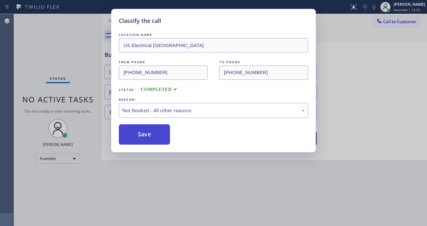
click at [140, 133] on button "Save" at bounding box center [144, 134] width 51 height 20
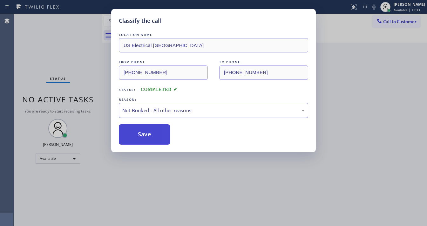
click at [140, 133] on button "Save" at bounding box center [144, 134] width 51 height 20
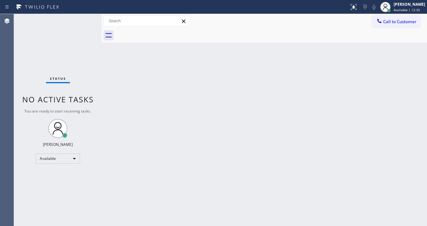
click at [81, 15] on div "Status No active tasks You are ready to start receiving tasks. [PERSON_NAME]" at bounding box center [58, 120] width 88 height 212
click at [81, 13] on div "Status report No issues detected If you experience an issue, please download th…" at bounding box center [213, 7] width 427 height 14
click at [81, 15] on div "Status report No issues detected If you experience an issue, please download th…" at bounding box center [213, 113] width 427 height 226
click at [81, 16] on div "Status No active tasks You are ready to start receiving tasks. [PERSON_NAME]" at bounding box center [58, 120] width 88 height 212
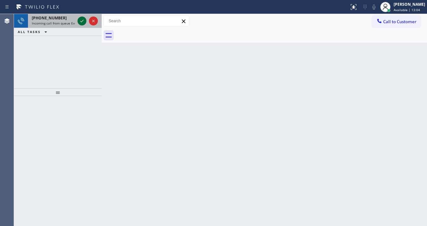
click at [81, 24] on icon at bounding box center [82, 21] width 8 height 8
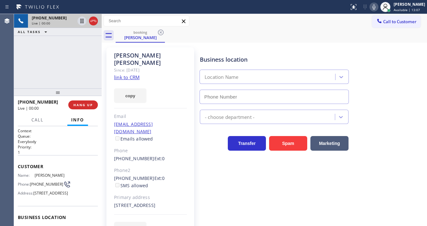
type input "[PHONE_NUMBER]"
click at [17, 73] on div "[PHONE_NUMBER] Live | 00:12 ALL TASKS ALL TASKS ACTIVE TASKS TASKS IN WRAP UP" at bounding box center [58, 51] width 88 height 74
click at [122, 74] on link "link to CRM" at bounding box center [126, 77] width 25 height 6
drag, startPoint x: 51, startPoint y: 102, endPoint x: 22, endPoint y: 102, distance: 29.5
click at [22, 102] on div "[PHONE_NUMBER]" at bounding box center [41, 102] width 46 height 6
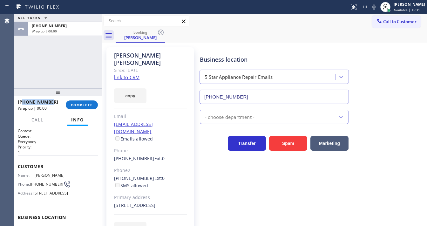
click at [10, 73] on div "Agent Desktop" at bounding box center [7, 120] width 14 height 212
click at [80, 104] on span "COMPLETE" at bounding box center [82, 105] width 22 height 4
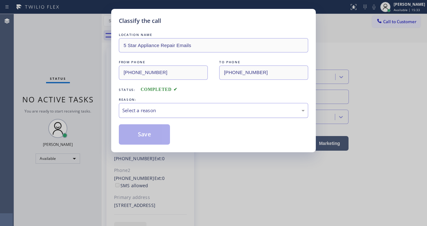
click at [146, 109] on div "Select a reason" at bounding box center [213, 110] width 182 height 7
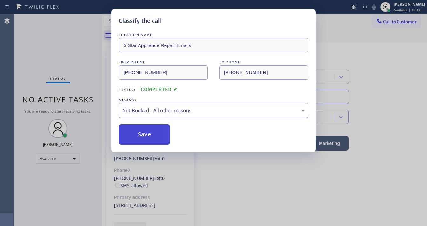
click at [136, 132] on button "Save" at bounding box center [144, 134] width 51 height 20
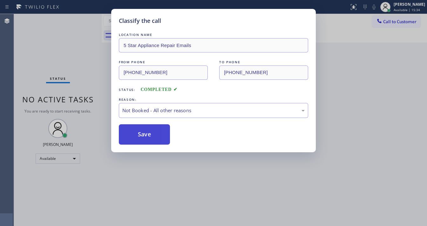
click at [136, 132] on button "Save" at bounding box center [144, 134] width 51 height 20
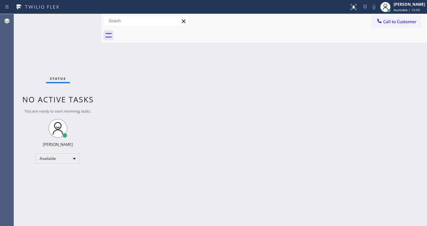
click at [77, 13] on div "Status report No issues detected If you experience an issue, please download th…" at bounding box center [213, 7] width 427 height 14
click at [392, 8] on div at bounding box center [385, 7] width 14 height 14
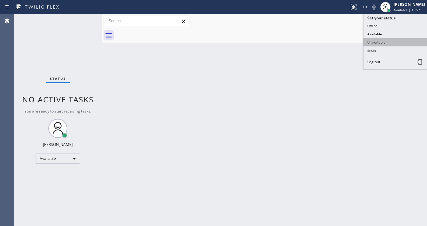
click at [386, 38] on button "Unavailable" at bounding box center [395, 42] width 64 height 8
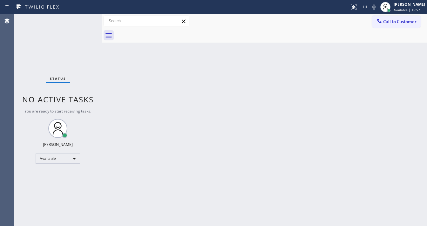
click at [265, 69] on div "Back to Dashboard Change Sender ID Customers Technicians Select a contact Outbo…" at bounding box center [264, 120] width 325 height 212
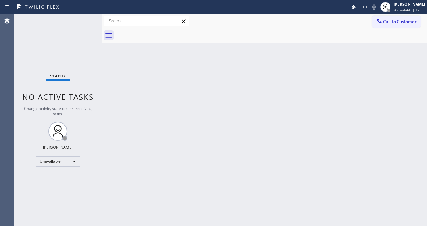
click at [25, 35] on div "Status No active tasks Change activity state to start receiving tasks. [PERSON_…" at bounding box center [58, 120] width 88 height 212
click at [89, 24] on div "Status No active tasks Change activity state to start receiving tasks. [PERSON_…" at bounding box center [58, 120] width 88 height 212
click at [85, 22] on div "Status No active tasks Change activity state to start receiving tasks. [PERSON_…" at bounding box center [58, 120] width 88 height 212
click at [403, 24] on span "Call to Customer" at bounding box center [399, 22] width 33 height 6
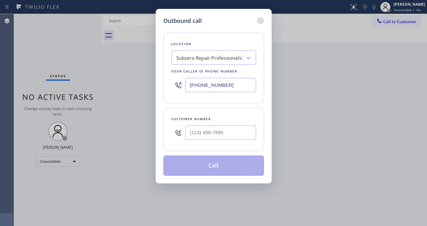
drag, startPoint x: 214, startPoint y: 130, endPoint x: 224, endPoint y: 113, distance: 19.2
click at [214, 131] on input "text" at bounding box center [220, 132] width 71 height 14
paste input "518) 360-9838"
type input "[PHONE_NUMBER]"
click at [240, 89] on input "[PHONE_NUMBER]" at bounding box center [220, 85] width 71 height 14
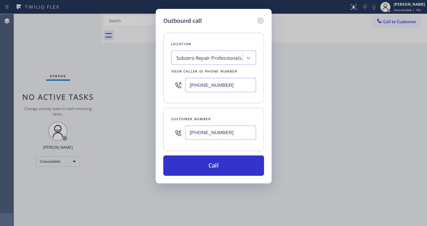
paste input "213) 408-789"
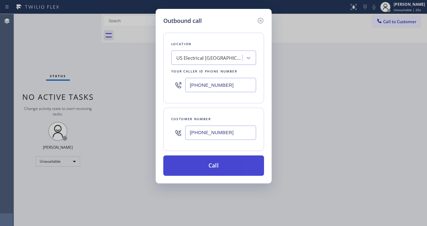
type input "[PHONE_NUMBER]"
click at [217, 160] on button "Call" at bounding box center [213, 165] width 101 height 20
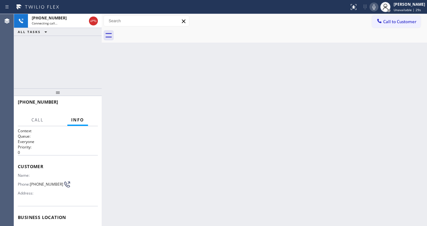
drag, startPoint x: 81, startPoint y: 49, endPoint x: 83, endPoint y: 41, distance: 7.6
click at [81, 46] on div "[PHONE_NUMBER] Connecting call… ALL TASKS ALL TASKS ACTIVE TASKS TASKS IN WRAP …" at bounding box center [58, 51] width 88 height 74
click at [66, 62] on div "[PHONE_NUMBER] Connecting call… ALL TASKS ALL TASKS ACTIVE TASKS TASKS IN WRAP …" at bounding box center [58, 51] width 88 height 74
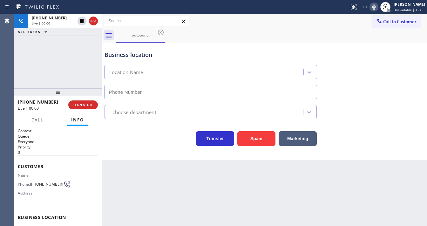
type input "[PHONE_NUMBER]"
click at [89, 95] on div at bounding box center [58, 92] width 88 height 8
click at [89, 98] on div "[PHONE_NUMBER] Live | 00:29 HANG UP" at bounding box center [58, 105] width 80 height 17
click at [88, 105] on span "HANG UP" at bounding box center [82, 105] width 19 height 4
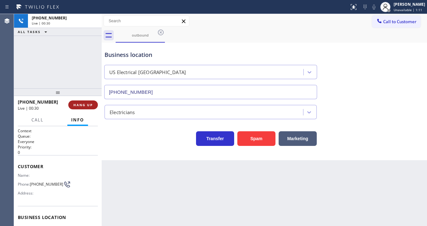
click at [88, 105] on span "HANG UP" at bounding box center [82, 105] width 19 height 4
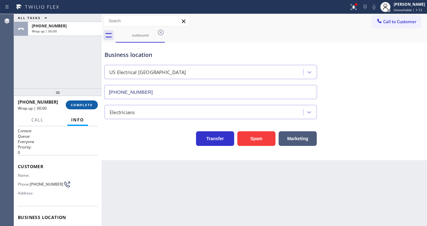
click at [87, 106] on span "COMPLETE" at bounding box center [82, 105] width 22 height 4
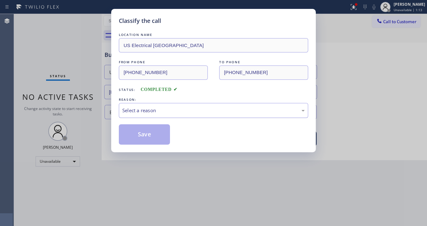
click at [138, 115] on div "Select a reason" at bounding box center [213, 110] width 189 height 15
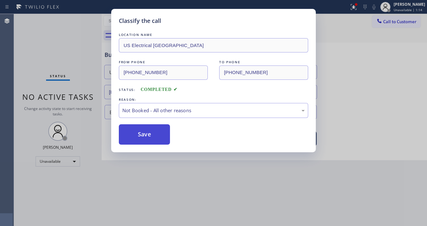
click at [146, 136] on button "Save" at bounding box center [144, 134] width 51 height 20
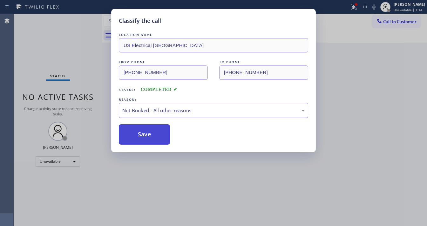
click at [146, 136] on button "Save" at bounding box center [144, 134] width 51 height 20
click at [346, 102] on div "Classify the call LOCATION NAME US Electrical [GEOGRAPHIC_DATA] FROM PHONE [PHO…" at bounding box center [213, 113] width 427 height 226
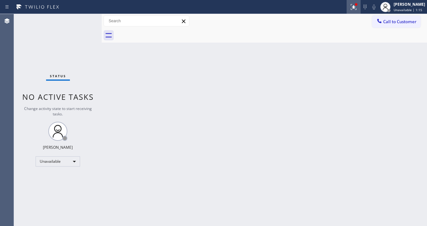
click at [356, 10] on icon at bounding box center [354, 7] width 6 height 6
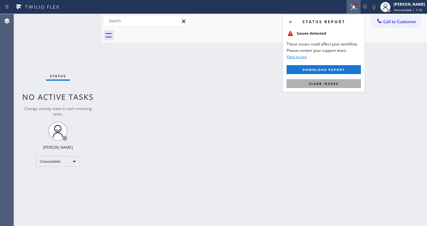
click at [330, 85] on span "Clear issues" at bounding box center [324, 83] width 30 height 4
drag, startPoint x: 397, startPoint y: 60, endPoint x: 395, endPoint y: 45, distance: 15.0
click at [397, 56] on div "Back to Dashboard Change Sender ID Customers Technicians Select a contact Outbo…" at bounding box center [264, 120] width 325 height 212
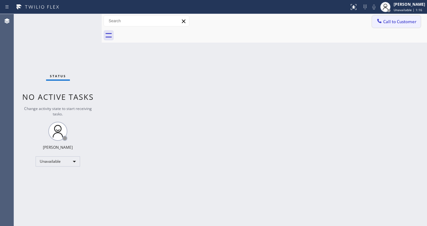
click at [387, 24] on span "Call to Customer" at bounding box center [399, 22] width 33 height 6
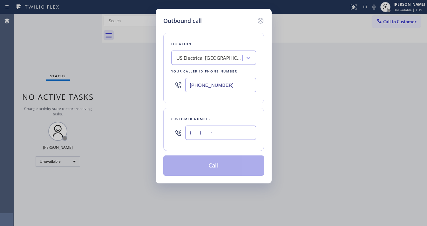
click at [222, 133] on input "(___) ___-____" at bounding box center [220, 132] width 71 height 14
paste input "518) 360-9838"
type input "[PHONE_NUMBER]"
click at [218, 113] on div "Customer number [PHONE_NUMBER]" at bounding box center [213, 129] width 101 height 43
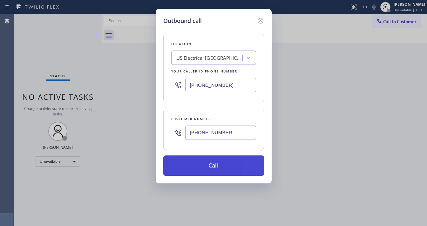
click at [217, 165] on button "Call" at bounding box center [213, 165] width 101 height 20
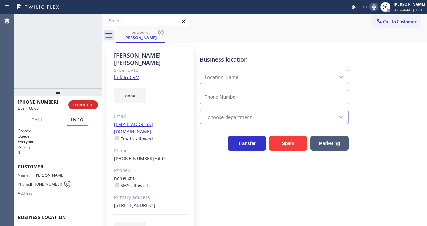
type input "[PHONE_NUMBER]"
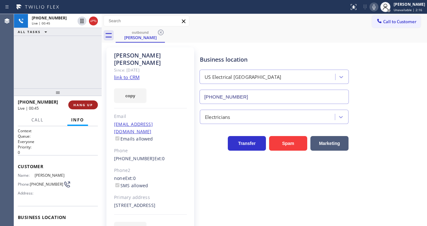
click at [91, 104] on span "HANG UP" at bounding box center [82, 105] width 19 height 4
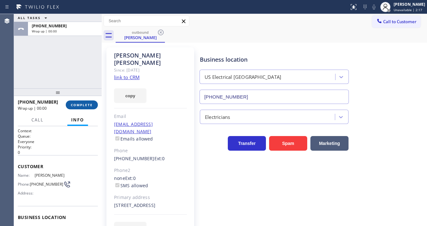
click at [91, 105] on span "COMPLETE" at bounding box center [82, 105] width 22 height 4
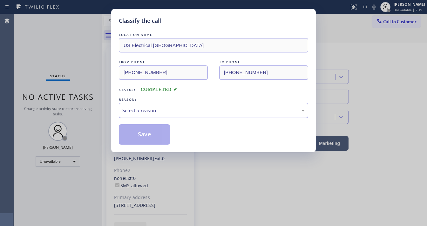
click at [149, 109] on div "Select a reason" at bounding box center [213, 110] width 182 height 7
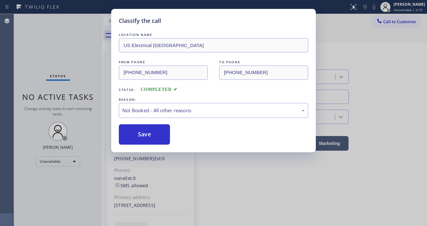
click at [140, 133] on button "Save" at bounding box center [144, 134] width 51 height 20
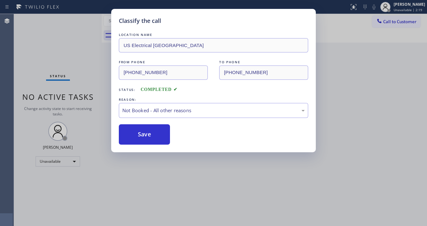
click at [140, 133] on button "Save" at bounding box center [144, 134] width 51 height 20
click at [72, 112] on div "Classify the call LOCATION NAME US Electrical [GEOGRAPHIC_DATA] FROM PHONE [PHO…" at bounding box center [213, 113] width 427 height 226
click at [52, 156] on div "Classify the call LOCATION NAME 5 Star Air Duct Cleaning FROM PHONE [PHONE_NUMB…" at bounding box center [220, 120] width 413 height 212
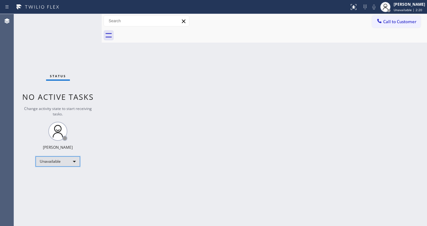
click at [52, 160] on div "Unavailable" at bounding box center [58, 161] width 44 height 10
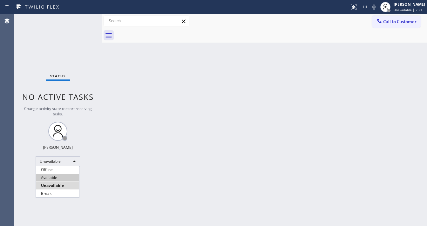
click at [52, 179] on li "Available" at bounding box center [57, 178] width 43 height 8
click at [134, 140] on div "Back to Dashboard Change Sender ID Customers Technicians Select a contact Outbo…" at bounding box center [264, 120] width 325 height 212
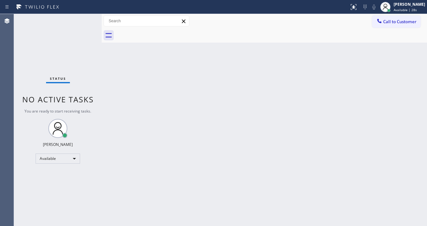
click at [85, 21] on div "Status No active tasks You are ready to start receiving tasks. [PERSON_NAME]" at bounding box center [58, 120] width 88 height 212
click at [77, 24] on div "Status No active tasks You are ready to start receiving tasks. [PERSON_NAME]" at bounding box center [58, 120] width 88 height 212
click at [81, 8] on div at bounding box center [175, 7] width 344 height 10
click at [88, 19] on div "Status No active tasks You are ready to start receiving tasks. [PERSON_NAME]" at bounding box center [58, 120] width 88 height 212
click at [88, 16] on div "Status No active tasks You are ready to start receiving tasks. [PERSON_NAME]" at bounding box center [58, 120] width 88 height 212
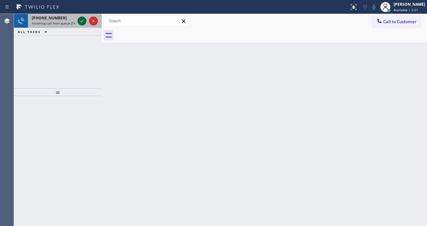
click at [80, 22] on icon at bounding box center [82, 21] width 8 height 8
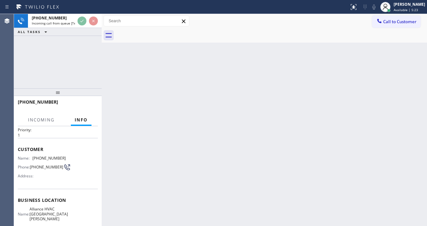
scroll to position [25, 0]
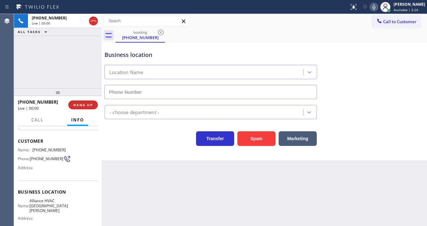
type input "[PHONE_NUMBER]"
click at [24, 67] on div "[PHONE_NUMBER] Live | 00:08 ALL TASKS ALL TASKS ACTIVE TASKS TASKS IN WRAP UP" at bounding box center [58, 51] width 88 height 74
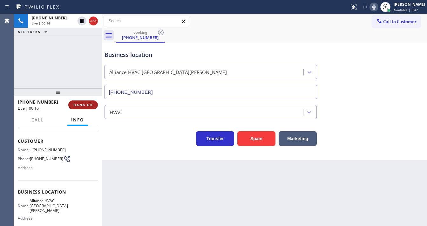
click at [83, 103] on span "HANG UP" at bounding box center [82, 105] width 19 height 4
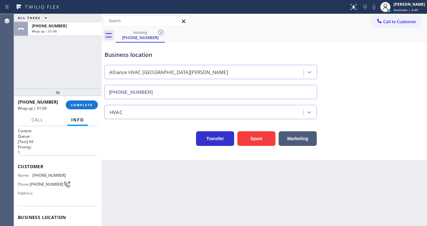
scroll to position [25, 0]
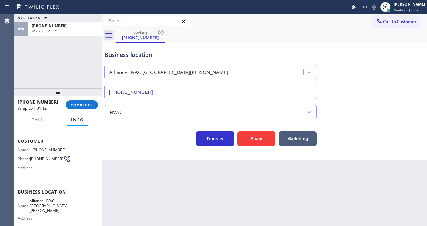
click at [415, 152] on div "Business location Alliance HVAC [GEOGRAPHIC_DATA][PERSON_NAME] [PHONE_NUMBER] H…" at bounding box center [264, 102] width 325 height 118
click at [20, 68] on div "ALL TASKS ALL TASKS ACTIVE TASKS TASKS IN WRAP UP [PHONE_NUMBER] Wrap up | 02:02" at bounding box center [58, 51] width 88 height 74
click at [76, 103] on span "COMPLETE" at bounding box center [82, 105] width 22 height 4
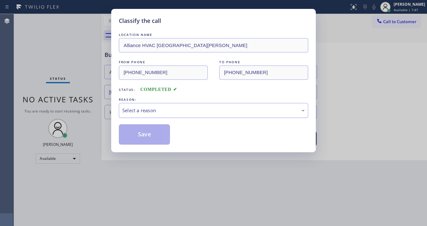
click at [143, 111] on div "Select a reason" at bounding box center [213, 110] width 182 height 7
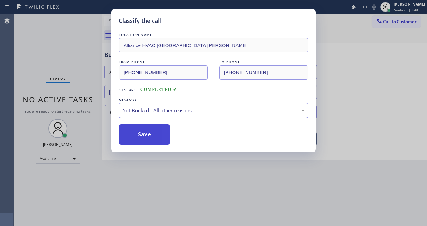
click at [140, 135] on button "Save" at bounding box center [144, 134] width 51 height 20
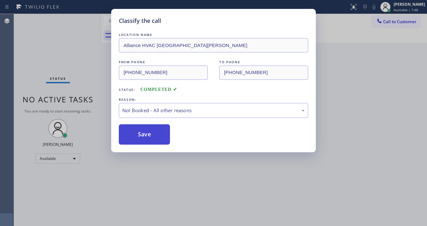
click at [140, 135] on button "Save" at bounding box center [144, 134] width 51 height 20
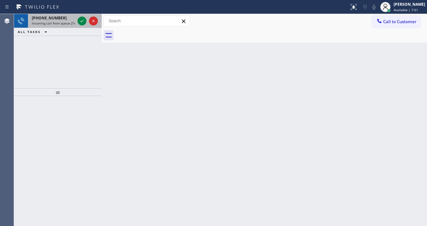
click at [85, 25] on div at bounding box center [87, 21] width 23 height 14
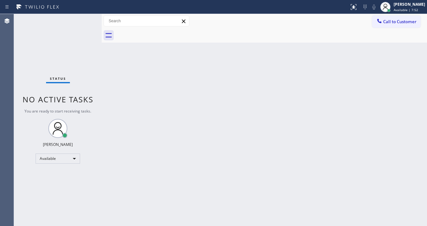
click at [84, 24] on div "Status No active tasks You are ready to start receiving tasks. [PERSON_NAME]" at bounding box center [58, 120] width 88 height 212
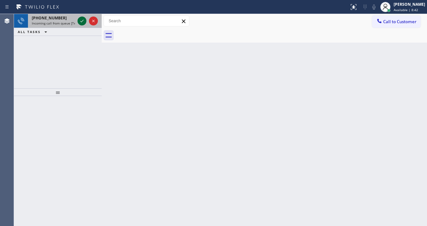
click at [83, 25] on button at bounding box center [81, 21] width 9 height 9
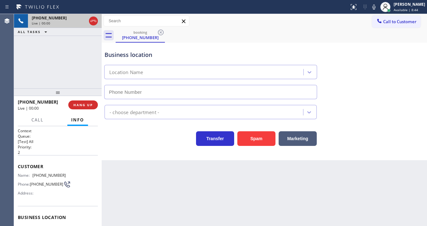
type input "(818) 600-0221"
click at [6, 77] on div "Agent Desktop" at bounding box center [7, 120] width 14 height 212
click at [246, 136] on button "Spam" at bounding box center [256, 138] width 38 height 15
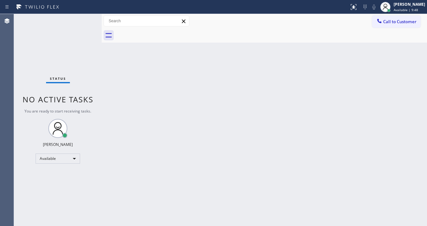
click at [85, 21] on div "Status No active tasks You are ready to start receiving tasks. [PERSON_NAME]" at bounding box center [58, 120] width 88 height 212
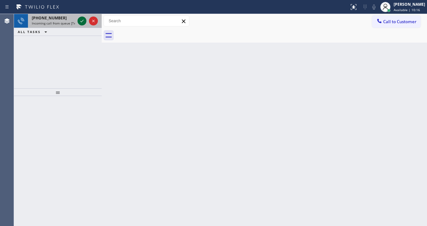
click at [79, 21] on icon at bounding box center [82, 21] width 8 height 8
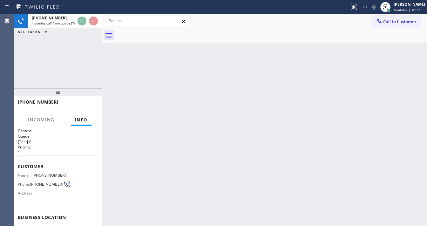
scroll to position [51, 0]
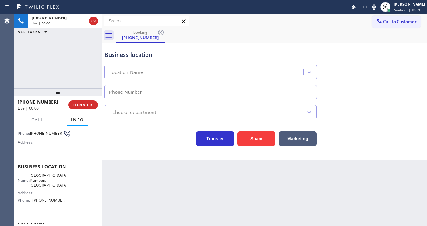
type input "(562) 414-6344"
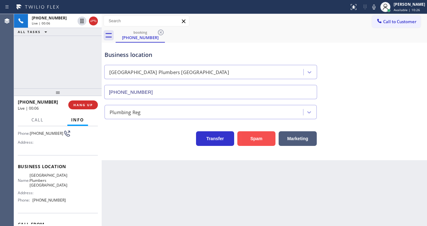
click at [258, 136] on button "Spam" at bounding box center [256, 138] width 38 height 15
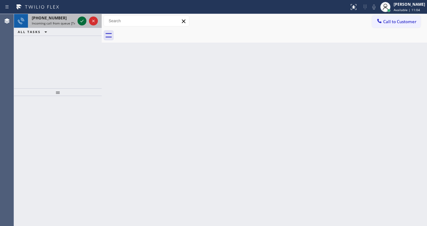
click at [82, 19] on icon at bounding box center [82, 21] width 8 height 8
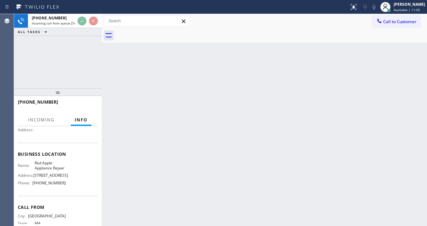
scroll to position [76, 0]
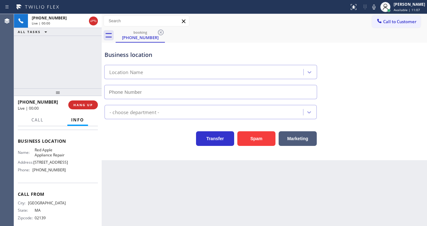
type input "(877) 672-1565"
click at [24, 64] on div "+17812281009 Live | 00:10 ALL TASKS ALL TASKS ACTIVE TASKS TASKS IN WRAP UP" at bounding box center [58, 51] width 88 height 74
click at [43, 157] on span "Red Apple Appliance Repair" at bounding box center [50, 152] width 31 height 10
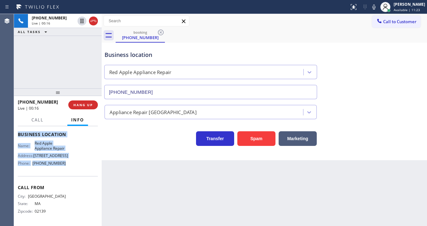
scroll to position [98, 0]
drag, startPoint x: 17, startPoint y: 137, endPoint x: 71, endPoint y: 169, distance: 62.5
click at [71, 169] on div "Context Queue: [Test] All Priority: 1 Customer Name: (781) 228-1009 Phone: (781…" at bounding box center [58, 176] width 88 height 100
copy div "Customer Name: (781) 228-1009 Phone: (781) 228-1009 Address: Business location …"
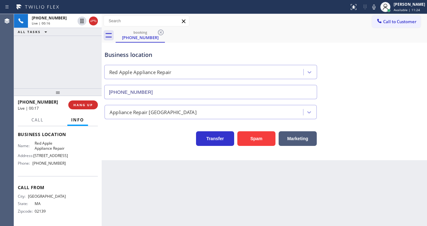
click at [54, 72] on div "+17812281009 Live | 00:16 ALL TASKS ALL TASKS ACTIVE TASKS TASKS IN WRAP UP" at bounding box center [58, 51] width 88 height 74
click at [36, 63] on div "+17812281009 Live | 01:48 ALL TASKS ALL TASKS ACTIVE TASKS TASKS IN WRAP UP" at bounding box center [58, 51] width 88 height 74
click at [337, 34] on div "booking (781) 228-1009" at bounding box center [271, 35] width 311 height 14
click at [377, 8] on icon at bounding box center [374, 7] width 8 height 8
click at [80, 46] on div "+17812281009 Live | 03:00 ALL TASKS ALL TASKS ACTIVE TASKS TASKS IN WRAP UP" at bounding box center [58, 51] width 88 height 74
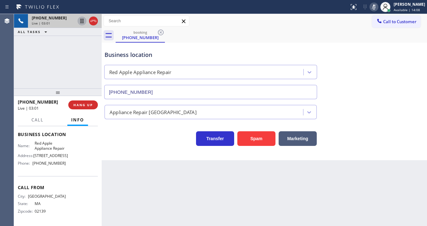
click at [83, 22] on icon at bounding box center [81, 21] width 3 height 4
click at [48, 67] on div "+17812281009 Live | 03:04 ALL TASKS ALL TASKS ACTIVE TASKS TASKS IN WRAP UP" at bounding box center [58, 51] width 88 height 74
click at [20, 67] on div "+17812281009 Live | 03:09 ALL TASKS ALL TASKS ACTIVE TASKS TASKS IN WRAP UP" at bounding box center [58, 51] width 88 height 74
click at [9, 64] on div "Agent Desktop" at bounding box center [7, 120] width 14 height 212
click at [60, 75] on div "+17812281009 Live | 03:18 ALL TASKS ALL TASKS ACTIVE TASKS TASKS IN WRAP UP" at bounding box center [58, 51] width 88 height 74
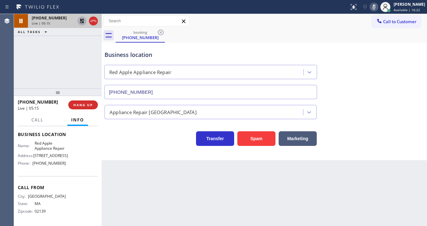
click at [81, 22] on icon at bounding box center [82, 21] width 4 height 4
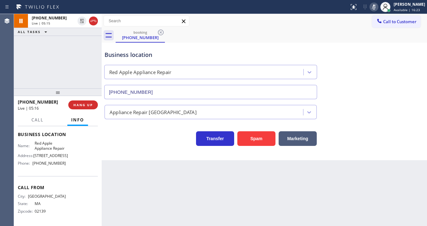
click at [374, 8] on div "Status report No issues detected If you experience an issue, please download th…" at bounding box center [386, 7] width 80 height 14
click at [375, 8] on icon at bounding box center [374, 7] width 8 height 8
click at [359, 37] on div "booking (781) 228-1009" at bounding box center [271, 35] width 311 height 14
click at [59, 62] on div "+17812281009 Live | 05:17 ALL TASKS ALL TASKS ACTIVE TASKS TASKS IN WRAP UP" at bounding box center [58, 51] width 88 height 74
click at [29, 75] on div "+17812281009 Live | 05:26 ALL TASKS ALL TASKS ACTIVE TASKS TASKS IN WRAP UP" at bounding box center [58, 51] width 88 height 74
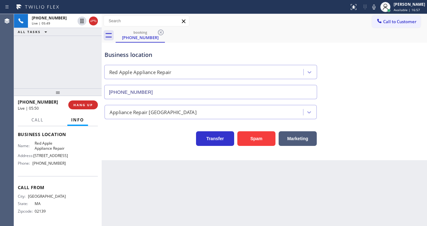
click at [50, 60] on div "+17812281009 Live | 05:49 ALL TASKS ALL TASKS ACTIVE TASKS TASKS IN WRAP UP" at bounding box center [58, 51] width 88 height 74
click at [250, 20] on div "Call to Customer Outbound call Location US Electrical Huntington Park Your call…" at bounding box center [264, 21] width 325 height 11
click at [375, 8] on icon at bounding box center [373, 6] width 3 height 5
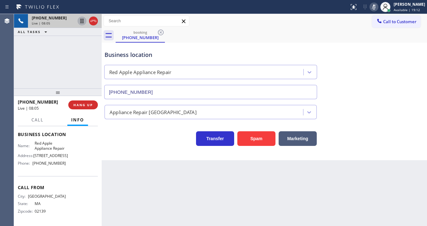
click at [82, 21] on icon at bounding box center [81, 21] width 3 height 4
click at [326, 5] on div at bounding box center [175, 7] width 344 height 10
click at [374, 6] on div "Status report No issues detected If you experience an issue, please download th…" at bounding box center [386, 7] width 80 height 14
click at [377, 6] on icon at bounding box center [374, 7] width 8 height 8
drag, startPoint x: 340, startPoint y: 26, endPoint x: 286, endPoint y: 30, distance: 54.7
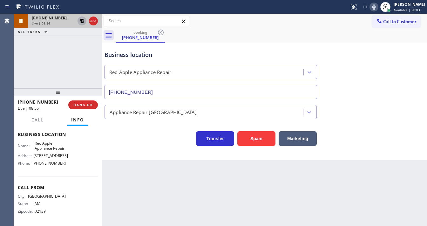
click at [339, 27] on div "Call to Customer Outbound call Location US Electrical Huntington Park Your call…" at bounding box center [264, 21] width 325 height 14
click at [82, 23] on icon at bounding box center [82, 21] width 4 height 4
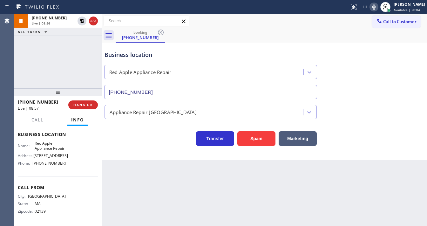
click at [85, 43] on div "+17812281009 Live | 08:56 ALL TASKS ALL TASKS ACTIVE TASKS TASKS IN WRAP UP" at bounding box center [58, 51] width 88 height 74
click at [22, 77] on div "+17812281009 Live | 09:08 ALL TASKS ALL TASKS ACTIVE TASKS TASKS IN WRAP UP" at bounding box center [58, 51] width 88 height 74
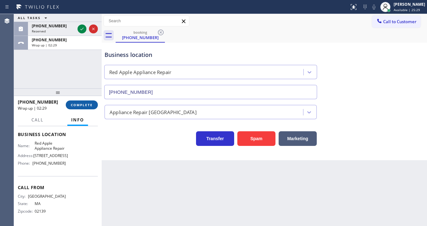
click at [85, 105] on span "COMPLETE" at bounding box center [82, 105] width 22 height 4
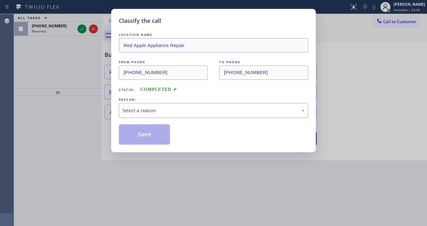
drag, startPoint x: 132, startPoint y: 106, endPoint x: 136, endPoint y: 109, distance: 4.9
click at [133, 106] on div "Select a reason" at bounding box center [213, 110] width 189 height 15
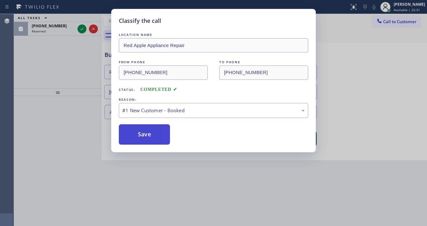
click at [137, 132] on button "Save" at bounding box center [144, 134] width 51 height 20
click at [138, 132] on button "Save" at bounding box center [144, 134] width 51 height 20
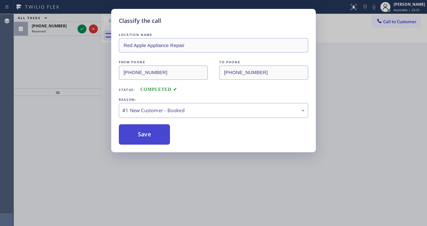
click at [138, 132] on button "Save" at bounding box center [144, 134] width 51 height 20
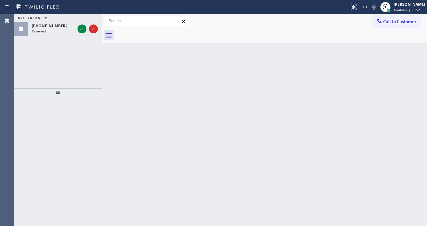
drag, startPoint x: 65, startPoint y: 81, endPoint x: 74, endPoint y: 52, distance: 29.9
click at [66, 78] on div "ALL TASKS ALL TASKS ACTIVE TASKS TASKS IN WRAP UP (747) 309-3511 Reserved" at bounding box center [58, 51] width 88 height 74
click at [78, 33] on div at bounding box center [87, 29] width 23 height 14
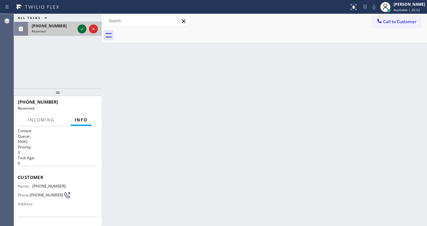
click at [78, 32] on icon at bounding box center [82, 29] width 8 height 8
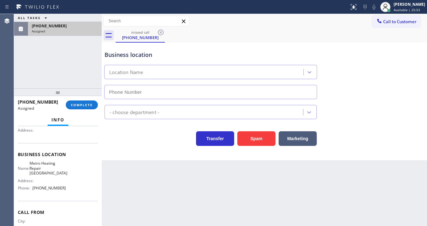
scroll to position [76, 0]
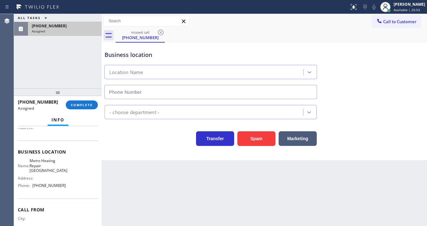
type input "(562) 268-4888"
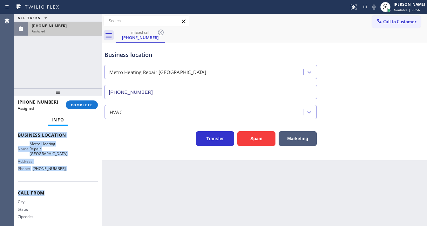
scroll to position [94, 0]
drag, startPoint x: 16, startPoint y: 171, endPoint x: 62, endPoint y: 168, distance: 46.5
click at [62, 168] on div "Context Queue: HVAC Priority: 0 Task Age: 1 minute(s) Customer Name: (747) 309-…" at bounding box center [58, 176] width 88 height 100
copy div "Customer Name: (747) 309-3511 Phone: (747) 309-3511 Address: Business location …"
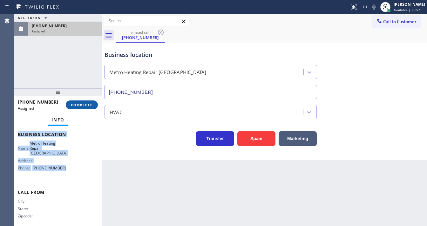
click at [86, 105] on span "COMPLETE" at bounding box center [82, 105] width 22 height 4
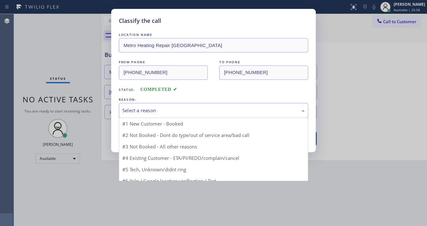
drag, startPoint x: 150, startPoint y: 111, endPoint x: 153, endPoint y: 136, distance: 25.3
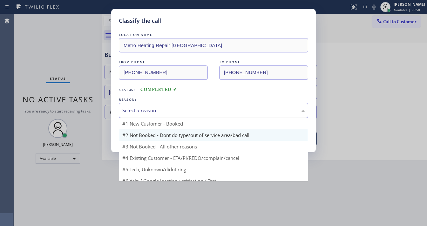
click at [150, 111] on div "Select a reason" at bounding box center [213, 110] width 182 height 7
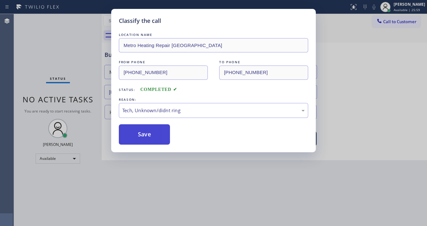
click at [148, 131] on button "Save" at bounding box center [144, 134] width 51 height 20
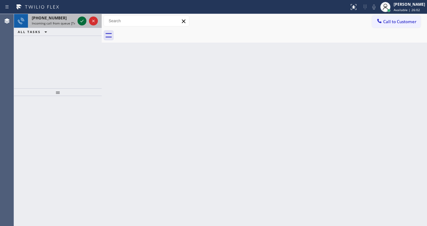
click at [81, 22] on icon at bounding box center [82, 21] width 8 height 8
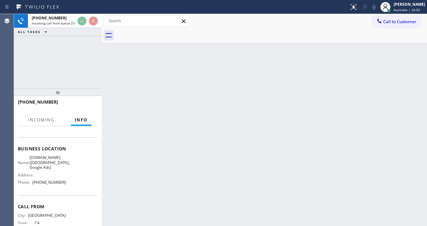
scroll to position [76, 0]
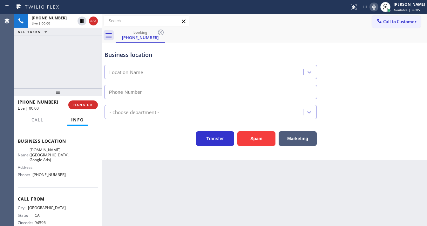
drag, startPoint x: 42, startPoint y: 61, endPoint x: 52, endPoint y: 94, distance: 34.6
click at [42, 61] on div "+19259533132 Live | 00:00 ALL TASKS ALL TASKS ACTIVE TASKS TASKS IN WRAP UP" at bounding box center [58, 51] width 88 height 74
type input "(619) 492-3802"
click at [59, 78] on div "+19259533132 Live | 00:01 ALL TASKS ALL TASKS ACTIVE TASKS TASKS IN WRAP UP" at bounding box center [58, 51] width 88 height 74
click at [52, 88] on div at bounding box center [58, 92] width 88 height 8
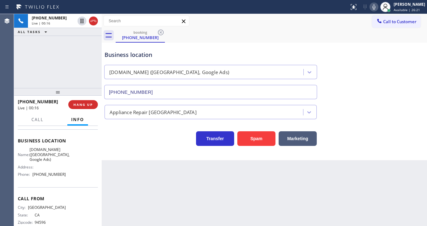
click at [43, 55] on div "+19259533132 Live | 00:16 ALL TASKS ALL TASKS ACTIVE TASKS TASKS IN WRAP UP" at bounding box center [58, 51] width 88 height 74
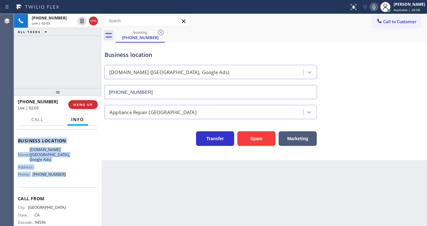
drag, startPoint x: 17, startPoint y: 138, endPoint x: 63, endPoint y: 172, distance: 57.0
click at [63, 172] on div "Context Queue: [Test] All Priority: 1 Customer Name: (925) 953-3132 Phone: (925…" at bounding box center [58, 176] width 88 height 100
copy div "Customer Name: (925) 953-3132 Phone: (925) 953-3132 Address: Business location …"
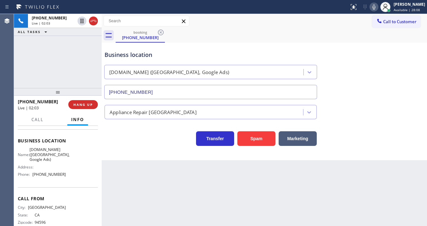
click at [62, 88] on div at bounding box center [58, 92] width 88 height 8
click at [377, 9] on icon at bounding box center [374, 7] width 8 height 8
click at [358, 29] on div "booking (925) 953-3132" at bounding box center [271, 35] width 311 height 14
click at [40, 118] on span "Call" at bounding box center [37, 120] width 12 height 6
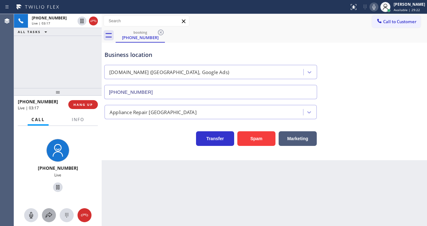
click at [48, 211] on button at bounding box center [49, 215] width 14 height 14
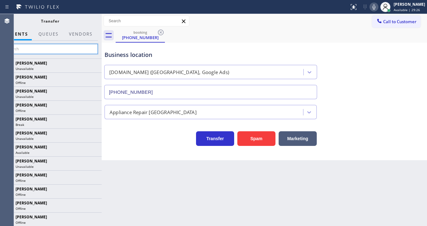
click at [59, 49] on input "text" at bounding box center [50, 49] width 96 height 10
click at [91, 38] on button "Vendors" at bounding box center [80, 34] width 31 height 12
click at [81, 34] on button "Vendors" at bounding box center [80, 34] width 31 height 12
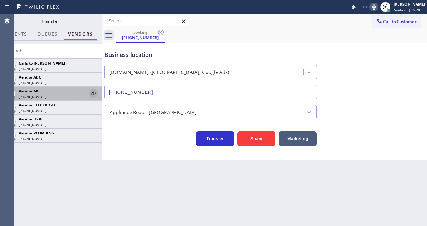
click at [93, 93] on icon at bounding box center [94, 94] width 8 height 8
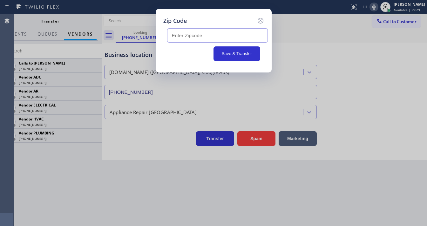
click at [189, 39] on input "text" at bounding box center [217, 35] width 101 height 14
paste input "92067"
type input "92067"
drag, startPoint x: 233, startPoint y: 52, endPoint x: 226, endPoint y: 70, distance: 19.4
click at [232, 60] on button "Save & Transfer" at bounding box center [236, 53] width 47 height 15
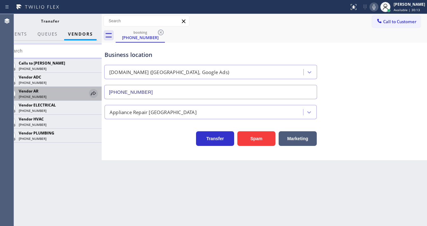
click at [92, 95] on icon at bounding box center [94, 94] width 8 height 8
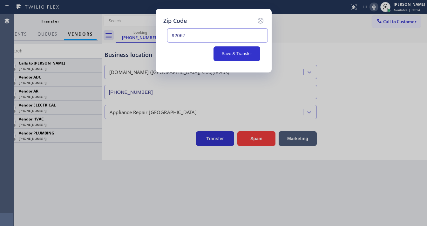
click at [190, 36] on input "92067" at bounding box center [217, 35] width 101 height 14
click at [225, 53] on button "Save & Transfer" at bounding box center [236, 53] width 47 height 15
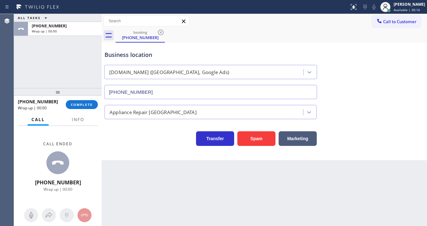
click at [72, 47] on div "ALL TASKS ALL TASKS ACTIVE TASKS TASKS IN WRAP UP +19259533132 Wrap up | 00:00" at bounding box center [58, 51] width 88 height 74
click at [77, 28] on div "+19259533132" at bounding box center [65, 25] width 66 height 5
click at [81, 102] on button "COMPLETE" at bounding box center [82, 104] width 32 height 9
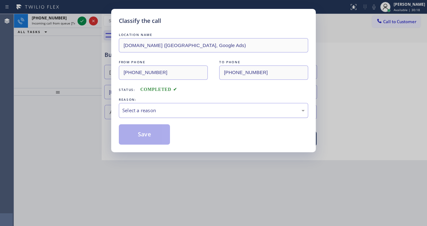
click at [152, 111] on div "Select a reason" at bounding box center [213, 110] width 182 height 7
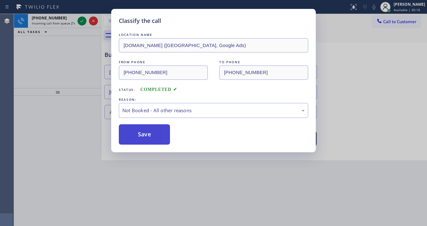
click at [147, 132] on button "Save" at bounding box center [144, 134] width 51 height 20
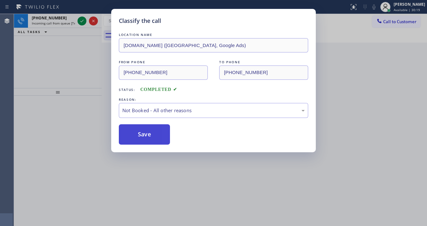
click at [147, 132] on button "Save" at bounding box center [144, 134] width 51 height 20
drag, startPoint x: 147, startPoint y: 132, endPoint x: 88, endPoint y: 71, distance: 84.7
click at [146, 131] on button "Save" at bounding box center [144, 134] width 51 height 20
drag, startPoint x: 79, startPoint y: 62, endPoint x: 79, endPoint y: 57, distance: 5.1
click at [79, 58] on div "Classify the call LOCATION NAME SubzeroCare.online (San Diego, Google Ads) FROM…" at bounding box center [213, 113] width 427 height 226
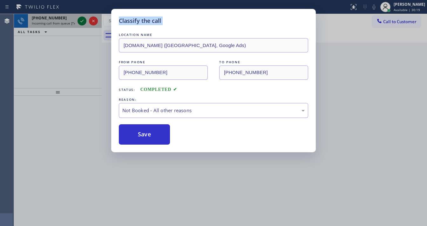
drag, startPoint x: 84, startPoint y: 25, endPoint x: 84, endPoint y: 20, distance: 4.8
click at [84, 22] on div "Classify the call LOCATION NAME SubzeroCare.online (San Diego, Google Ads) FROM…" at bounding box center [213, 113] width 427 height 226
click at [84, 20] on icon at bounding box center [82, 21] width 8 height 8
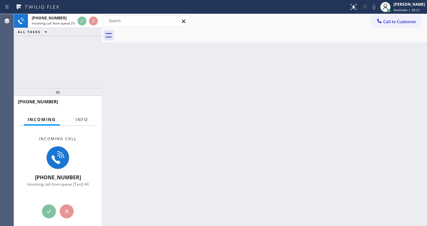
click at [86, 119] on span "Info" at bounding box center [82, 120] width 12 height 6
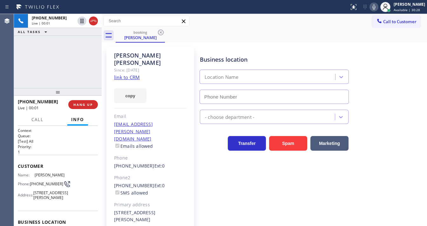
type input "(856) 356-0561"
click at [126, 74] on link "link to CRM" at bounding box center [127, 77] width 26 height 6
drag, startPoint x: 46, startPoint y: 103, endPoint x: 24, endPoint y: 103, distance: 22.2
click at [24, 103] on div "+14133365919" at bounding box center [41, 101] width 46 height 6
copy span "4133365919"
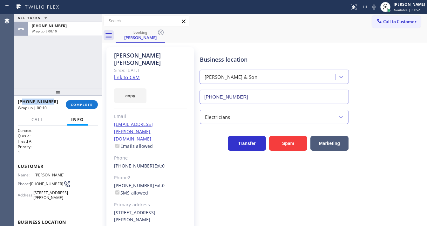
copy span "4133365919"
drag, startPoint x: 18, startPoint y: 77, endPoint x: 64, endPoint y: 91, distance: 48.0
click at [13, 77] on div "Agent Desktop Classify the call LOCATION NAME 5 Star Air Duct Cleaning FROM PHO…" at bounding box center [213, 120] width 427 height 212
click at [75, 102] on button "COMPLETE" at bounding box center [82, 104] width 32 height 9
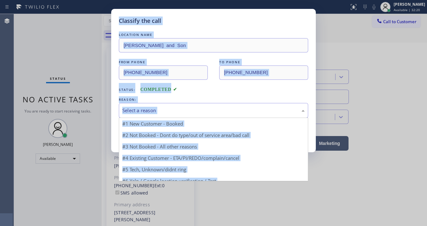
click at [141, 109] on div "Select a reason" at bounding box center [213, 110] width 182 height 7
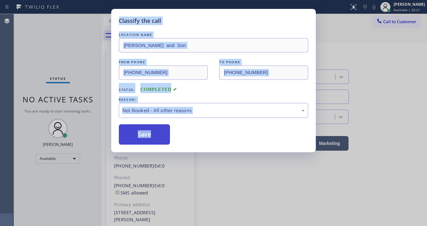
click at [141, 131] on button "Save" at bounding box center [144, 134] width 51 height 20
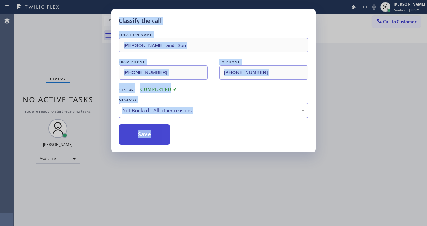
click at [141, 131] on button "Save" at bounding box center [144, 134] width 51 height 20
drag, startPoint x: 141, startPoint y: 131, endPoint x: 131, endPoint y: 126, distance: 10.7
click at [141, 131] on button "Save" at bounding box center [144, 134] width 51 height 20
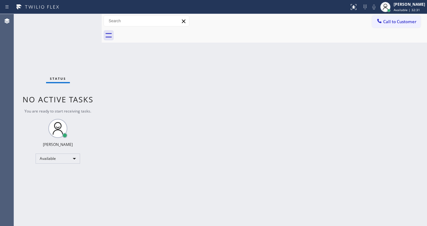
click at [83, 17] on div "Status No active tasks You are ready to start receiving tasks. [PERSON_NAME]" at bounding box center [58, 120] width 88 height 212
click at [391, 20] on span "Call to Customer" at bounding box center [399, 22] width 33 height 6
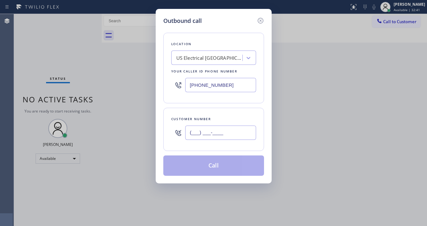
click at [245, 128] on input "(___) ___-____" at bounding box center [220, 132] width 71 height 14
paste input "747) 309-3511"
type input "(747) 309-3511"
click at [237, 83] on input "[PHONE_NUMBER]" at bounding box center [220, 85] width 71 height 14
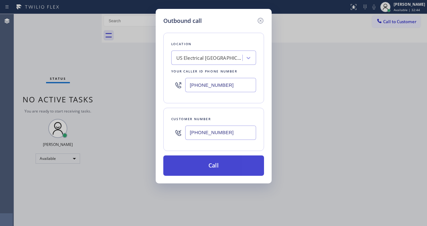
paste input "562) 268-4888"
type input "(562) 268-4888"
click at [222, 170] on button "Call" at bounding box center [213, 165] width 101 height 20
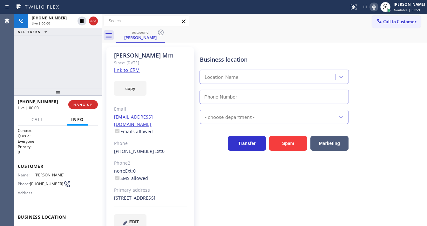
type input "(562) 268-4888"
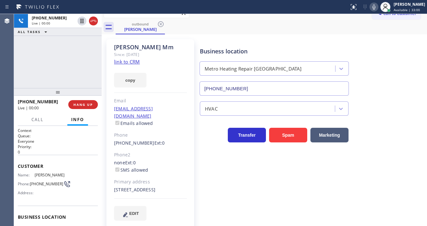
scroll to position [15, 0]
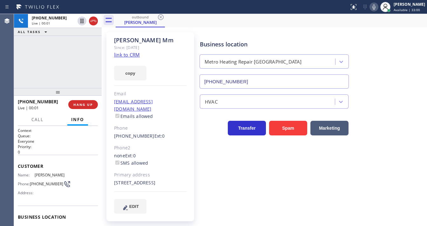
click at [83, 109] on div "+17473093511 Live | 00:01 HANG UP" at bounding box center [58, 104] width 80 height 17
click at [83, 106] on span "HANG UP" at bounding box center [82, 104] width 19 height 4
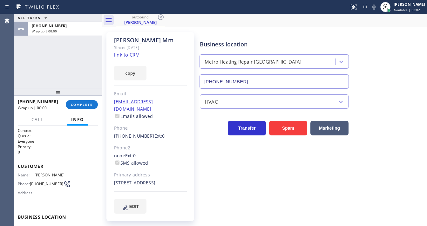
drag, startPoint x: 83, startPoint y: 106, endPoint x: 85, endPoint y: 116, distance: 9.5
click at [85, 116] on div "+17473093511 Wrap up | 00:00 COMPLETE Call Info Call ended +17473093511 Wrap up…" at bounding box center [58, 161] width 88 height 131
click at [128, 57] on link "link to CRM" at bounding box center [127, 54] width 26 height 6
click at [63, 79] on div "ALL TASKS ALL TASKS ACTIVE TASKS TASKS IN WRAP UP +17473093511 Wrap up | 00:12" at bounding box center [58, 51] width 88 height 74
click at [82, 105] on span "COMPLETE" at bounding box center [82, 104] width 22 height 4
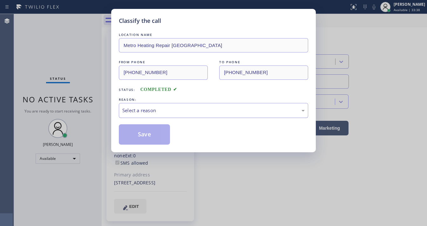
click at [144, 113] on div "Select a reason" at bounding box center [213, 110] width 182 height 7
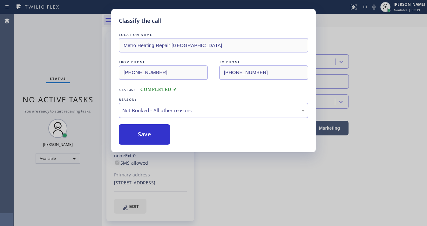
click at [142, 136] on button "Save" at bounding box center [144, 134] width 51 height 20
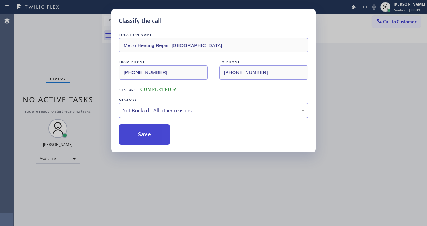
click at [142, 136] on button "Save" at bounding box center [144, 134] width 51 height 20
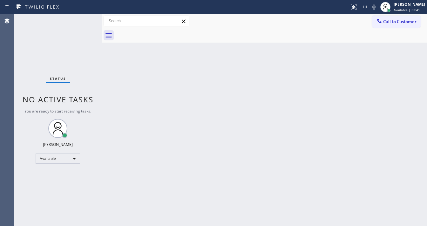
click at [145, 156] on div "Back to Dashboard Change Sender ID Customers Technicians Select a contact Outbo…" at bounding box center [264, 120] width 325 height 212
click at [179, 225] on div "Back to Dashboard Change Sender ID Customers Technicians Select a contact Outbo…" at bounding box center [264, 120] width 325 height 212
click at [80, 19] on div "Status No active tasks You are ready to start receiving tasks. [PERSON_NAME]" at bounding box center [58, 120] width 88 height 212
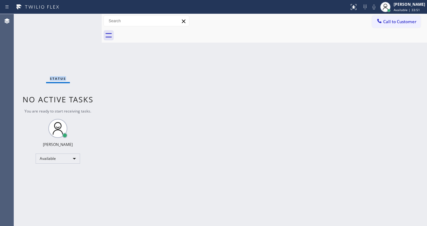
click at [80, 19] on div "Status No active tasks You are ready to start receiving tasks. [PERSON_NAME]" at bounding box center [58, 120] width 88 height 212
click at [83, 15] on div "Status No active tasks You are ready to start receiving tasks. [PERSON_NAME]" at bounding box center [58, 120] width 88 height 212
click at [84, 17] on div "Status No active tasks You are ready to start receiving tasks. [PERSON_NAME]" at bounding box center [58, 120] width 88 height 212
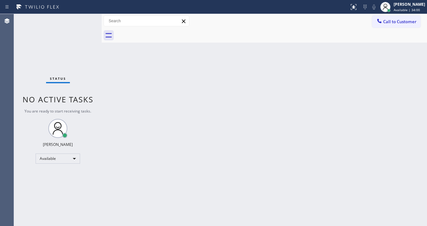
click at [84, 17] on div "Status No active tasks You are ready to start receiving tasks. [PERSON_NAME]" at bounding box center [58, 120] width 88 height 212
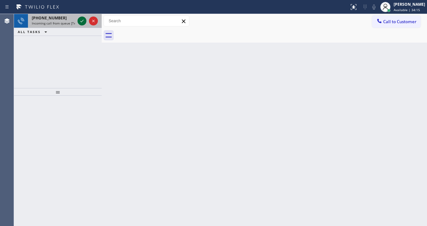
click at [83, 22] on icon at bounding box center [82, 21] width 8 height 8
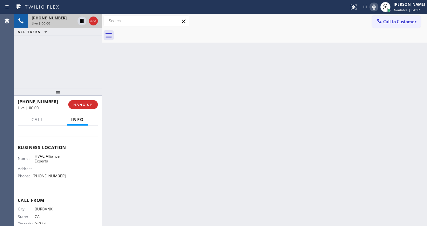
scroll to position [76, 0]
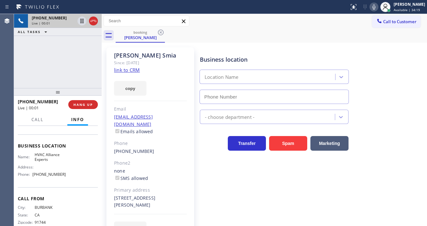
type input "(833) 558-1241"
click at [135, 67] on link "link to CRM" at bounding box center [127, 70] width 26 height 6
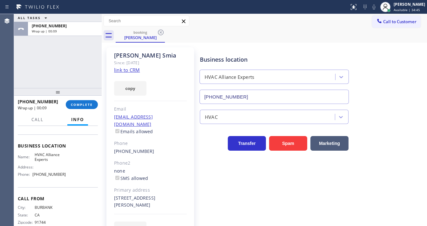
click at [394, 21] on span "Call to Customer" at bounding box center [399, 22] width 33 height 6
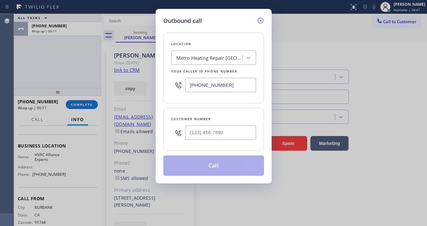
click at [260, 19] on icon at bounding box center [261, 21] width 8 height 8
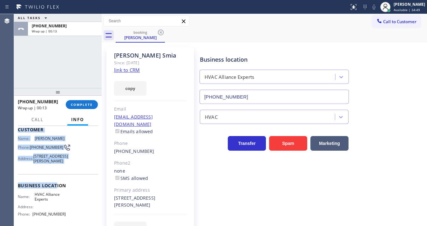
scroll to position [98, 0]
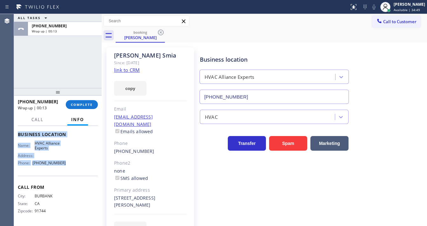
drag, startPoint x: 18, startPoint y: 137, endPoint x: 65, endPoint y: 168, distance: 56.6
click at [65, 168] on div "Context Queue: [Test] All Priority: 1 Customer Name: Mohammed Smia Phone: (626)…" at bounding box center [58, 132] width 80 height 184
copy div "Customer Name: Mohammed Smia Phone: (626) 975-3923 Address: 1746 Kerry Ct, West…"
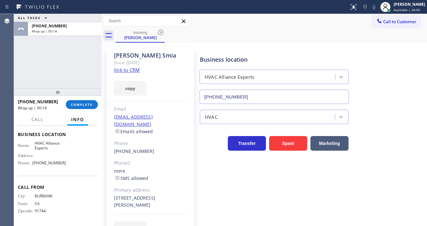
drag, startPoint x: 69, startPoint y: 62, endPoint x: 72, endPoint y: 65, distance: 4.7
click at [69, 62] on div "ALL TASKS ALL TASKS ACTIVE TASKS TASKS IN WRAP UP +16269753923 Wrap up | 00:14" at bounding box center [58, 51] width 88 height 74
drag, startPoint x: 53, startPoint y: 61, endPoint x: 66, endPoint y: 61, distance: 13.0
click at [53, 61] on div "ALL TASKS ALL TASKS ACTIVE TASKS TASKS IN WRAP UP +16269753923 Wrap up | 00:15" at bounding box center [58, 51] width 88 height 74
click at [394, 22] on span "Call to Customer" at bounding box center [399, 22] width 33 height 6
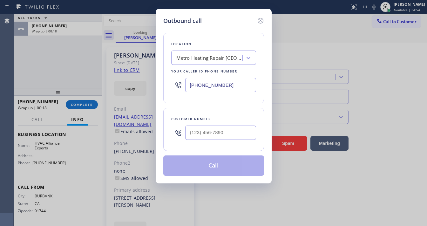
click at [215, 131] on input "text" at bounding box center [220, 132] width 71 height 14
paste input "626) 975-3923"
type input "(626) 975-3923"
click at [235, 82] on input "(562) 268-4888" at bounding box center [220, 85] width 71 height 14
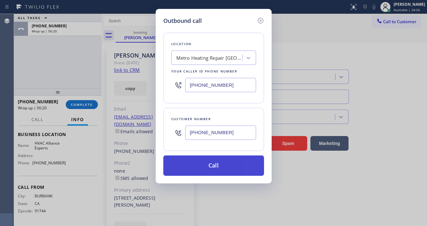
paste input "833) 558-1241"
type input "(833) 558-1241"
click at [213, 165] on button "Call" at bounding box center [213, 165] width 101 height 20
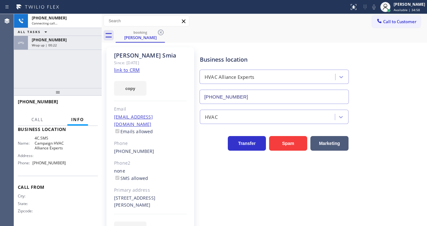
click at [71, 67] on div "+16269753923 Connecting call… ALL TASKS ALL TASKS ACTIVE TASKS TASKS IN WRAP UP…" at bounding box center [58, 51] width 88 height 74
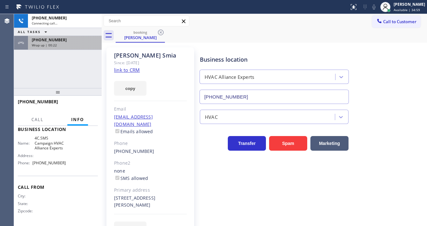
click at [68, 41] on div "+16269753923" at bounding box center [65, 39] width 66 height 5
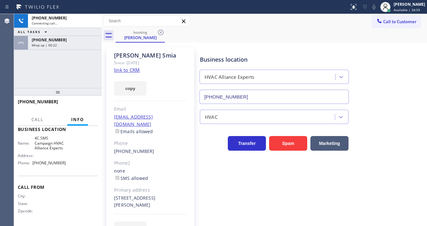
scroll to position [98, 0]
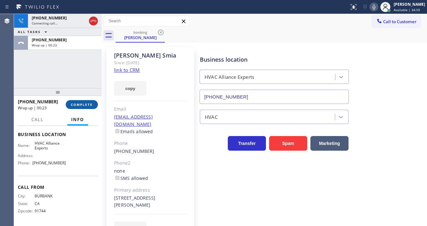
click at [84, 105] on span "COMPLETE" at bounding box center [82, 104] width 22 height 4
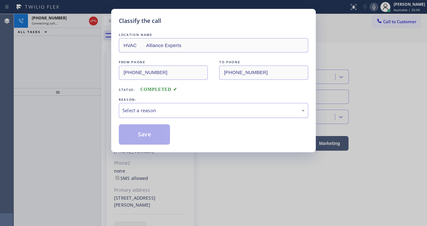
click at [155, 111] on div "Select a reason" at bounding box center [213, 110] width 182 height 7
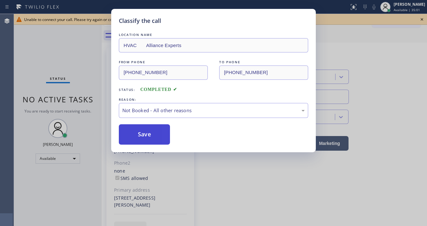
click at [151, 129] on button "Save" at bounding box center [144, 134] width 51 height 20
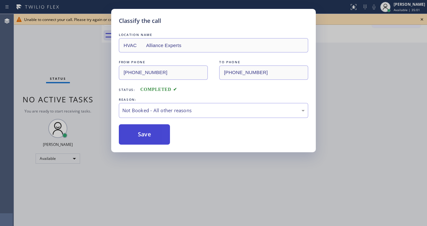
click at [151, 129] on button "Save" at bounding box center [144, 134] width 51 height 20
click at [69, 59] on div "Classify the call LOCATION NAME HVAC Alliance Experts FROM PHONE (626) 975-3923…" at bounding box center [213, 113] width 427 height 226
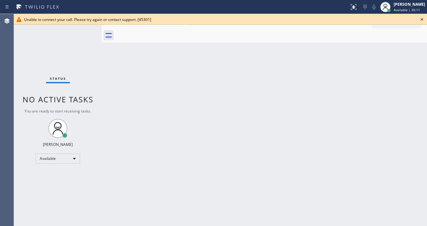
click at [423, 19] on icon at bounding box center [422, 20] width 8 height 8
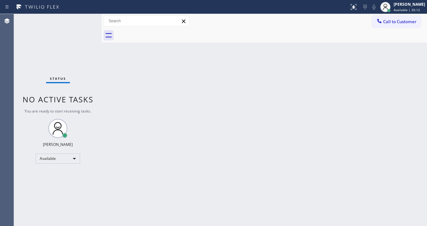
drag, startPoint x: 350, startPoint y: 61, endPoint x: 323, endPoint y: 54, distance: 28.0
click at [350, 61] on div "Back to Dashboard Change Sender ID Customers Technicians Select a contact Outbo…" at bounding box center [264, 120] width 325 height 212
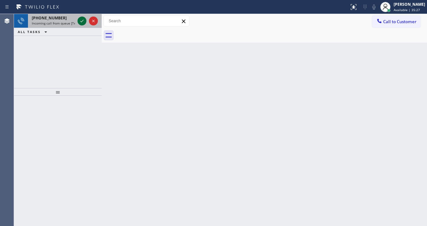
click at [80, 22] on icon at bounding box center [82, 21] width 8 height 8
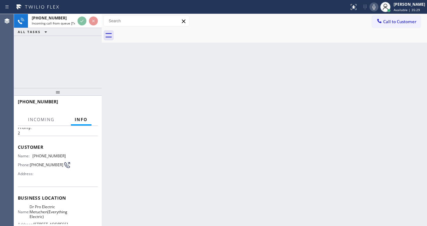
scroll to position [51, 0]
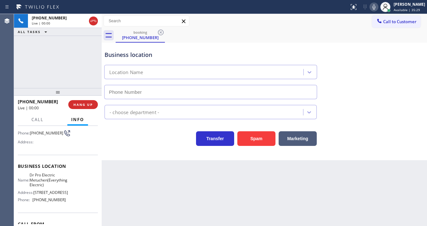
type input "(609) 834-3073"
click at [79, 57] on div "+19089306975 Live | 00:00 ALL TASKS ALL TASKS ACTIVE TASKS TASKS IN WRAP UP" at bounding box center [58, 51] width 88 height 74
click at [80, 84] on div "+19089306975 Live | 00:17 ALL TASKS ALL TASKS ACTIVE TASKS TASKS IN WRAP UP" at bounding box center [58, 51] width 88 height 74
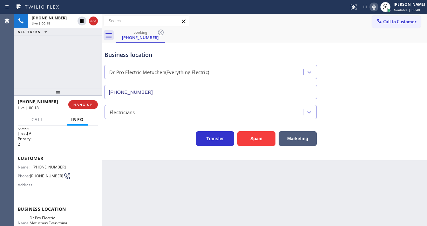
scroll to position [0, 0]
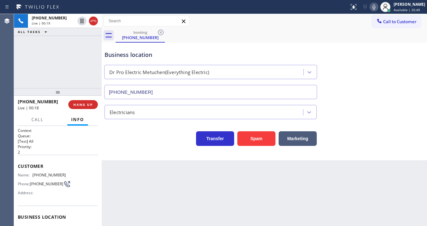
click at [49, 172] on span "(908) 930-6975" at bounding box center [48, 174] width 33 height 5
click at [56, 45] on div "+19089306975 Live | 00:20 ALL TASKS ALL TASKS ACTIVE TASKS TASKS IN WRAP UP" at bounding box center [58, 51] width 88 height 74
click at [29, 65] on div "+19089306975 Live | 00:54 ALL TASKS ALL TASKS ACTIVE TASKS TASKS IN WRAP UP" at bounding box center [58, 51] width 88 height 74
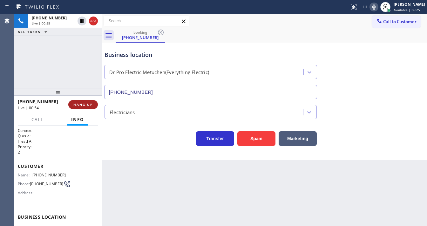
click at [79, 103] on span "HANG UP" at bounding box center [82, 104] width 19 height 4
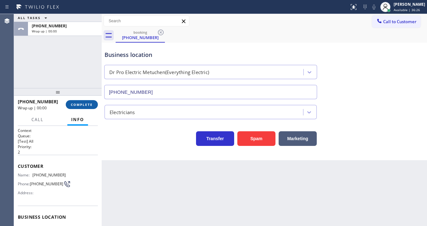
click at [79, 102] on button "COMPLETE" at bounding box center [82, 104] width 32 height 9
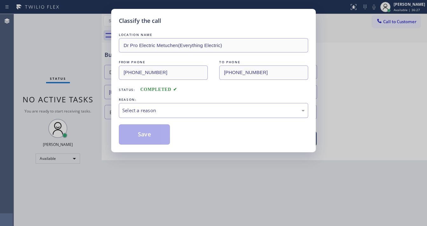
click at [162, 108] on div "Select a reason" at bounding box center [213, 110] width 182 height 7
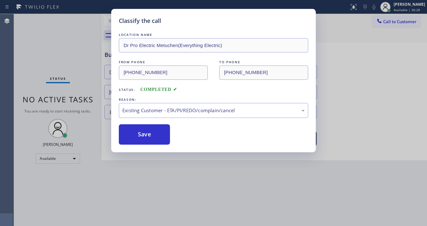
click at [151, 102] on div "REASON:" at bounding box center [213, 99] width 189 height 7
click at [150, 111] on div "Existing Customer - ETA/PI/REDO/complain/cancel" at bounding box center [213, 110] width 182 height 7
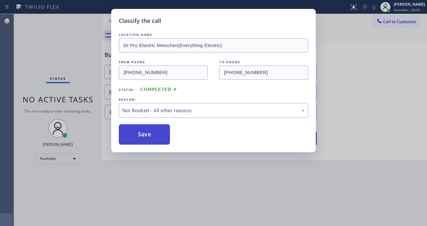
click at [158, 126] on button "Save" at bounding box center [144, 134] width 51 height 20
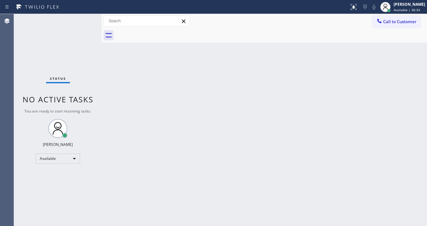
click at [82, 26] on div "Status No active tasks You are ready to start receiving tasks. [PERSON_NAME]" at bounding box center [58, 120] width 88 height 212
click at [84, 18] on div "Status No active tasks You are ready to start receiving tasks. [PERSON_NAME]" at bounding box center [58, 120] width 88 height 212
click at [80, 18] on div "Status No active tasks You are ready to start receiving tasks. [PERSON_NAME]" at bounding box center [58, 120] width 88 height 212
click at [80, 19] on div "Status No active tasks You are ready to start receiving tasks. [PERSON_NAME]" at bounding box center [58, 120] width 88 height 212
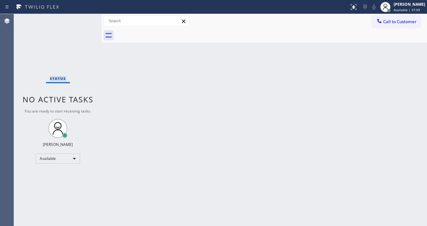
click at [80, 19] on div "Status No active tasks You are ready to start receiving tasks. [PERSON_NAME]" at bounding box center [58, 120] width 88 height 212
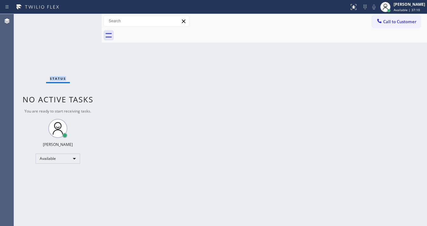
click at [80, 19] on div "Status No active tasks You are ready to start receiving tasks. [PERSON_NAME]" at bounding box center [58, 120] width 88 height 212
click at [82, 19] on div "Status No active tasks You are ready to start receiving tasks. [PERSON_NAME]" at bounding box center [58, 120] width 88 height 212
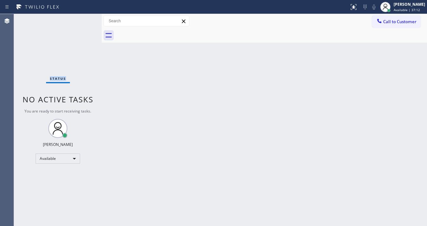
click at [82, 19] on div "Status No active tasks You are ready to start receiving tasks. [PERSON_NAME]" at bounding box center [58, 120] width 88 height 212
click at [89, 18] on div "Status No active tasks You are ready to start receiving tasks. [PERSON_NAME]" at bounding box center [58, 120] width 88 height 212
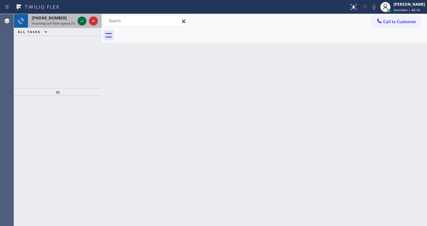
click at [81, 21] on icon at bounding box center [82, 21] width 8 height 8
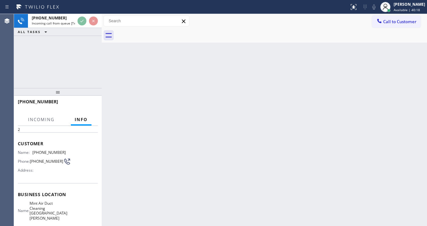
scroll to position [51, 0]
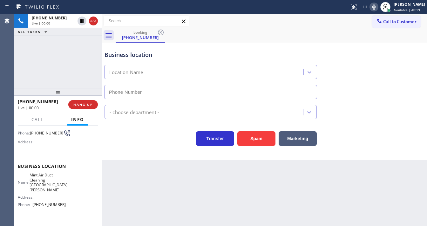
type input "(310) 742-0697"
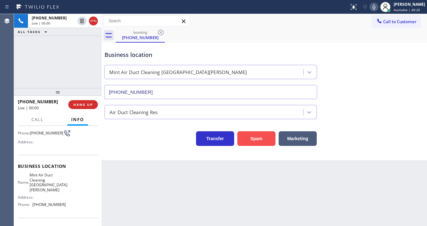
click at [249, 140] on button "Spam" at bounding box center [256, 138] width 38 height 15
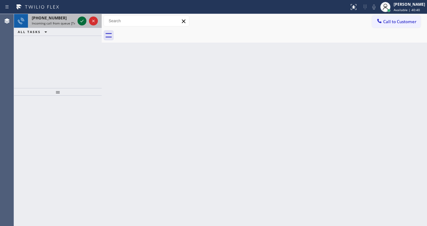
click at [78, 18] on icon at bounding box center [82, 21] width 8 height 8
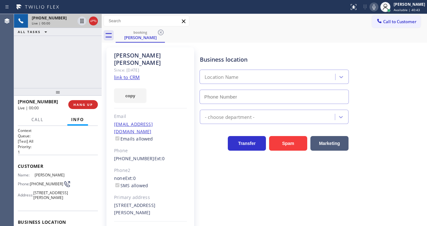
type input "(626) 513-2666"
click at [132, 74] on link "link to CRM" at bounding box center [127, 77] width 26 height 6
click at [71, 54] on div "+17026197503 Live | 00:53 ALL TASKS ALL TASKS ACTIVE TASKS TASKS IN WRAP UP" at bounding box center [58, 51] width 88 height 74
click at [377, 7] on icon at bounding box center [374, 7] width 8 height 8
click at [79, 23] on icon at bounding box center [82, 21] width 8 height 8
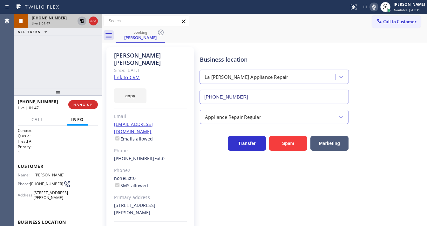
click at [18, 61] on div "+17026197503 Live | 01:47 ALL TASKS ALL TASKS ACTIVE TASKS TASKS IN WRAP UP" at bounding box center [58, 51] width 88 height 74
click at [376, 6] on icon at bounding box center [374, 7] width 8 height 8
click at [83, 23] on icon at bounding box center [82, 21] width 4 height 4
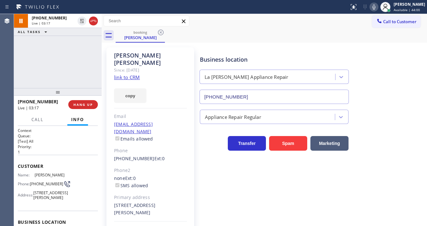
click at [82, 55] on div "+17026197503 Live | 03:17 ALL TASKS ALL TASKS ACTIVE TASKS TASKS IN WRAP UP" at bounding box center [58, 51] width 88 height 74
click at [82, 55] on div "+17026197503 Live | 03:18 ALL TASKS ALL TASKS ACTIVE TASKS TASKS IN WRAP UP" at bounding box center [58, 51] width 88 height 74
click at [23, 69] on div "+17026197503 Live | 03:23 ALL TASKS ALL TASKS ACTIVE TASKS TASKS IN WRAP UP" at bounding box center [58, 51] width 88 height 74
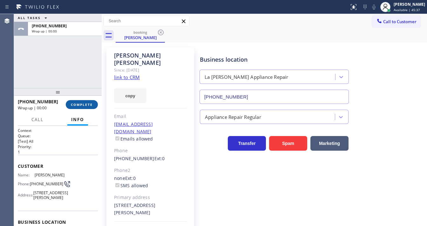
click at [91, 102] on button "COMPLETE" at bounding box center [82, 104] width 32 height 9
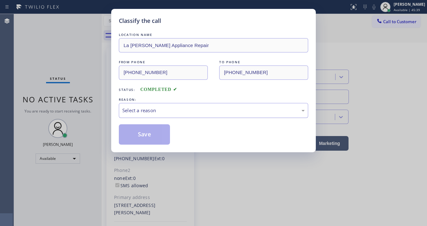
click at [160, 111] on div "Select a reason" at bounding box center [213, 110] width 182 height 7
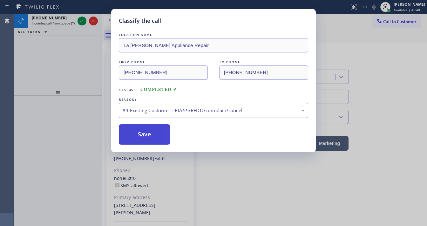
click at [145, 136] on button "Save" at bounding box center [144, 134] width 51 height 20
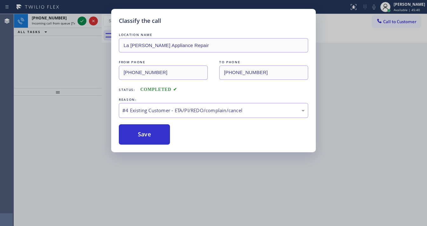
click at [84, 21] on div "Classify the call LOCATION NAME La Puente Appliance Repair FROM PHONE (702) 619…" at bounding box center [213, 113] width 427 height 226
click at [84, 21] on icon at bounding box center [82, 21] width 8 height 8
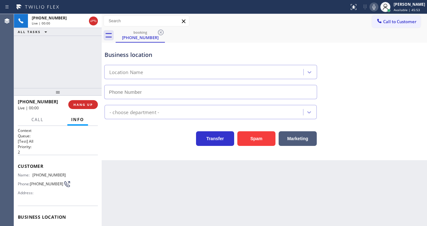
type input "(805) 263-1603"
click at [246, 138] on button "Spam" at bounding box center [256, 138] width 38 height 15
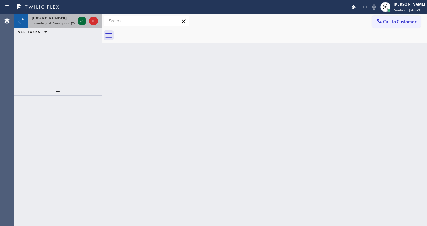
click at [81, 22] on icon at bounding box center [82, 21] width 8 height 8
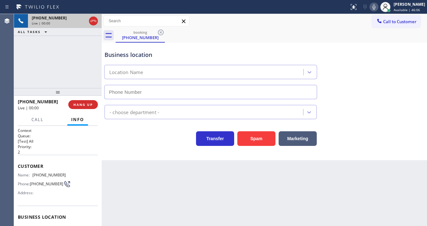
type input "(973) 949-0517"
click at [61, 69] on div "+19736323220 Live | 01:00 ALL TASKS ALL TASKS ACTIVE TASKS TASKS IN WRAP UP" at bounding box center [58, 51] width 88 height 74
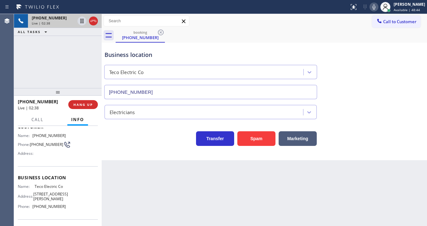
scroll to position [76, 0]
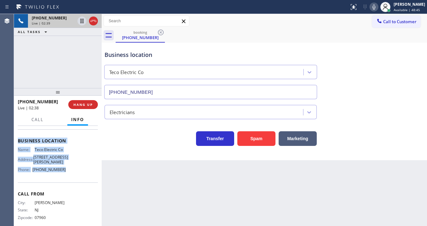
drag, startPoint x: 17, startPoint y: 163, endPoint x: 73, endPoint y: 178, distance: 58.5
click at [73, 178] on div "Context Queue: [Test] All Priority: 2 Customer Name: (973) 632-3220 Phone: (973…" at bounding box center [58, 176] width 88 height 100
copy div "Customer Name: (973) 632-3220 Phone: (973) 632-3220 Address: Business location …"
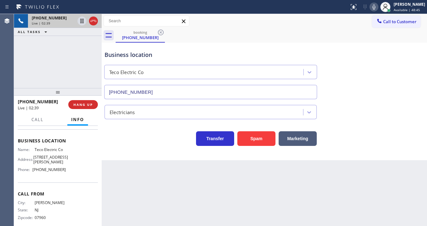
click at [57, 71] on div "+19736323220 Live | 02:39 ALL TASKS ALL TASKS ACTIVE TASKS TASKS IN WRAP UP" at bounding box center [58, 51] width 88 height 74
click at [37, 61] on div "+19736323220 Live | 02:42 ALL TASKS ALL TASKS ACTIVE TASKS TASKS IN WRAP UP" at bounding box center [58, 51] width 88 height 74
click at [376, 9] on icon at bounding box center [374, 7] width 8 height 8
drag, startPoint x: 79, startPoint y: 49, endPoint x: 80, endPoint y: 33, distance: 15.6
click at [79, 47] on div "+19736323220 Live | 02:57 ALL TASKS ALL TASKS ACTIVE TASKS TASKS IN WRAP UP" at bounding box center [58, 51] width 88 height 74
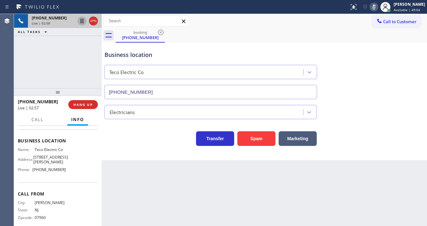
click at [80, 21] on icon at bounding box center [81, 21] width 3 height 4
click at [82, 21] on icon at bounding box center [82, 21] width 8 height 8
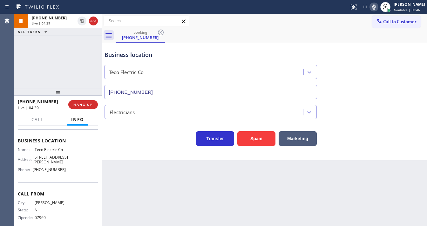
click at [376, 7] on icon at bounding box center [374, 7] width 8 height 8
click at [342, 34] on div "booking (973) 632-3220" at bounding box center [271, 35] width 311 height 14
click at [73, 60] on div "+19736323220 Live | 04:40 ALL TASKS ALL TASKS ACTIVE TASKS TASKS IN WRAP UP" at bounding box center [58, 51] width 88 height 74
click at [60, 59] on div "+19736323220 Live | 04:44 ALL TASKS ALL TASKS ACTIVE TASKS TASKS IN WRAP UP" at bounding box center [58, 51] width 88 height 74
click at [24, 47] on div "+19736323220 Live | 04:49 ALL TASKS ALL TASKS ACTIVE TASKS TASKS IN WRAP UP" at bounding box center [58, 51] width 88 height 74
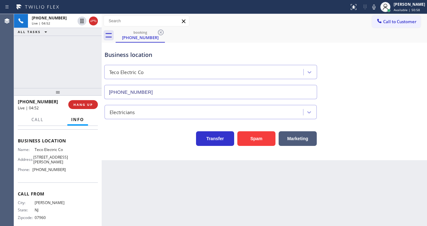
click at [291, 17] on div "Call to Customer Outbound call Location HVAC Alliance Experts Your caller id ph…" at bounding box center [264, 21] width 325 height 11
click at [23, 68] on div "+19736323220 Live | 06:31 ALL TASKS ALL TASKS ACTIVE TASKS TASKS IN WRAP UP" at bounding box center [58, 51] width 88 height 74
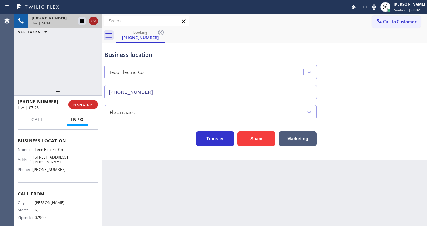
click at [92, 20] on icon at bounding box center [94, 21] width 8 height 8
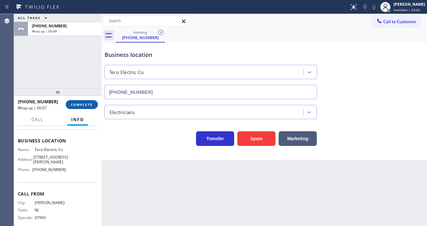
click at [85, 104] on span "COMPLETE" at bounding box center [82, 104] width 22 height 4
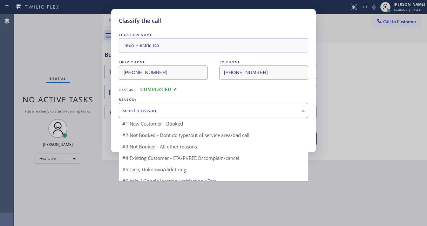
click at [153, 108] on div "Select a reason" at bounding box center [213, 110] width 182 height 7
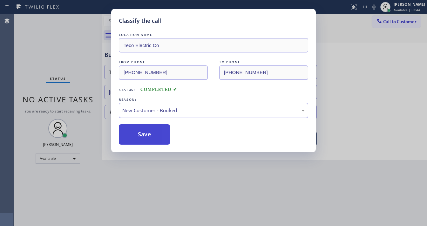
click at [147, 135] on button "Save" at bounding box center [144, 134] width 51 height 20
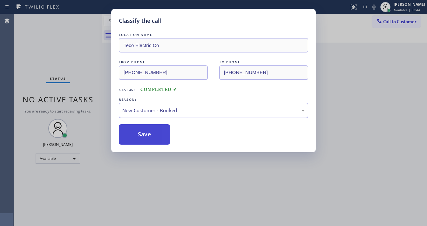
click at [147, 135] on button "Save" at bounding box center [144, 134] width 51 height 20
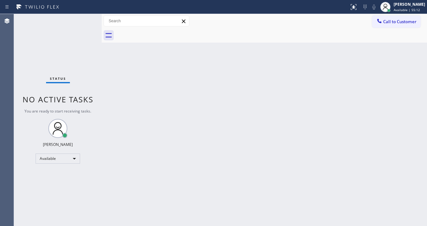
click at [119, 97] on div "Back to Dashboard Change Sender ID Customers Technicians Select a contact Outbo…" at bounding box center [264, 120] width 325 height 212
click at [43, 56] on div "Status No active tasks You are ready to start receiving tasks. [PERSON_NAME]" at bounding box center [58, 120] width 88 height 212
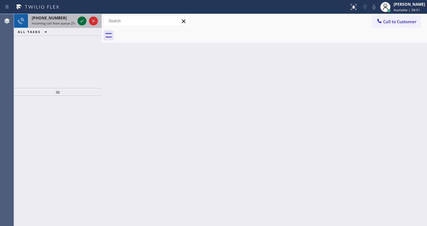
drag, startPoint x: 77, startPoint y: 18, endPoint x: 81, endPoint y: 20, distance: 4.0
click at [79, 19] on div at bounding box center [81, 21] width 9 height 8
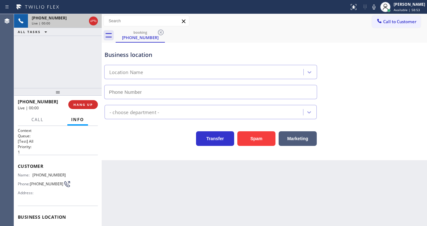
type input "(602) 975-4672"
click at [57, 69] on div "+15208204007 Live | 00:01 ALL TASKS ALL TASKS ACTIVE TASKS TASKS IN WRAP UP" at bounding box center [58, 51] width 88 height 74
click at [87, 61] on div "+15208204007 Live | 00:05 ALL TASKS ALL TASKS ACTIVE TASKS TASKS IN WRAP UP" at bounding box center [58, 51] width 88 height 74
click at [16, 70] on div "+15208204007 Live | 00:08 ALL TASKS ALL TASKS ACTIVE TASKS TASKS IN WRAP UP" at bounding box center [58, 51] width 88 height 74
click at [62, 62] on div "+15208204007 Live | 00:16 ALL TASKS ALL TASKS ACTIVE TASKS TASKS IN WRAP UP" at bounding box center [58, 51] width 88 height 74
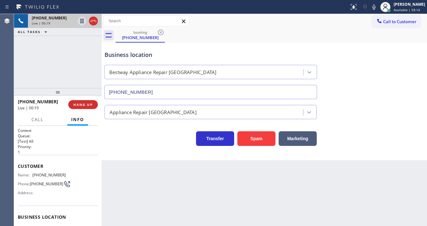
click at [51, 67] on div "+15208204007 Live | 00:19 ALL TASKS ALL TASKS ACTIVE TASKS TASKS IN WRAP UP" at bounding box center [58, 51] width 88 height 74
click at [43, 172] on span "(520) 820-4007" at bounding box center [48, 174] width 33 height 5
copy span "(520) 820-4007"
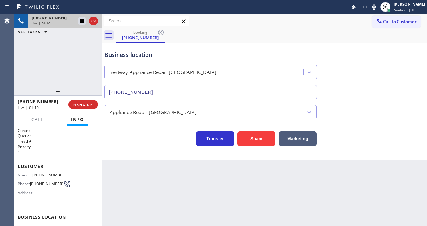
click at [54, 66] on div "+15208204007 Live | 01:10 ALL TASKS ALL TASKS ACTIVE TASKS TASKS IN WRAP UP" at bounding box center [58, 51] width 88 height 74
drag, startPoint x: 50, startPoint y: 66, endPoint x: 77, endPoint y: 11, distance: 61.1
click at [50, 66] on div "+15208204007 Live | 01:48 ALL TASKS ALL TASKS ACTIVE TASKS TASKS IN WRAP UP" at bounding box center [58, 51] width 88 height 74
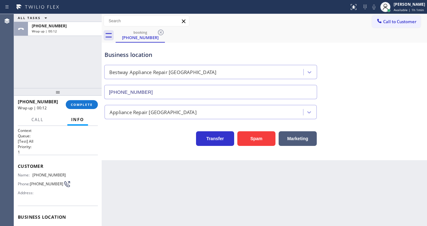
click at [84, 96] on div at bounding box center [58, 92] width 88 height 8
click at [84, 107] on span "COMPLETE" at bounding box center [82, 105] width 22 height 4
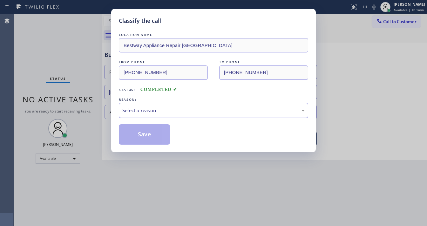
drag, startPoint x: 141, startPoint y: 107, endPoint x: 144, endPoint y: 116, distance: 8.6
click at [141, 107] on div "Select a reason" at bounding box center [213, 110] width 182 height 7
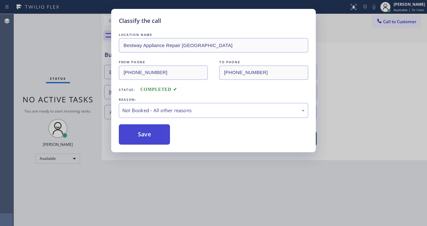
click at [144, 134] on button "Save" at bounding box center [144, 134] width 51 height 20
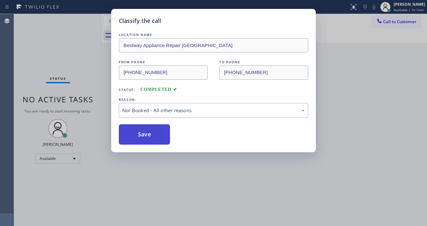
click at [144, 134] on button "Save" at bounding box center [144, 134] width 51 height 20
click at [76, 66] on div "Classify the call LOCATION NAME Bestway Appliance Repair Phoenix FROM PHONE (52…" at bounding box center [213, 113] width 427 height 226
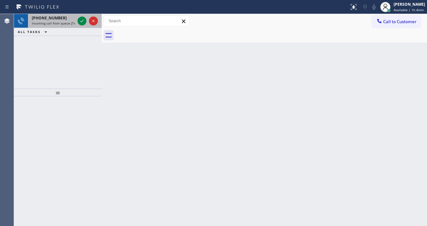
click at [87, 20] on div at bounding box center [87, 21] width 23 height 14
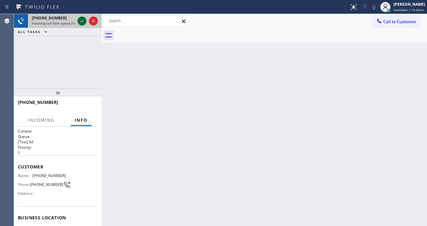
click at [83, 20] on icon at bounding box center [81, 21] width 3 height 3
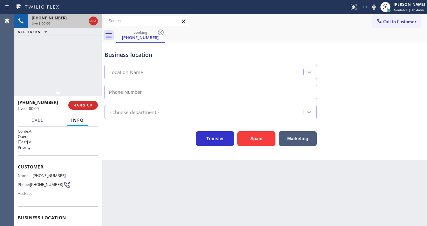
type input "(714) 942-4220"
click at [57, 64] on div "+12137671405 Live | 00:02 ALL TASKS ALL TASKS ACTIVE TASKS TASKS IN WRAP UP" at bounding box center [58, 51] width 88 height 75
click at [57, 64] on div "+12137671405 Live | 00:03 ALL TASKS ALL TASKS ACTIVE TASKS TASKS IN WRAP UP" at bounding box center [58, 51] width 88 height 75
click at [56, 64] on div "+12137671405 Live | 00:03 ALL TASKS ALL TASKS ACTIVE TASKS TASKS IN WRAP UP" at bounding box center [58, 51] width 88 height 75
click at [27, 82] on div "+12137671405 Live | 00:10 ALL TASKS ALL TASKS ACTIVE TASKS TASKS IN WRAP UP" at bounding box center [58, 51] width 88 height 75
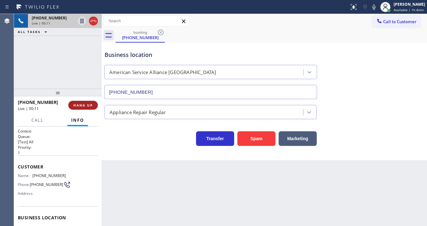
click at [86, 107] on button "HANG UP" at bounding box center [83, 105] width 30 height 9
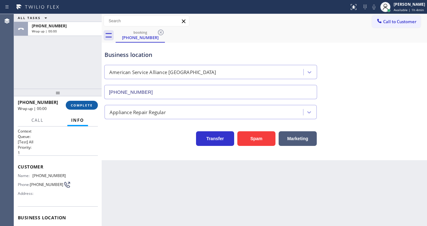
click at [86, 107] on button "COMPLETE" at bounding box center [82, 105] width 32 height 9
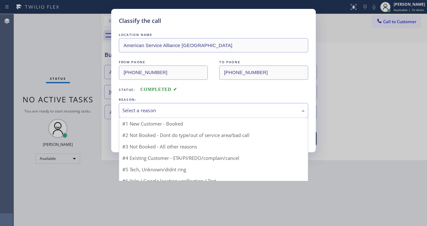
click at [145, 111] on div "Select a reason" at bounding box center [213, 110] width 182 height 7
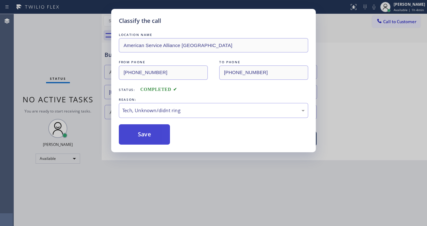
click at [146, 131] on button "Save" at bounding box center [144, 134] width 51 height 20
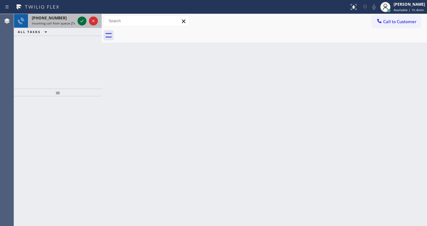
click at [81, 23] on icon at bounding box center [82, 21] width 8 height 8
click at [81, 22] on icon at bounding box center [81, 21] width 3 height 3
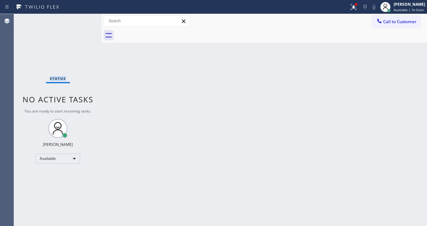
click at [81, 22] on div "Status No active tasks You are ready to start receiving tasks. [PERSON_NAME]" at bounding box center [58, 120] width 88 height 212
click at [357, 8] on icon at bounding box center [354, 7] width 8 height 8
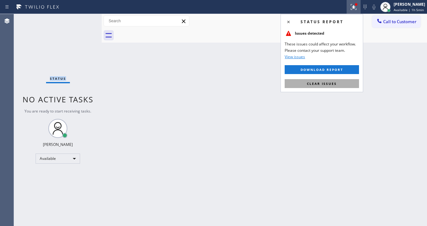
click at [332, 80] on button "Clear issues" at bounding box center [322, 83] width 74 height 9
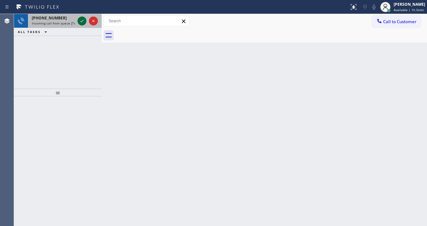
click at [82, 24] on icon at bounding box center [82, 21] width 8 height 8
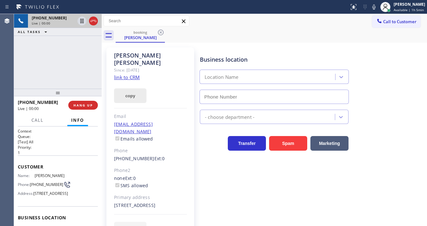
type input "(855) 731-4952"
click at [128, 74] on link "link to CRM" at bounding box center [127, 77] width 26 height 6
click at [275, 29] on div "booking Lori Norris" at bounding box center [271, 35] width 311 height 14
click at [375, 7] on icon at bounding box center [373, 6] width 3 height 5
click at [80, 21] on icon at bounding box center [82, 21] width 8 height 8
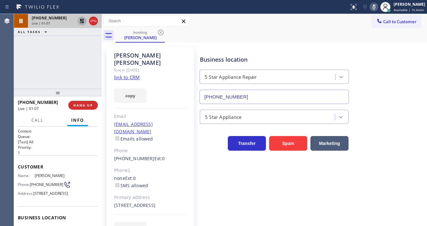
click at [251, 201] on div "Business location 5 Star Appliance Repair (855) 731-4952 5 Star Appliance Trans…" at bounding box center [311, 141] width 227 height 185
click at [18, 63] on div "+12025730801 Live | 02:19 ALL TASKS ALL TASKS ACTIVE TASKS TASKS IN WRAP UP" at bounding box center [58, 51] width 88 height 75
click at [374, 9] on icon at bounding box center [374, 7] width 8 height 8
click at [83, 22] on icon at bounding box center [82, 21] width 4 height 4
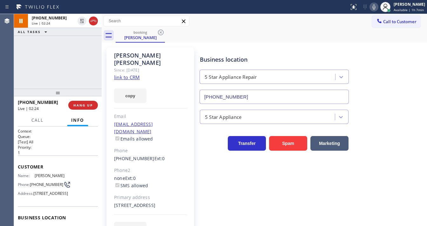
click at [72, 65] on div "+12025730801 Live | 02:24 ALL TASKS ALL TASKS ACTIVE TASKS TASKS IN WRAP UP" at bounding box center [58, 51] width 88 height 75
drag, startPoint x: 41, startPoint y: 187, endPoint x: 31, endPoint y: 178, distance: 13.3
click at [31, 182] on span "(202) 573-0801" at bounding box center [46, 184] width 33 height 5
copy span "(202) 573-0801"
click at [61, 63] on div "+12025730801 Live | 02:28 ALL TASKS ALL TASKS ACTIVE TASKS TASKS IN WRAP UP" at bounding box center [58, 51] width 88 height 75
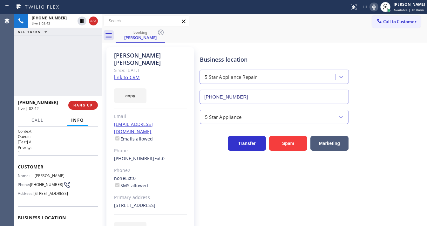
click at [9, 46] on div "Agent Desktop" at bounding box center [7, 120] width 14 height 212
drag, startPoint x: 51, startPoint y: 102, endPoint x: 22, endPoint y: 101, distance: 28.6
click at [22, 101] on div "+12025730801" at bounding box center [41, 102] width 46 height 6
copy span "2025730801"
click at [49, 76] on div "+12025730801 Live | 03:21 ALL TASKS ALL TASKS ACTIVE TASKS TASKS IN WRAP UP (41…" at bounding box center [58, 51] width 88 height 75
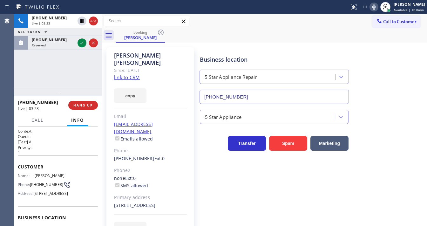
click at [15, 84] on div "+12025730801 Live | 03:23 ALL TASKS ALL TASKS ACTIVE TASKS TASKS IN WRAP UP (41…" at bounding box center [58, 51] width 88 height 75
click at [85, 109] on div "+12025730801 Live | 03:23 HANG UP" at bounding box center [58, 105] width 80 height 17
click at [86, 105] on span "HANG UP" at bounding box center [82, 105] width 19 height 4
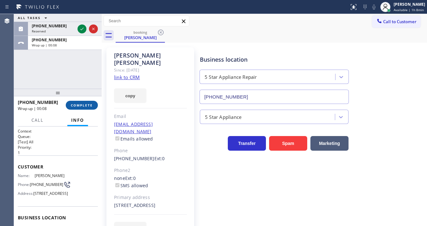
click at [81, 104] on span "COMPLETE" at bounding box center [82, 105] width 22 height 4
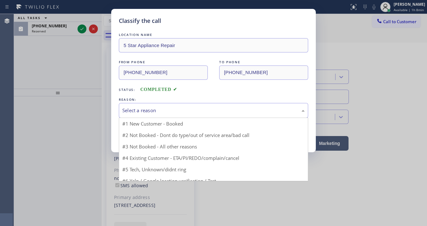
click at [138, 109] on div "Select a reason" at bounding box center [213, 110] width 182 height 7
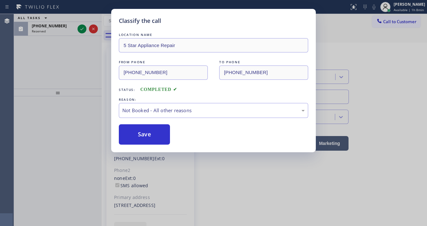
click at [146, 136] on button "Save" at bounding box center [144, 134] width 51 height 20
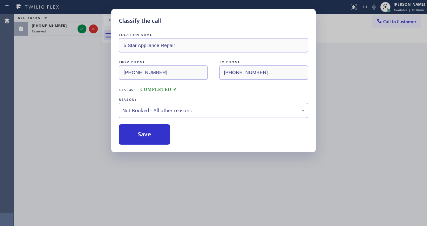
click at [146, 136] on button "Save" at bounding box center [144, 134] width 51 height 20
click at [145, 135] on button "Save" at bounding box center [144, 134] width 51 height 20
click at [62, 74] on div "Classify the call LOCATION NAME 5 Star Appliance Repair FROM PHONE (202) 573-08…" at bounding box center [213, 113] width 427 height 226
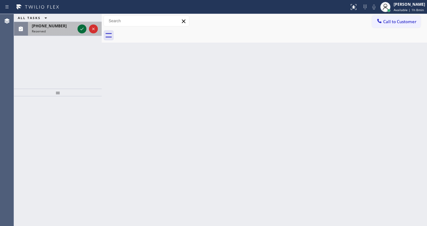
click at [77, 29] on div at bounding box center [87, 29] width 23 height 14
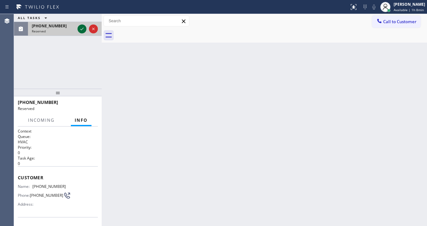
click at [78, 29] on icon at bounding box center [82, 29] width 8 height 8
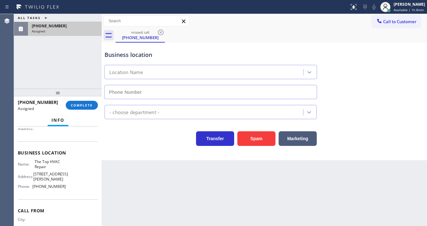
type input "(415) 993-4329"
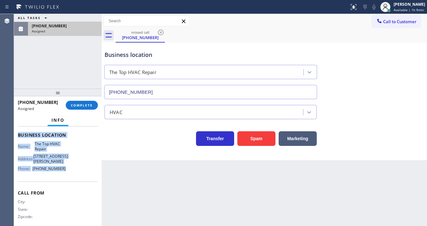
scroll to position [94, 0]
drag, startPoint x: 15, startPoint y: 149, endPoint x: 70, endPoint y: 172, distance: 59.3
click at [70, 172] on div "Context Queue: HVAC Priority: 0 Task Age: 2 minute(s) Customer Name: (415) 864-…" at bounding box center [58, 175] width 88 height 99
click at [89, 107] on span "COMPLETE" at bounding box center [82, 105] width 22 height 4
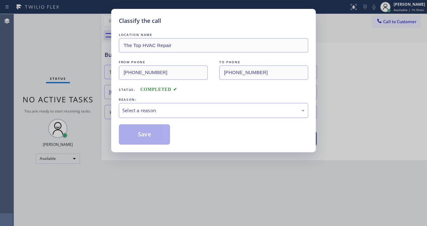
click at [141, 113] on div "Select a reason" at bounding box center [213, 110] width 182 height 7
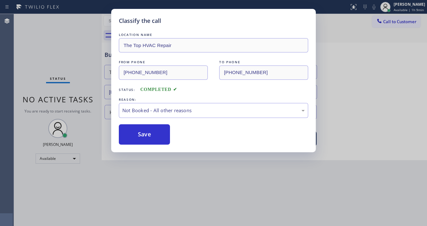
click at [140, 133] on button "Save" at bounding box center [144, 134] width 51 height 20
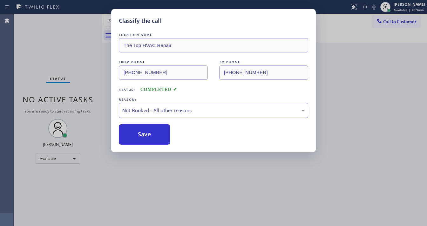
click at [140, 133] on button "Save" at bounding box center [144, 134] width 51 height 20
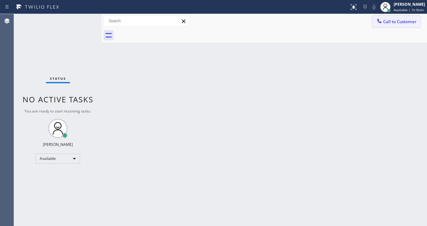
click at [388, 24] on span "Call to Customer" at bounding box center [399, 22] width 33 height 6
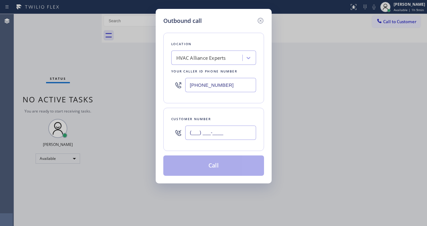
click at [211, 130] on input "(___) ___-____" at bounding box center [220, 132] width 71 height 14
paste input "415) 864-4274"
type input "(415) 864-4274"
click at [237, 85] on input "(833) 558-1241" at bounding box center [220, 85] width 71 height 14
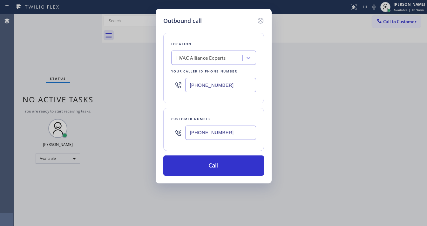
paste input "415) 993-4329"
type input "(415) 993-4329"
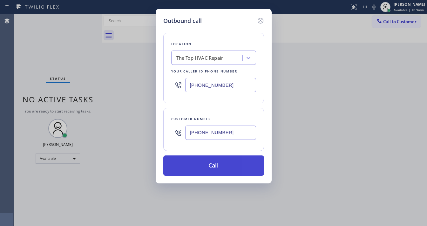
click at [214, 168] on button "Call" at bounding box center [213, 165] width 101 height 20
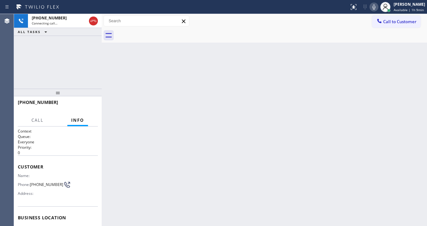
drag, startPoint x: 75, startPoint y: 62, endPoint x: 70, endPoint y: 62, distance: 4.4
click at [74, 62] on div "+14158644274 Connecting call… ALL TASKS ALL TASKS ACTIVE TASKS TASKS IN WRAP UP" at bounding box center [58, 51] width 88 height 75
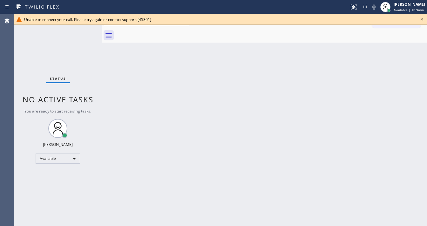
click at [420, 19] on icon at bounding box center [422, 20] width 8 height 8
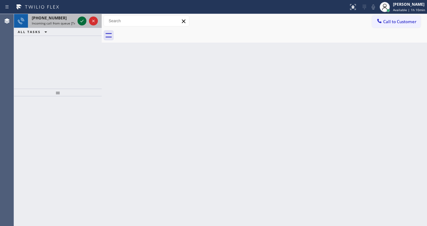
click at [84, 18] on icon at bounding box center [82, 21] width 8 height 8
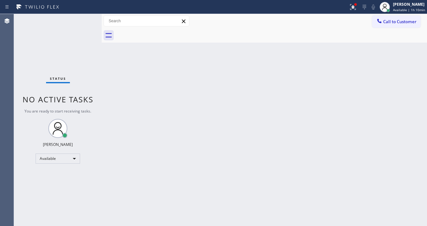
click at [84, 19] on div "Status No active tasks You are ready to start receiving tasks. [PERSON_NAME]" at bounding box center [58, 120] width 88 height 212
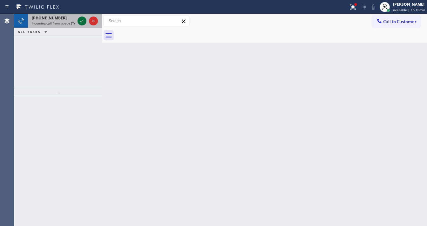
click at [84, 19] on icon at bounding box center [82, 21] width 8 height 8
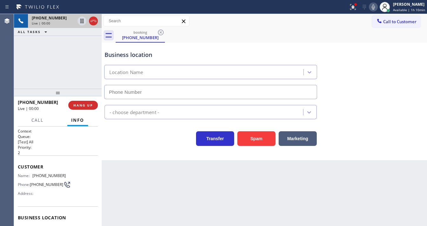
type input "(510) 574-8380"
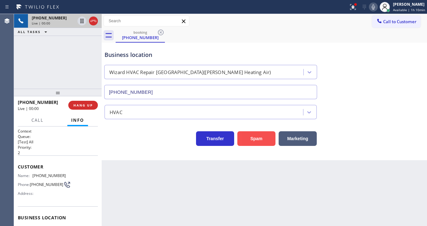
click at [264, 140] on button "Spam" at bounding box center [256, 138] width 38 height 15
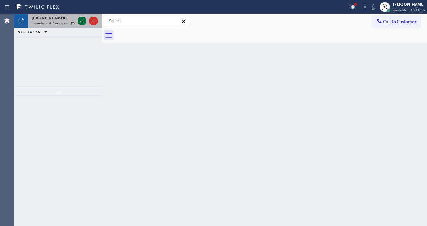
click at [80, 20] on icon at bounding box center [82, 21] width 8 height 8
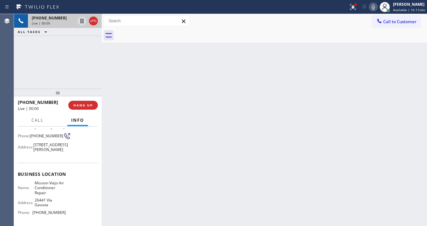
scroll to position [51, 0]
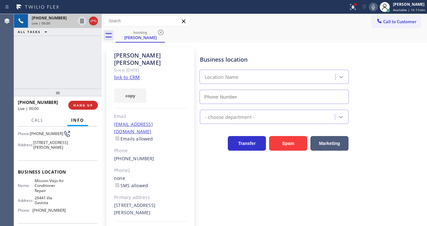
type input "(714) 942-5816"
click at [8, 67] on div "Agent Desktop" at bounding box center [7, 120] width 14 height 212
click at [131, 74] on link "link to CRM" at bounding box center [127, 77] width 26 height 6
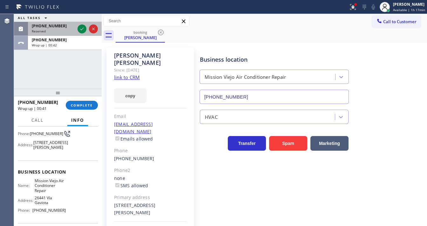
click at [51, 29] on div "Reserved" at bounding box center [53, 31] width 43 height 4
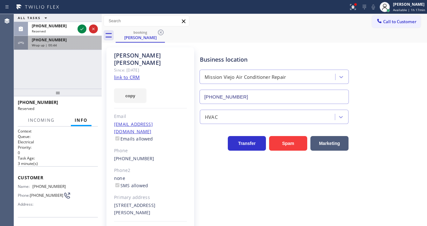
click at [50, 44] on span "Wrap up | 00:44" at bounding box center [44, 45] width 25 height 4
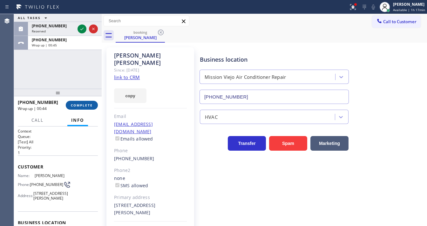
click at [90, 104] on span "COMPLETE" at bounding box center [82, 105] width 22 height 4
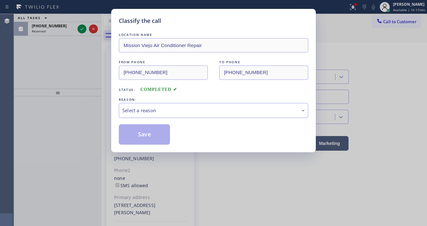
click at [138, 110] on div "Select a reason" at bounding box center [213, 110] width 182 height 7
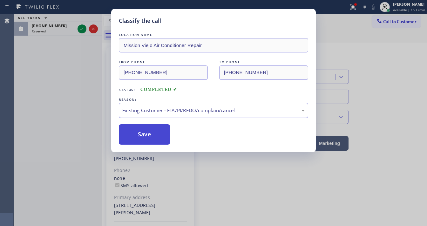
click at [147, 134] on button "Save" at bounding box center [144, 134] width 51 height 20
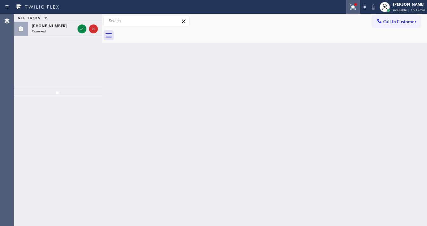
click at [353, 8] on icon at bounding box center [353, 7] width 8 height 8
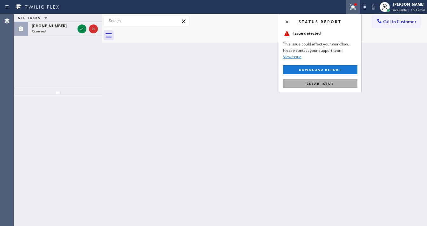
click at [339, 81] on button "Clear issue" at bounding box center [320, 83] width 74 height 9
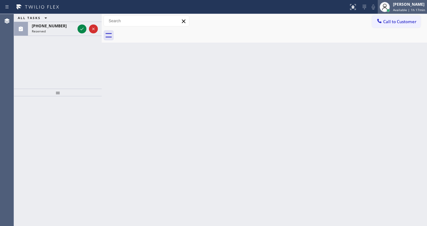
click at [401, 3] on div "[PERSON_NAME]" at bounding box center [409, 4] width 32 height 5
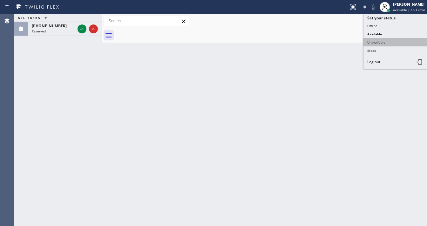
click at [376, 42] on button "Unavailable" at bounding box center [395, 42] width 64 height 8
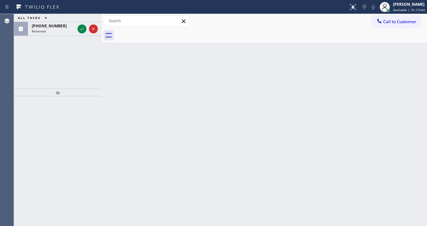
click at [309, 63] on div "Back to Dashboard Change Sender ID Customers Technicians Select a contact Outbo…" at bounding box center [264, 120] width 325 height 212
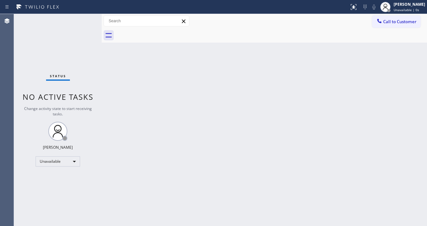
click at [78, 30] on div "Status No active tasks Change activity state to start receiving tasks. [PERSON_…" at bounding box center [58, 120] width 88 height 212
click at [390, 10] on div at bounding box center [388, 10] width 3 height 3
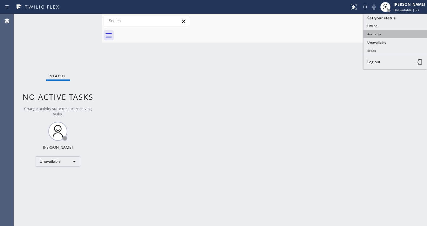
click at [378, 31] on button "Available" at bounding box center [395, 34] width 64 height 8
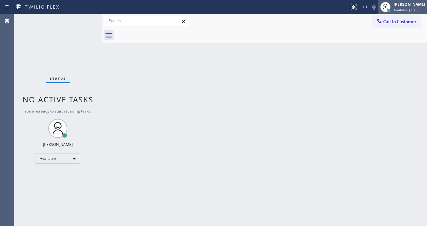
click at [398, 9] on span "Available | 0s" at bounding box center [403, 10] width 21 height 4
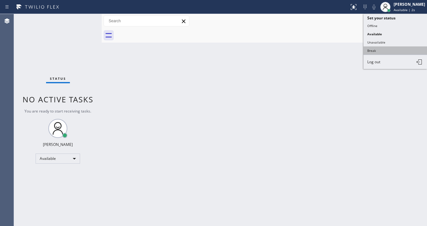
click at [373, 48] on button "Break" at bounding box center [395, 50] width 64 height 8
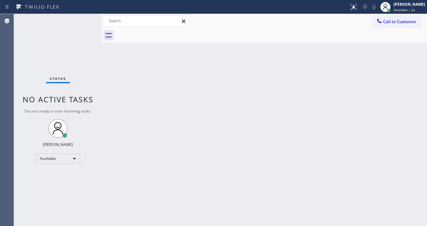
click at [271, 63] on div "Back to Dashboard Change Sender ID Customers Technicians Select a contact Outbo…" at bounding box center [264, 120] width 325 height 212
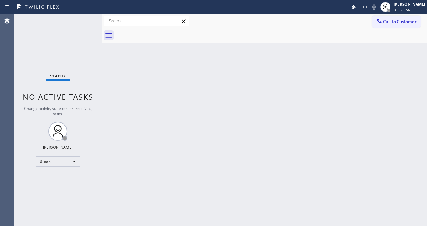
click at [81, 29] on div "Status No active tasks Change activity state to start receiving tasks. Michael …" at bounding box center [58, 120] width 88 height 212
click at [22, 61] on div "Status No active tasks Change activity state to start receiving tasks. Michael …" at bounding box center [58, 120] width 88 height 212
